Goal: Task Accomplishment & Management: Use online tool/utility

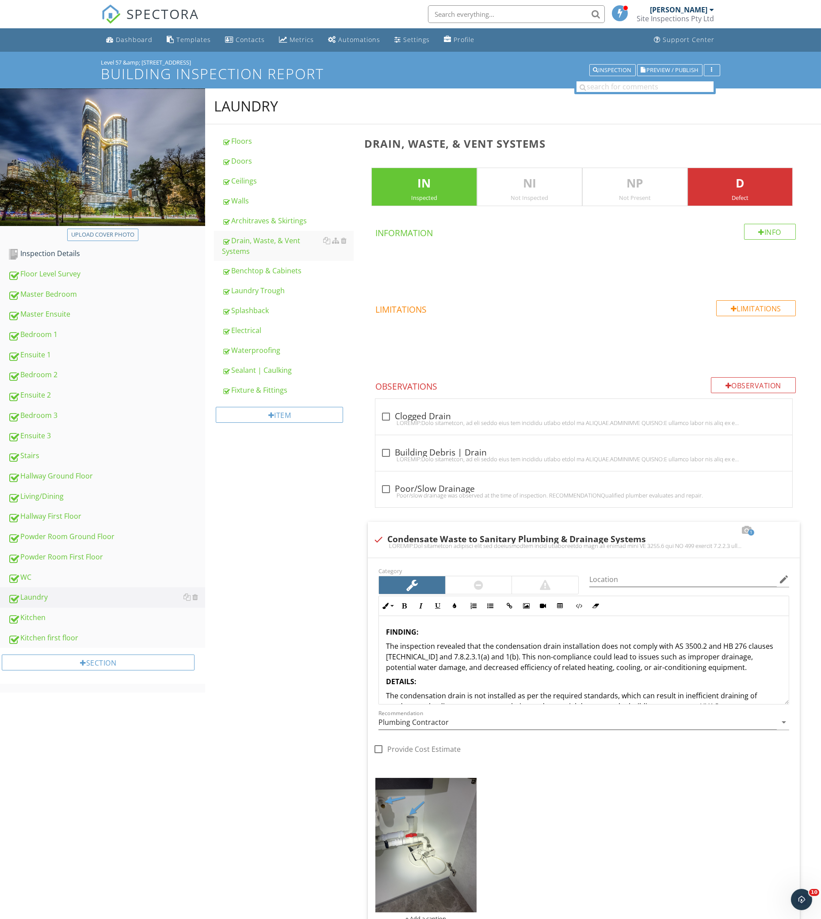
click at [275, 558] on div "Laundry Floors Doors Ceilings Walls Architraves & Skirtings Drain, Waste, & Ven…" at bounding box center [513, 654] width 616 height 1133
click at [111, 253] on div "Inspection Details" at bounding box center [106, 254] width 197 height 12
type textarea "<p><strong>FINDING:</strong></p><p>The inspection revealed that the condensatio…"
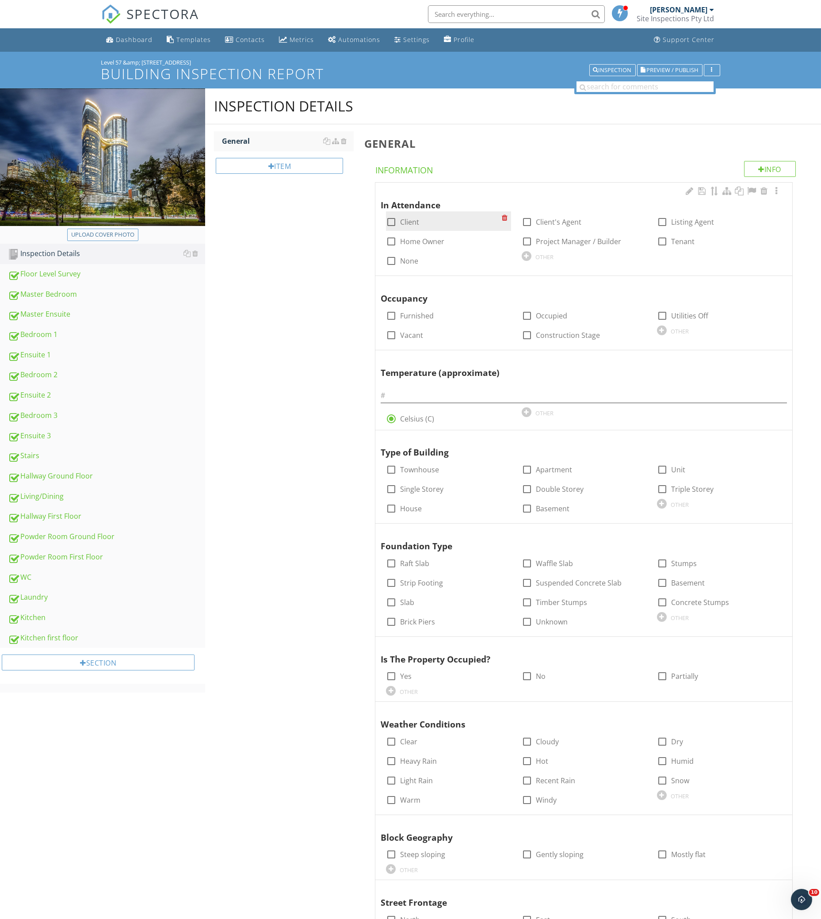
click at [408, 225] on label "Client" at bounding box center [409, 222] width 19 height 9
checkbox input "false"
click at [564, 222] on label "Client's Agent" at bounding box center [559, 222] width 46 height 9
checkbox input "true"
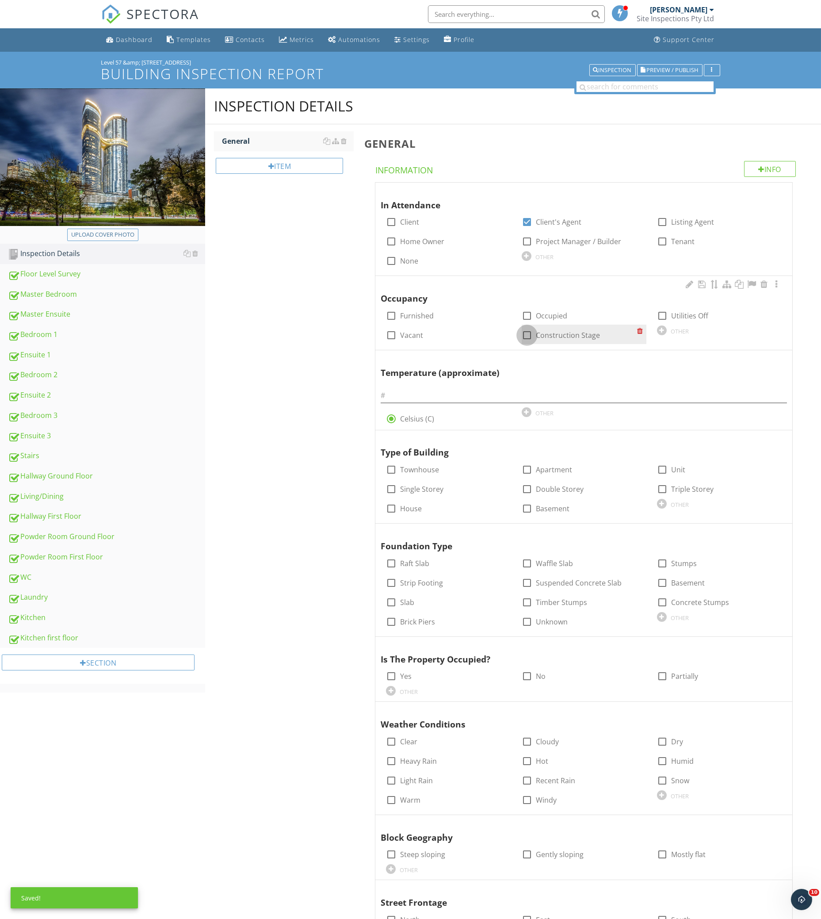
click at [534, 335] on div at bounding box center [527, 335] width 15 height 15
checkbox input "true"
click at [471, 395] on input "text" at bounding box center [584, 395] width 407 height 15
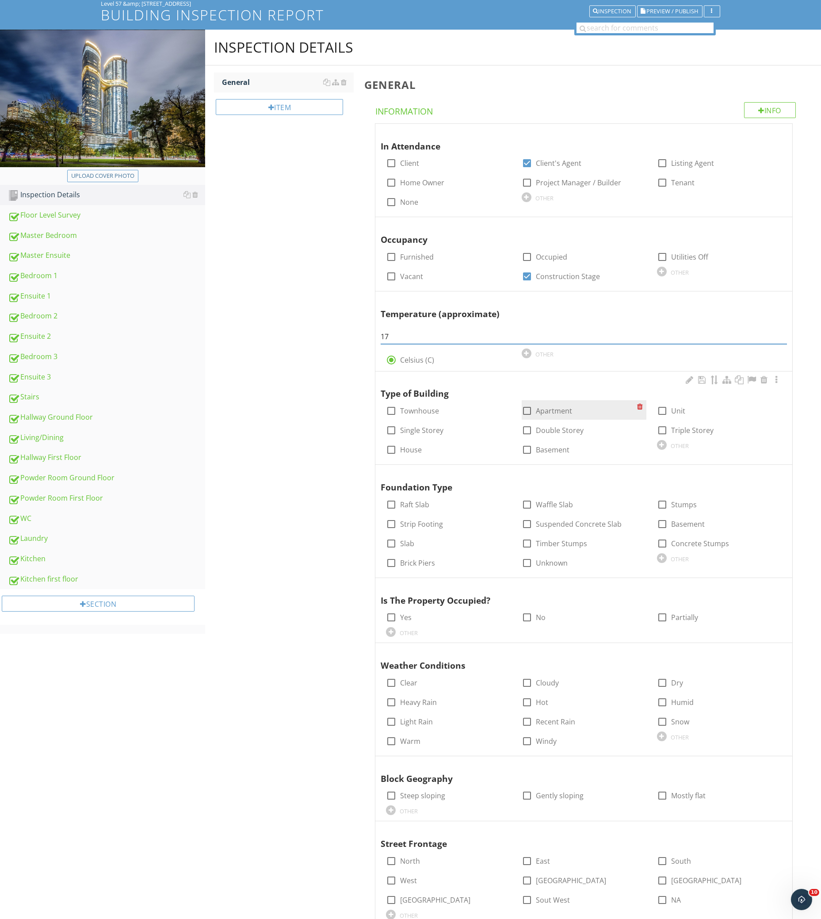
type input "17"
click at [554, 411] on label "Apartment" at bounding box center [554, 411] width 36 height 9
checkbox input "true"
click at [764, 471] on div at bounding box center [764, 473] width 11 height 9
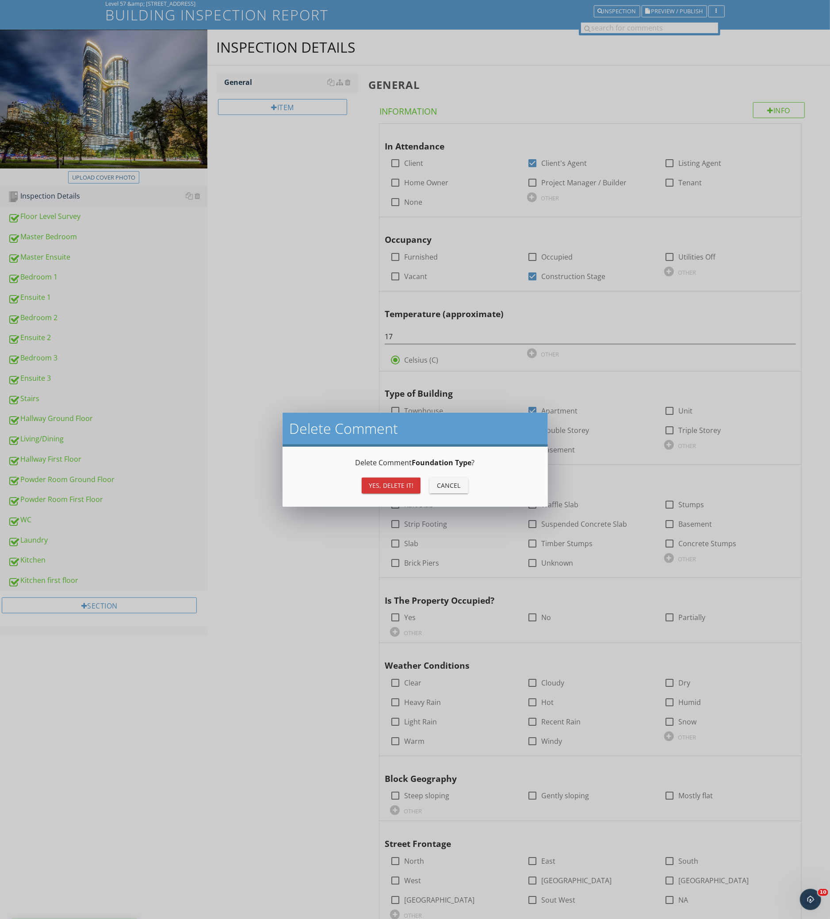
click at [374, 486] on div "Yes, Delete it!" at bounding box center [391, 485] width 45 height 9
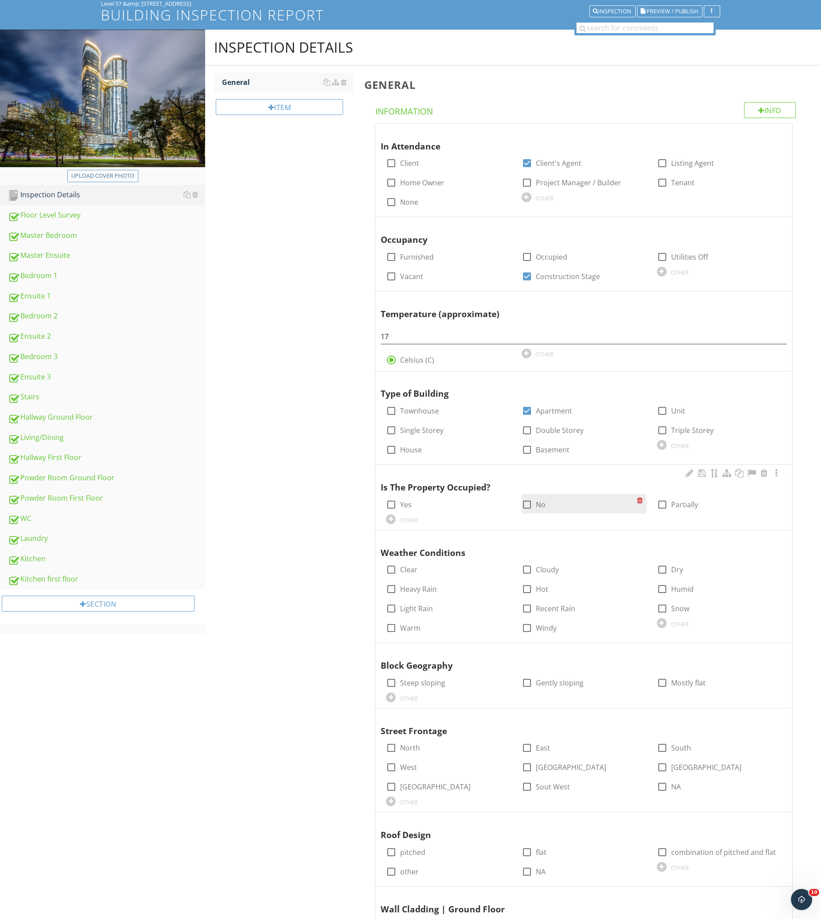
click at [539, 503] on label "No" at bounding box center [541, 504] width 10 height 9
checkbox input "true"
click at [411, 564] on div "check_box_outline_blank Clear" at bounding box center [443, 569] width 115 height 12
click at [413, 570] on label "Clear" at bounding box center [408, 569] width 17 height 9
checkbox input "true"
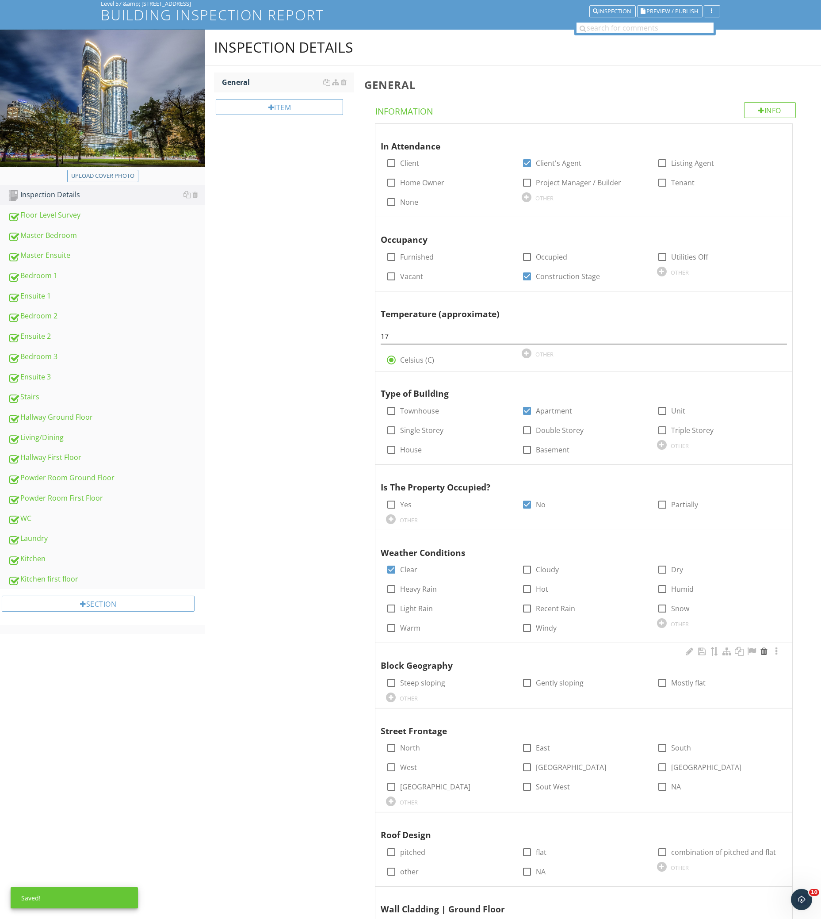
click at [762, 650] on div at bounding box center [764, 651] width 11 height 9
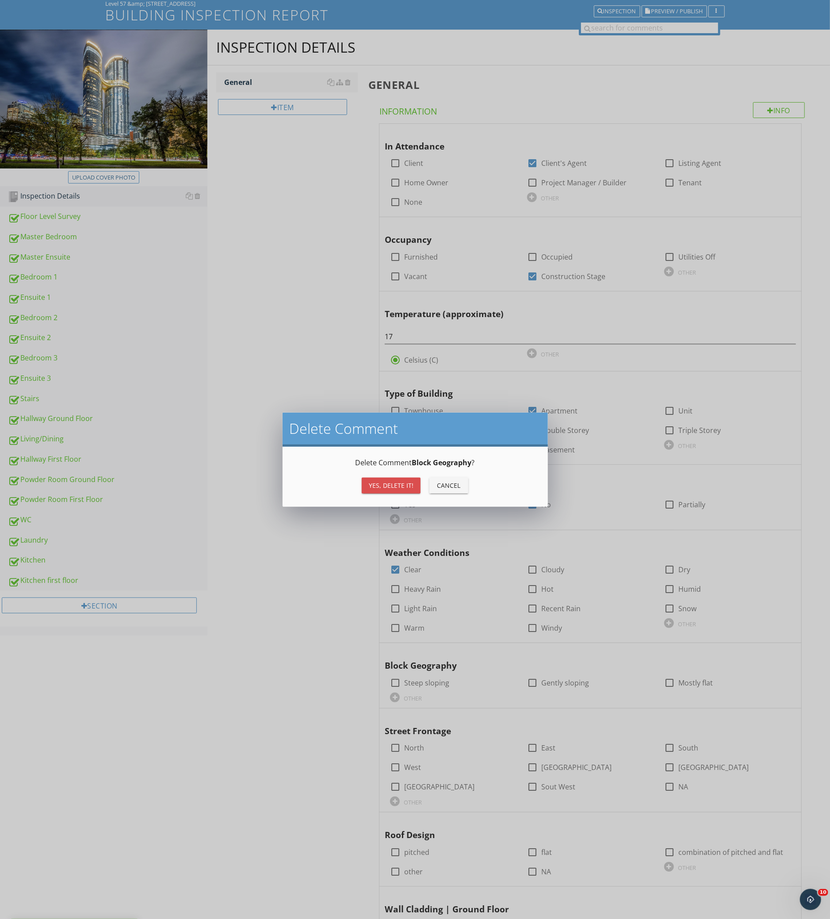
drag, startPoint x: 399, startPoint y: 481, endPoint x: 312, endPoint y: 564, distance: 121.1
click at [401, 481] on div "Yes, Delete it!" at bounding box center [391, 485] width 45 height 9
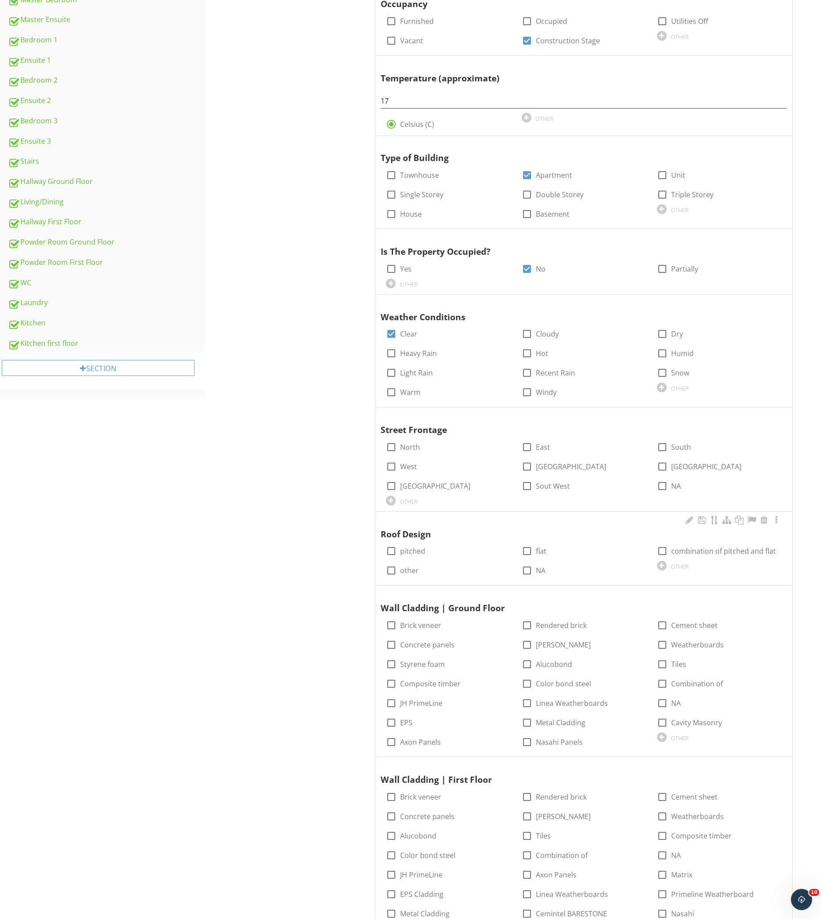
scroll to position [354, 0]
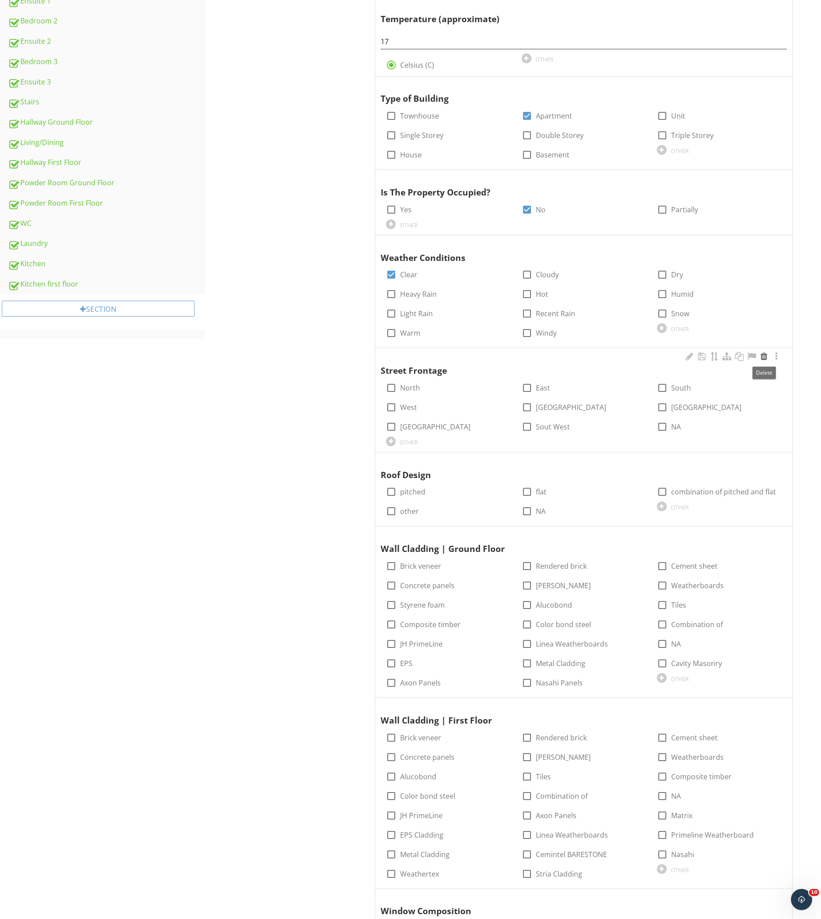
click at [764, 357] on div at bounding box center [764, 356] width 11 height 9
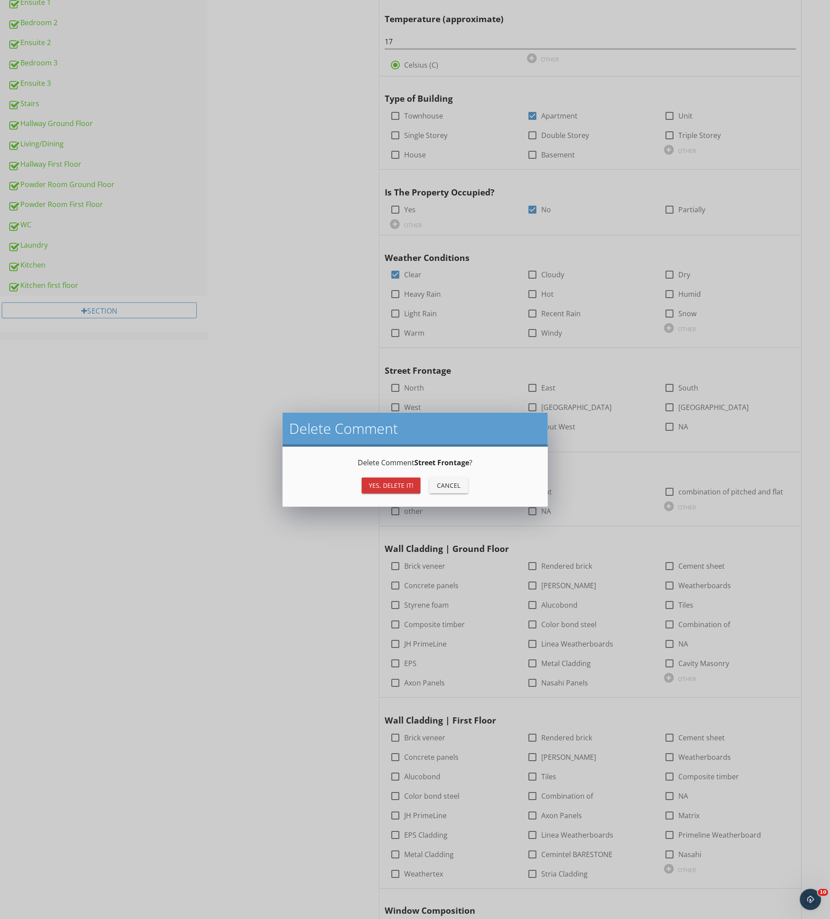
click at [388, 492] on button "Yes, Delete it!" at bounding box center [391, 486] width 59 height 16
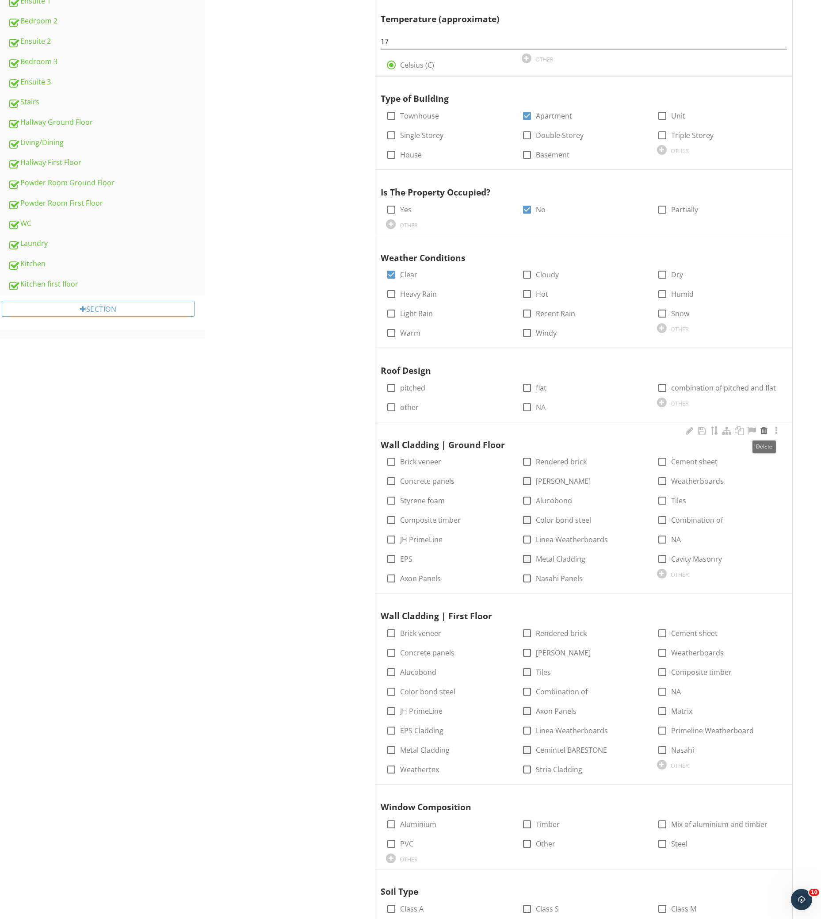
click at [765, 430] on div at bounding box center [764, 430] width 11 height 9
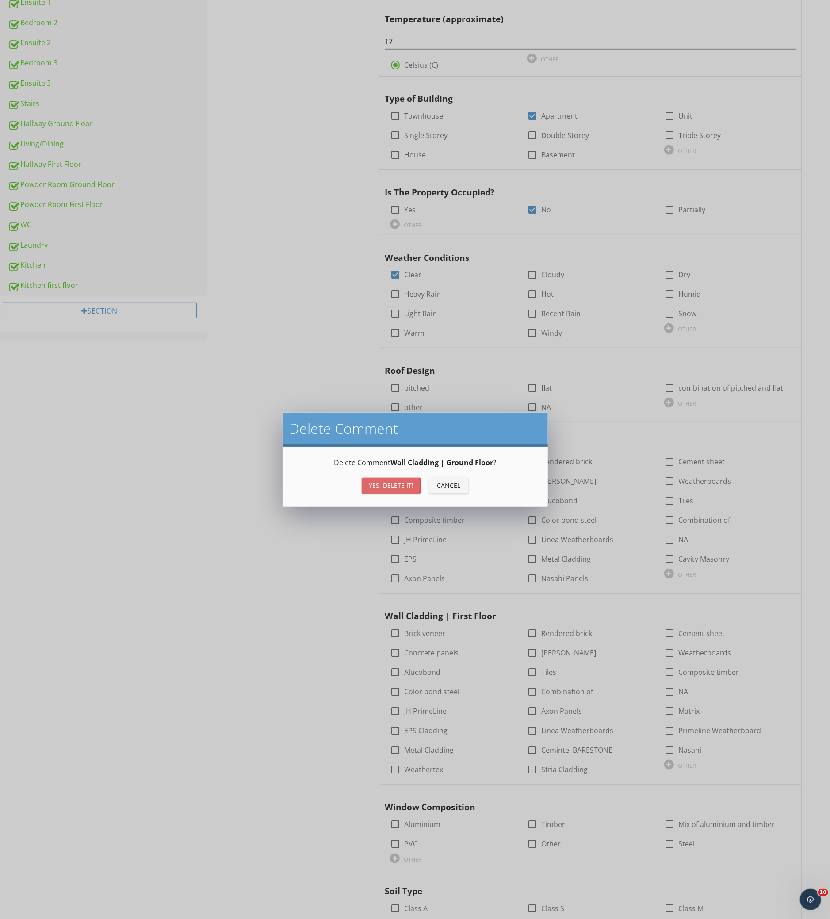
click at [398, 479] on button "Yes, Delete it!" at bounding box center [391, 486] width 59 height 16
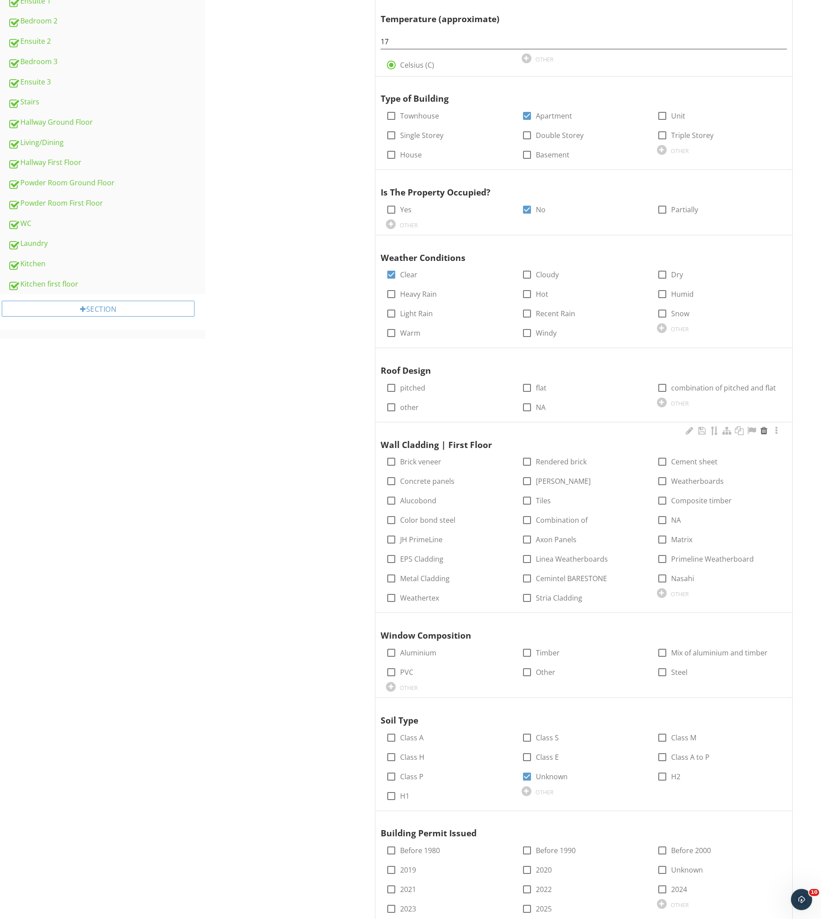
click at [766, 429] on div at bounding box center [764, 430] width 11 height 9
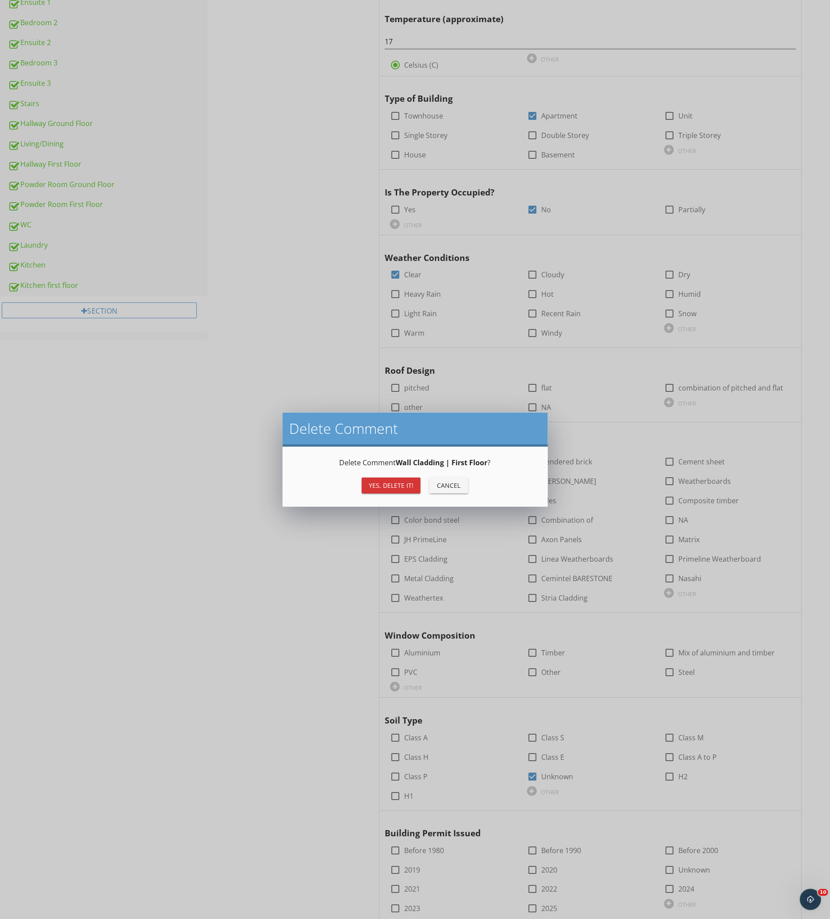
click at [390, 473] on div "Delete Comment Wall Cladding | First Floor ? Yes, Delete it! Cancel" at bounding box center [415, 476] width 244 height 39
click at [379, 484] on div "Yes, Delete it!" at bounding box center [391, 485] width 45 height 9
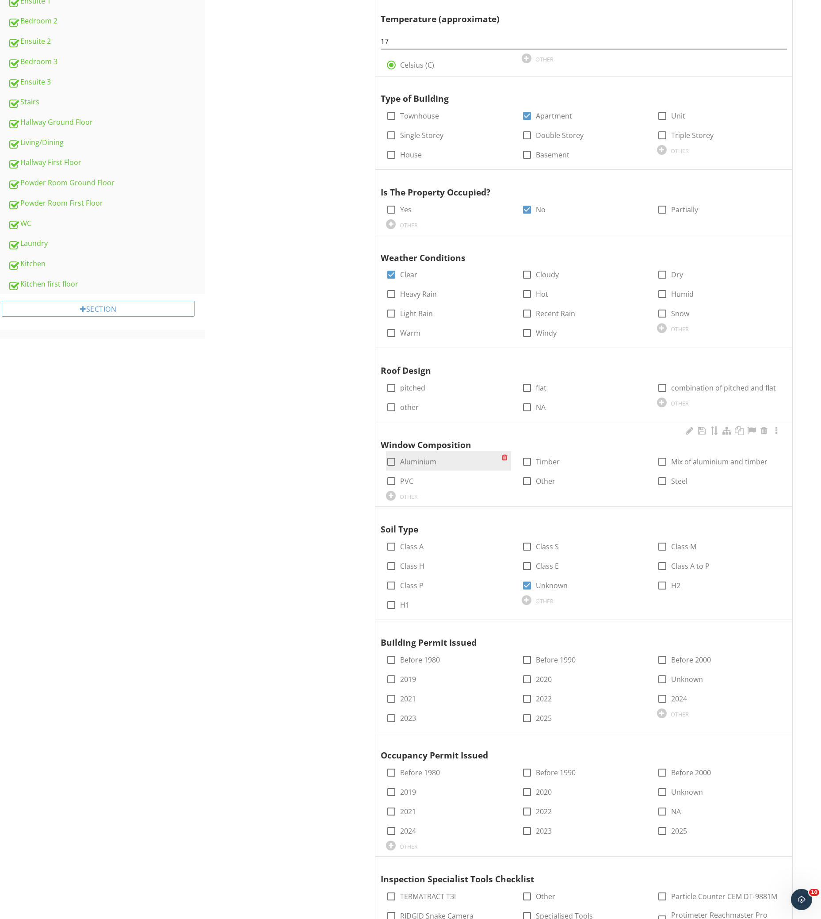
click at [405, 463] on label "Aluminium" at bounding box center [418, 461] width 36 height 9
checkbox input "true"
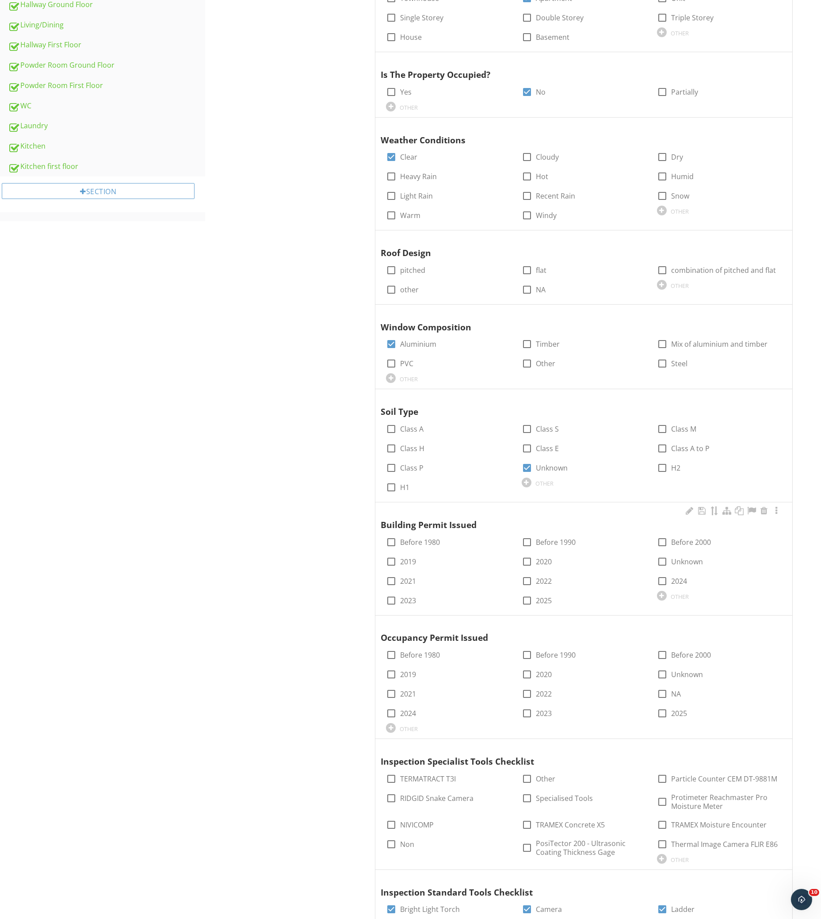
scroll to position [531, 0]
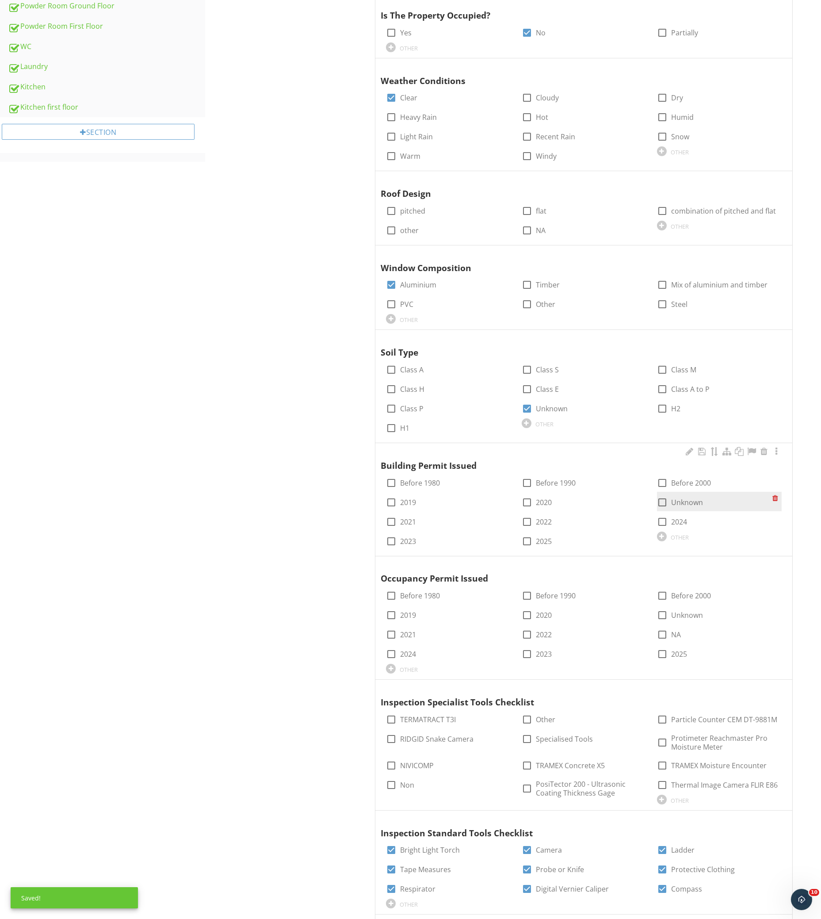
click at [691, 506] on label "Unknown" at bounding box center [688, 502] width 32 height 9
checkbox input "true"
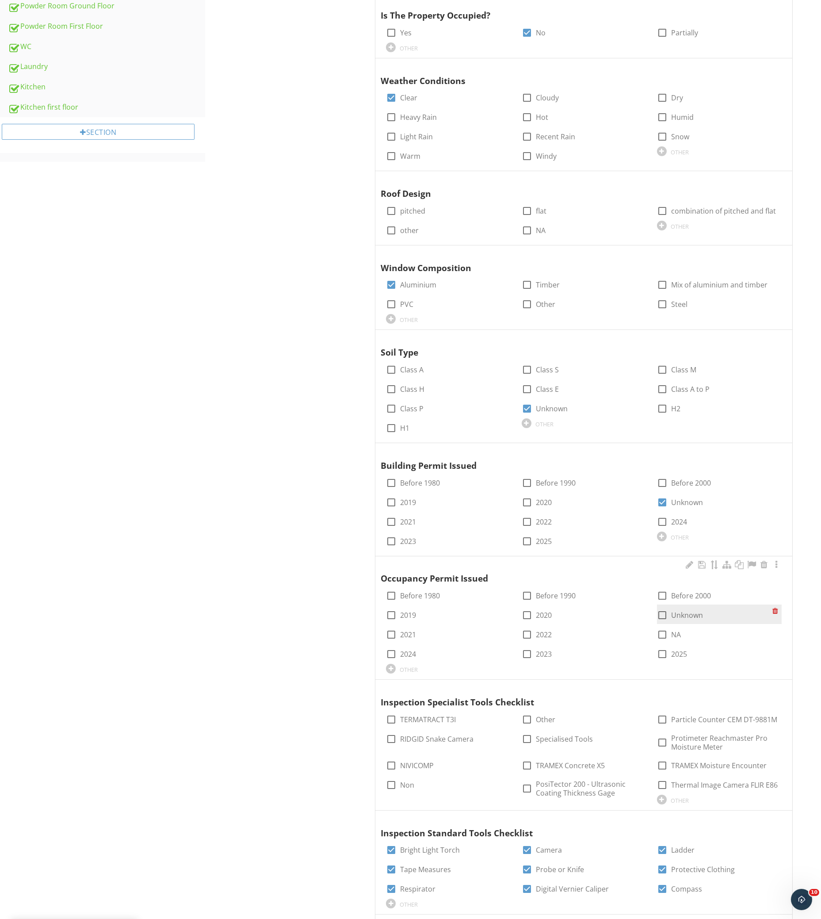
click at [685, 615] on label "Unknown" at bounding box center [688, 615] width 32 height 9
checkbox input "true"
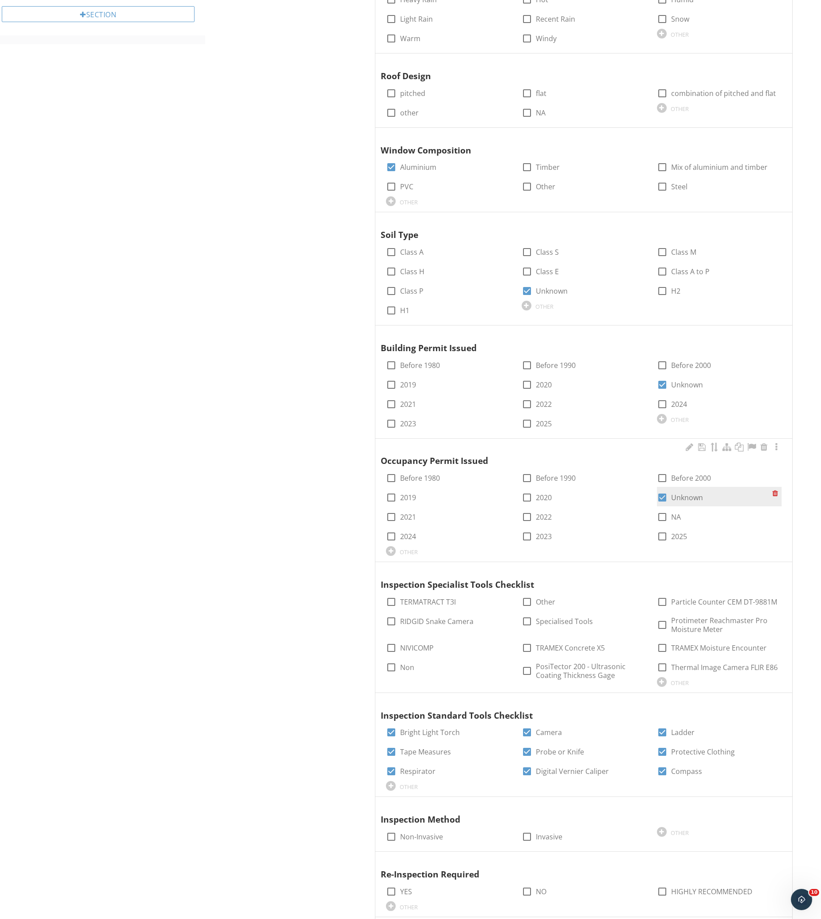
scroll to position [708, 0]
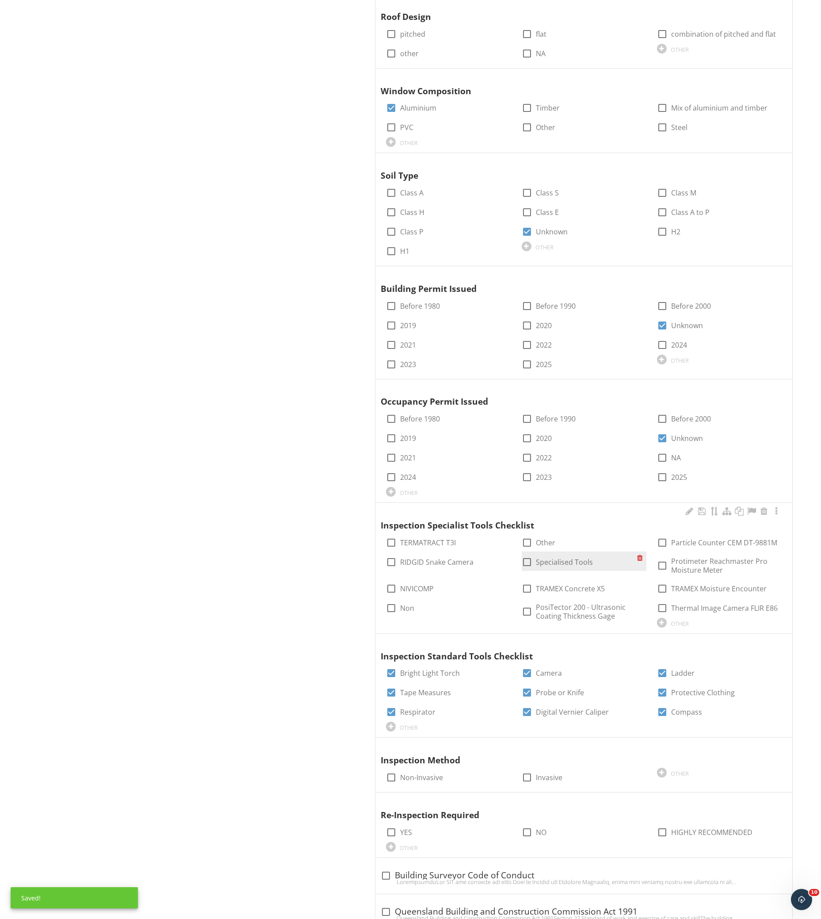
click at [566, 561] on label "Specialised Tools" at bounding box center [564, 562] width 57 height 9
checkbox input "true"
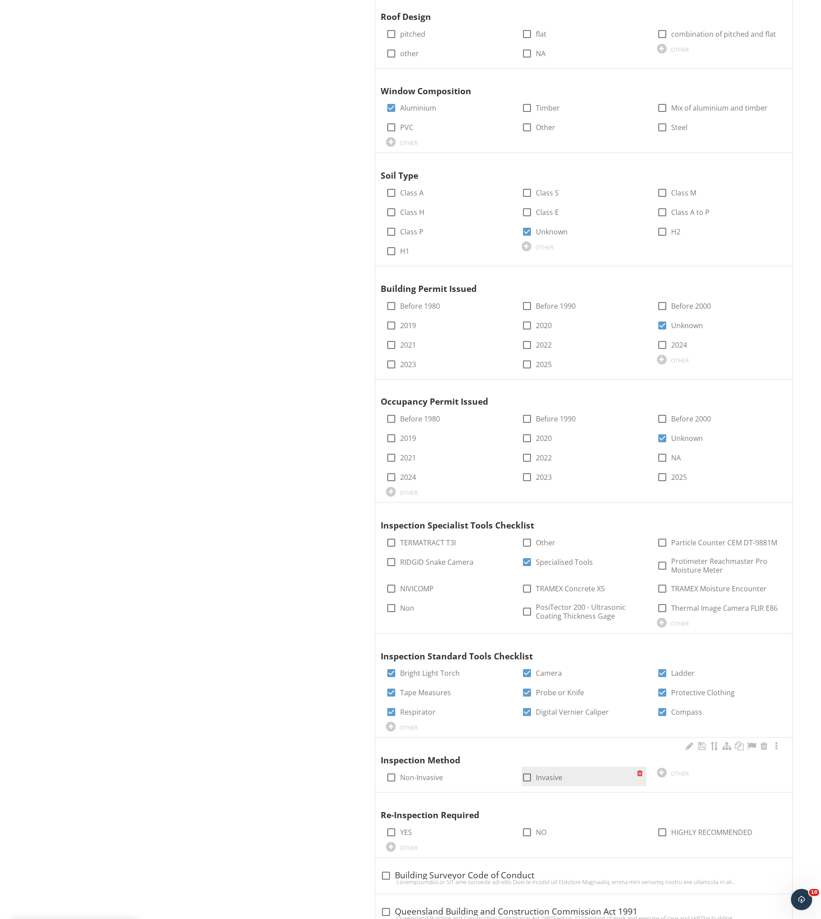
click at [545, 782] on label "Invasive" at bounding box center [549, 777] width 27 height 9
checkbox input "true"
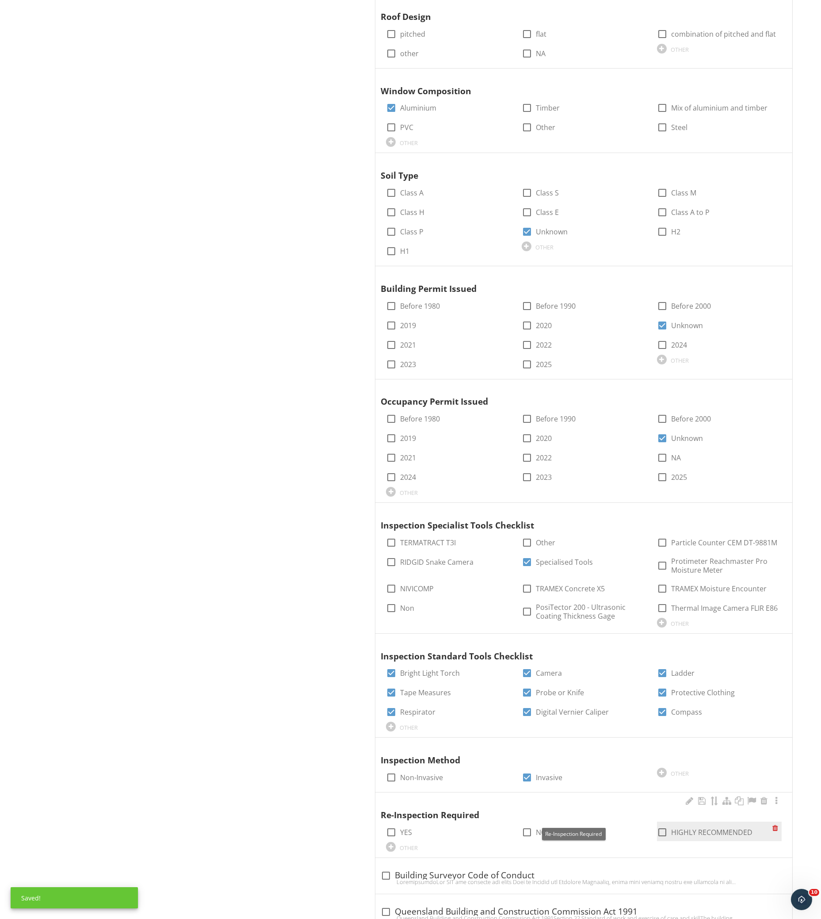
click at [696, 830] on label "HIGHLY RECOMMENDED" at bounding box center [712, 832] width 81 height 9
checkbox input "true"
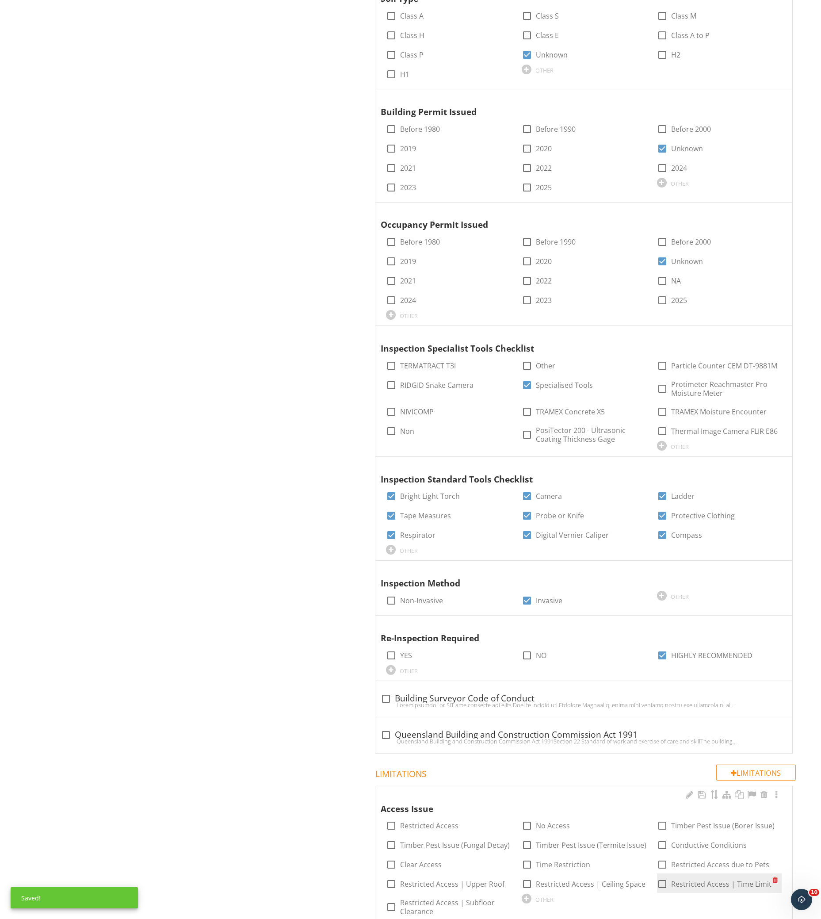
scroll to position [944, 0]
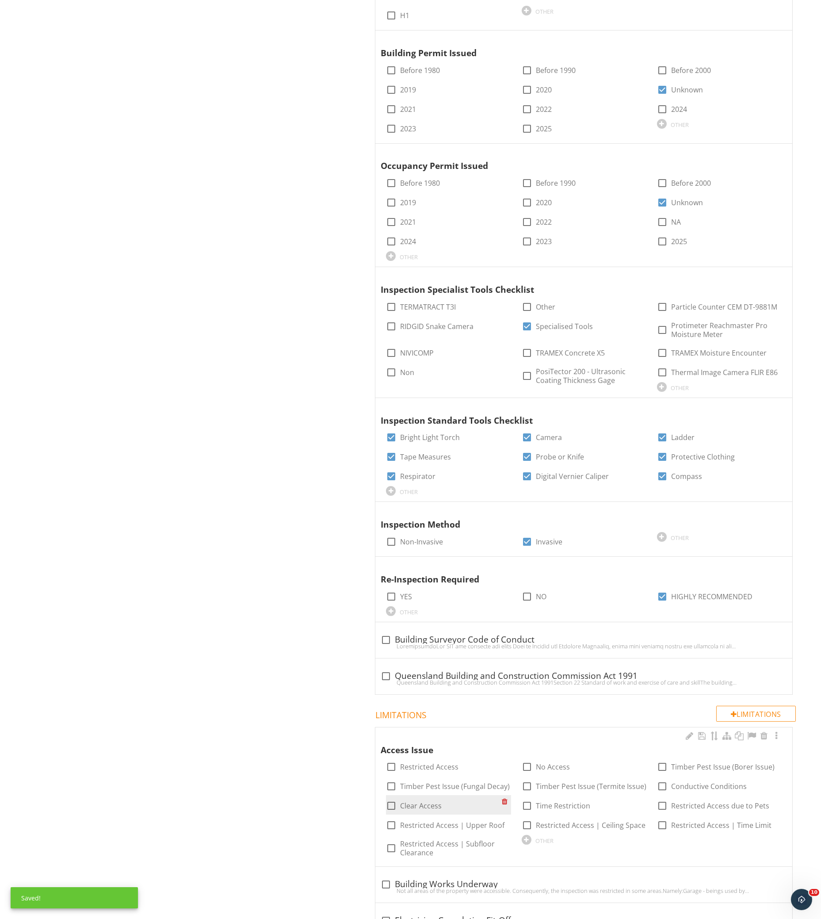
click at [412, 810] on label "Clear Access" at bounding box center [421, 806] width 42 height 9
checkbox input "true"
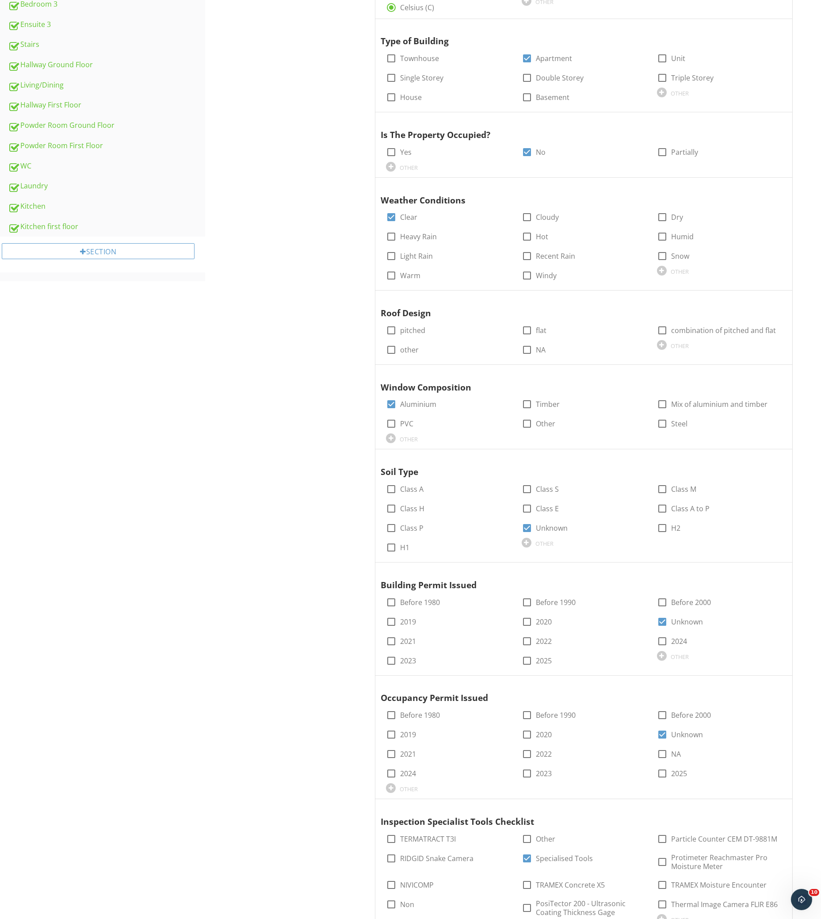
scroll to position [0, 0]
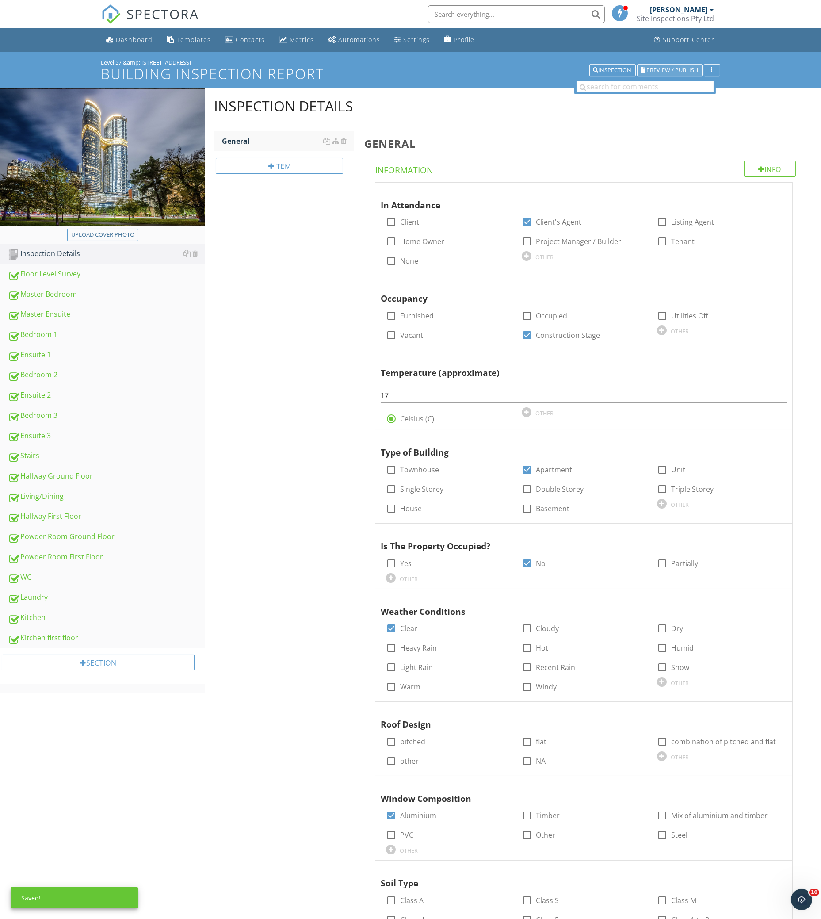
click at [687, 67] on span "Preview / Publish" at bounding box center [673, 70] width 52 height 6
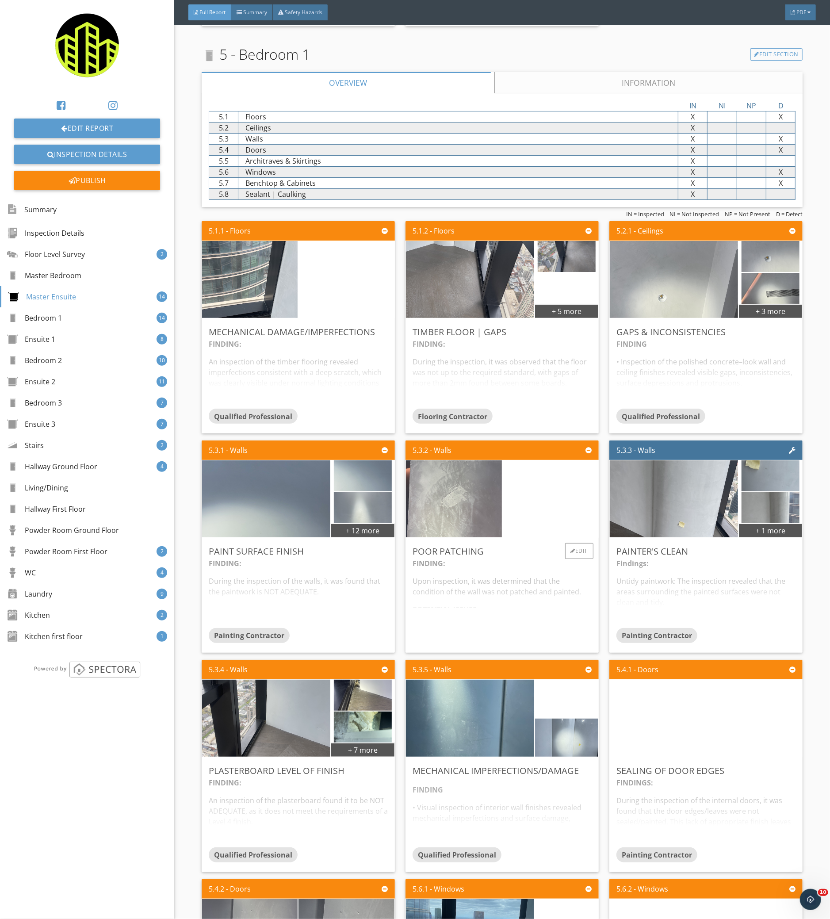
scroll to position [2536, 0]
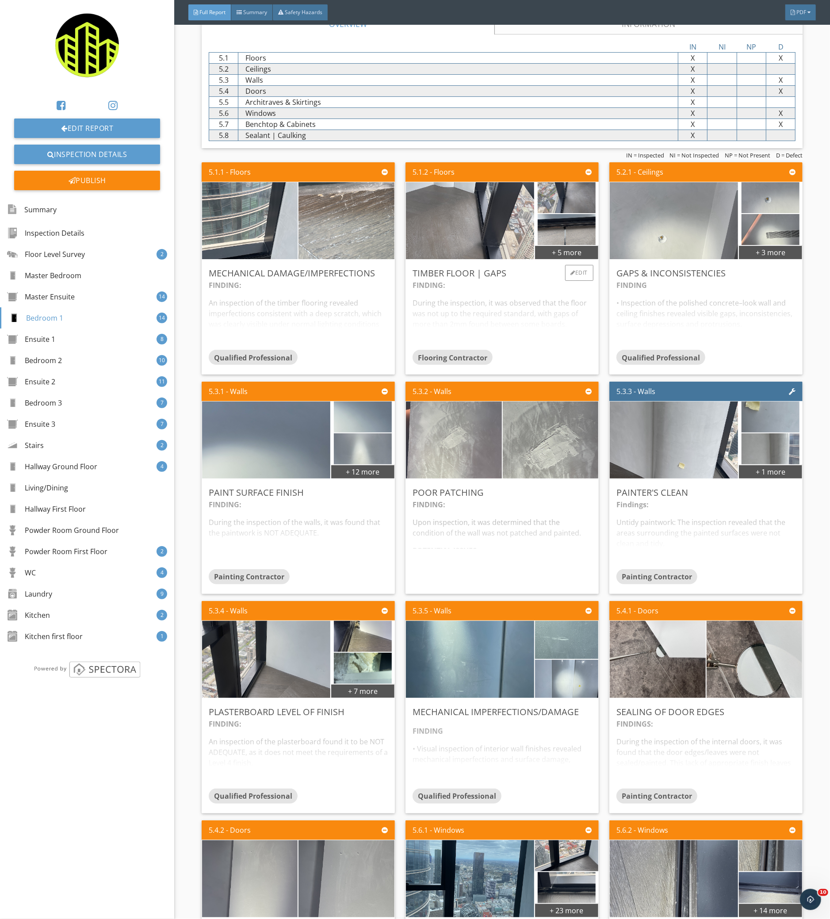
click at [507, 315] on div "FINDING: During the inspection, it was observed that the floor was not up to th…" at bounding box center [502, 315] width 179 height 70
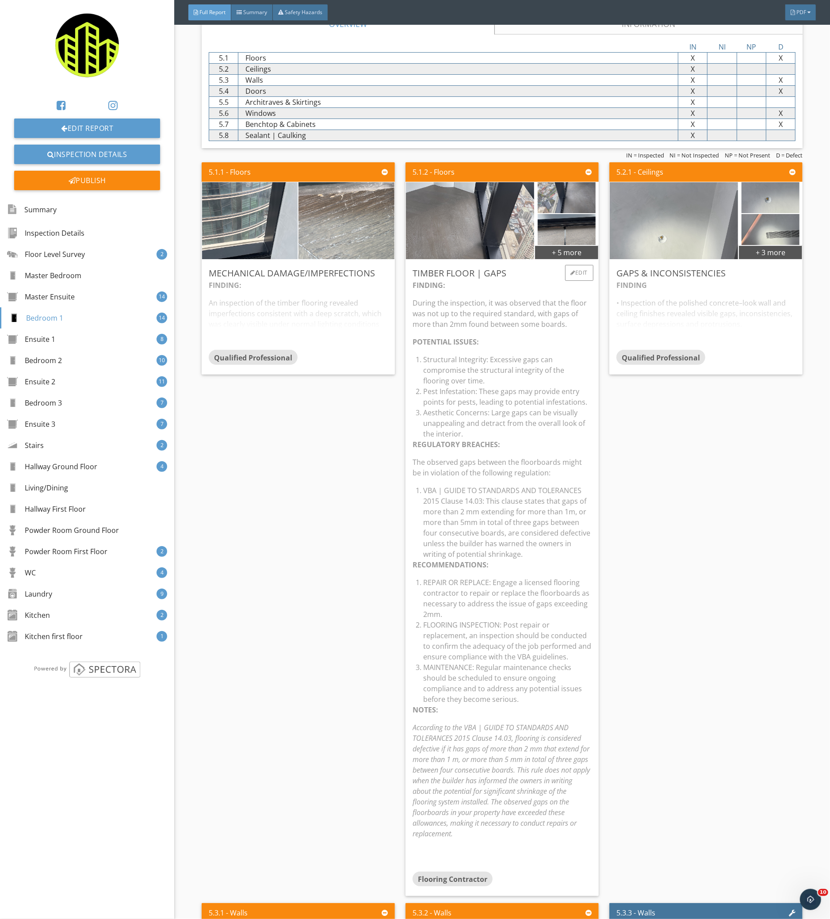
click at [523, 572] on div "FINDING: During the inspection, it was observed that the floor was not up to th…" at bounding box center [502, 576] width 179 height 592
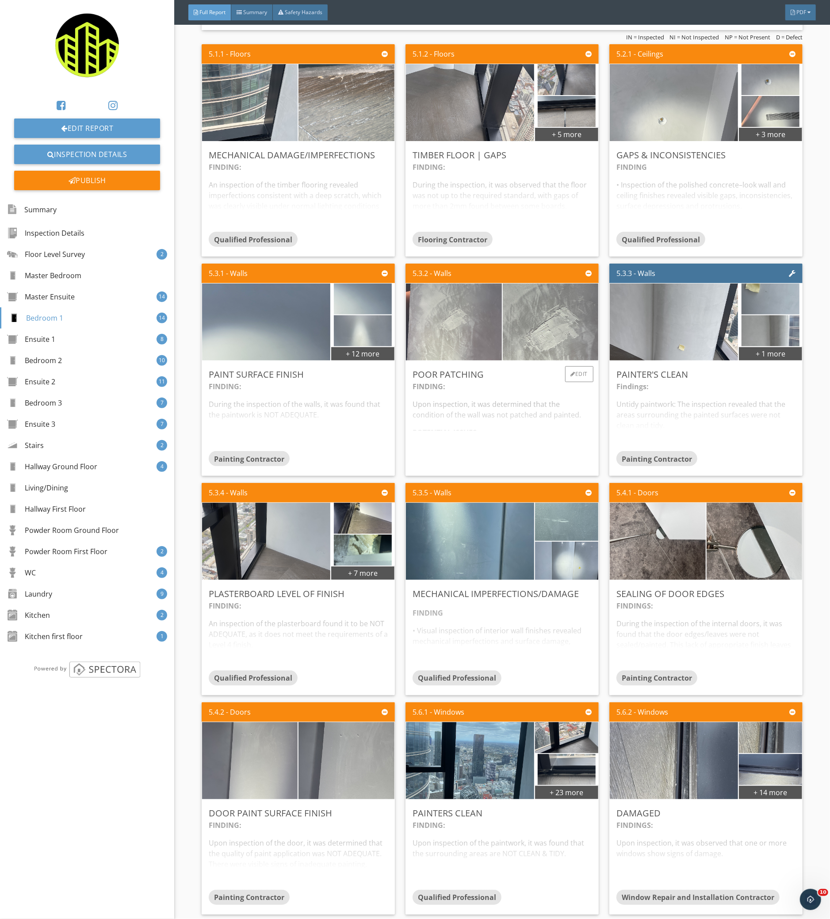
scroll to position [2772, 0]
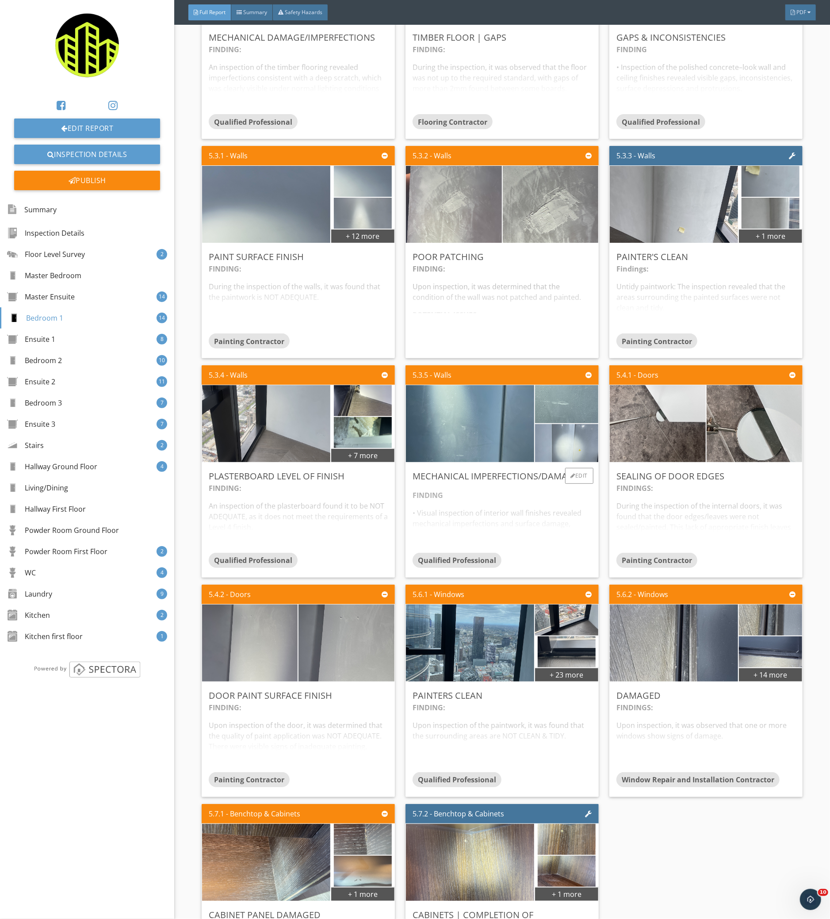
click at [527, 525] on div "FINDING • Visual inspection of interior wall finishes revealed mechanical imper…" at bounding box center [502, 518] width 179 height 70
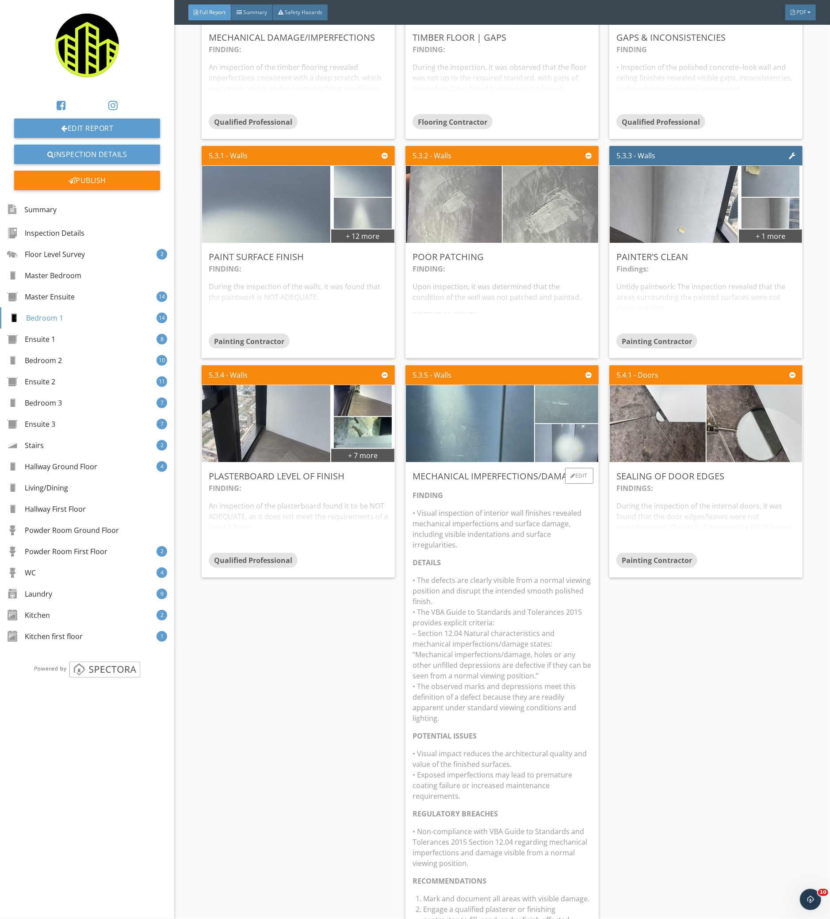
scroll to position [3008, 0]
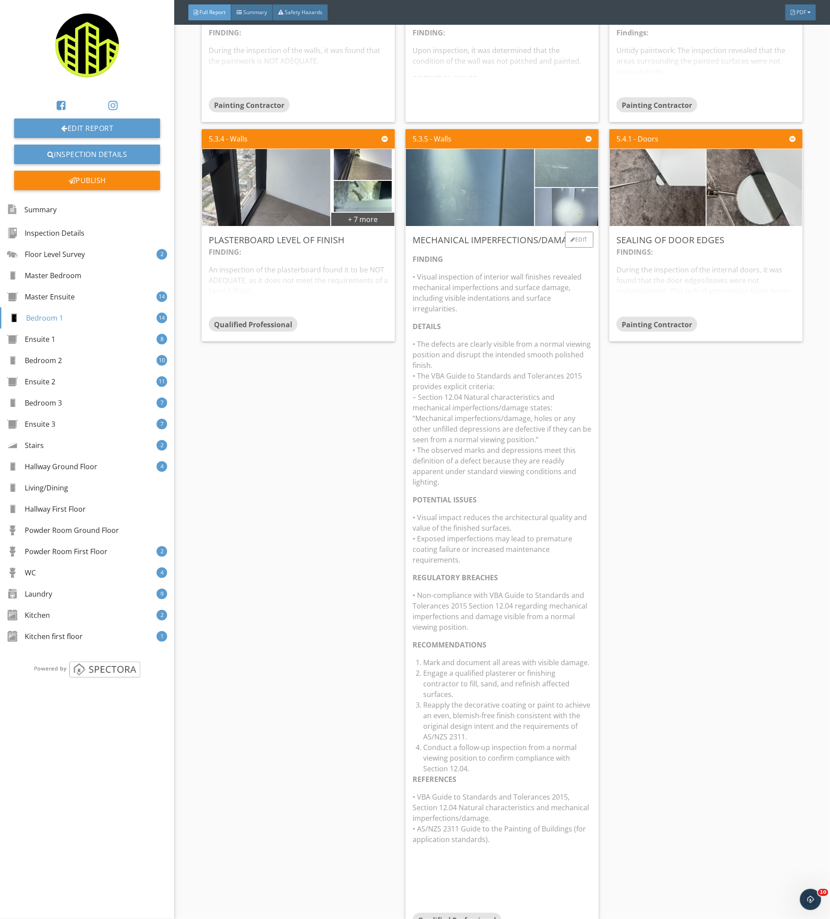
click at [574, 453] on p "• The defects are clearly visible from a normal viewing position and disrupt th…" at bounding box center [502, 413] width 179 height 149
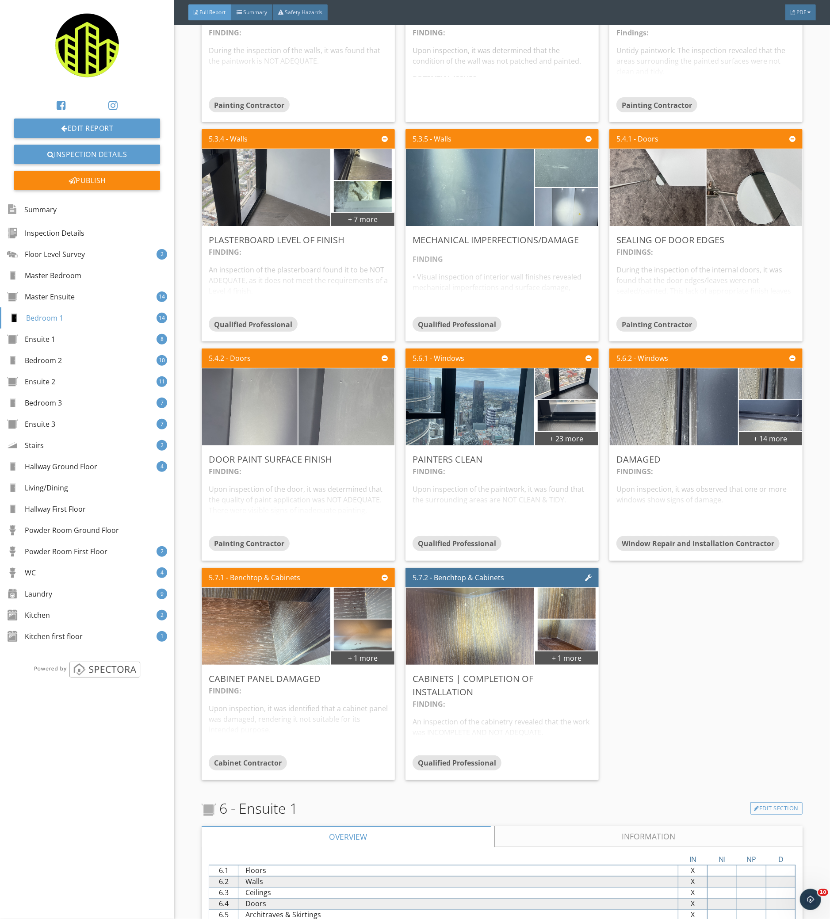
scroll to position [3126, 0]
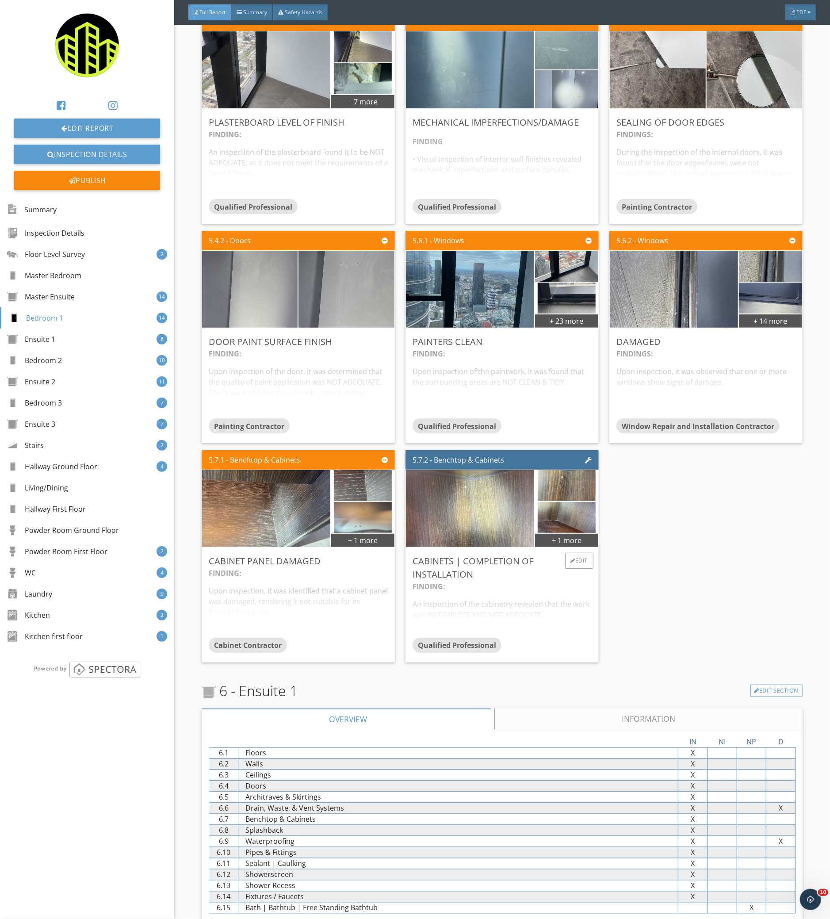
click at [501, 628] on div "FINDING: An inspection of the cabinetry revealed that the work was INCOMPLETE A…" at bounding box center [502, 609] width 179 height 57
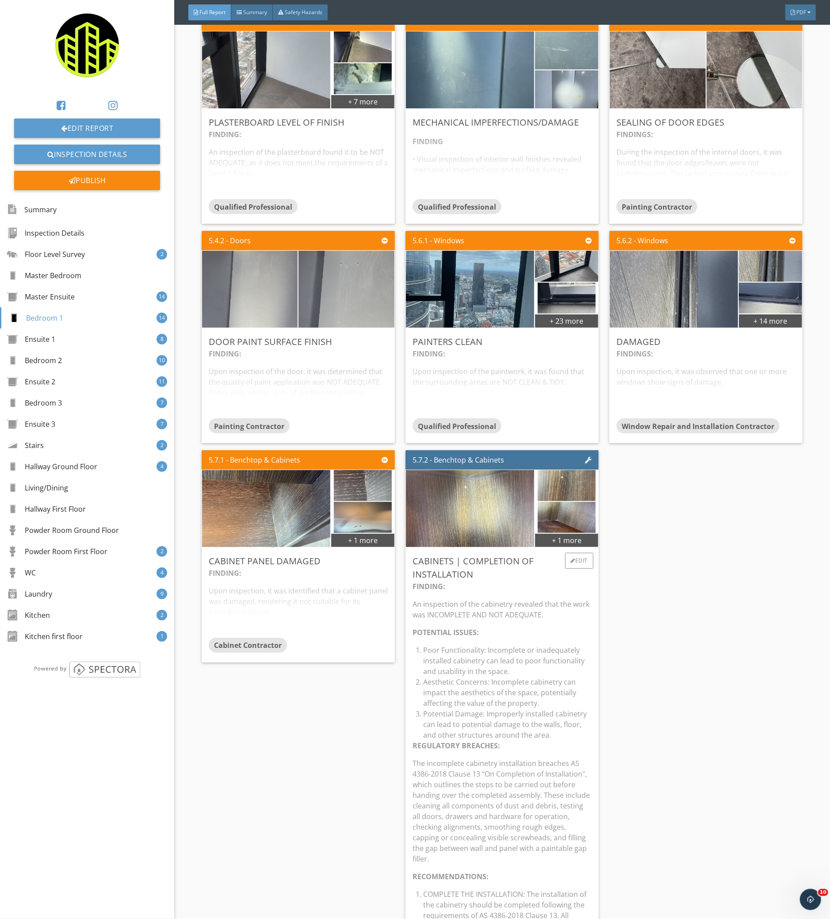
click at [463, 678] on li "Aesthetic Concerns: Incomplete cabinetry can impact the aesthetics of the space…" at bounding box center [507, 693] width 169 height 32
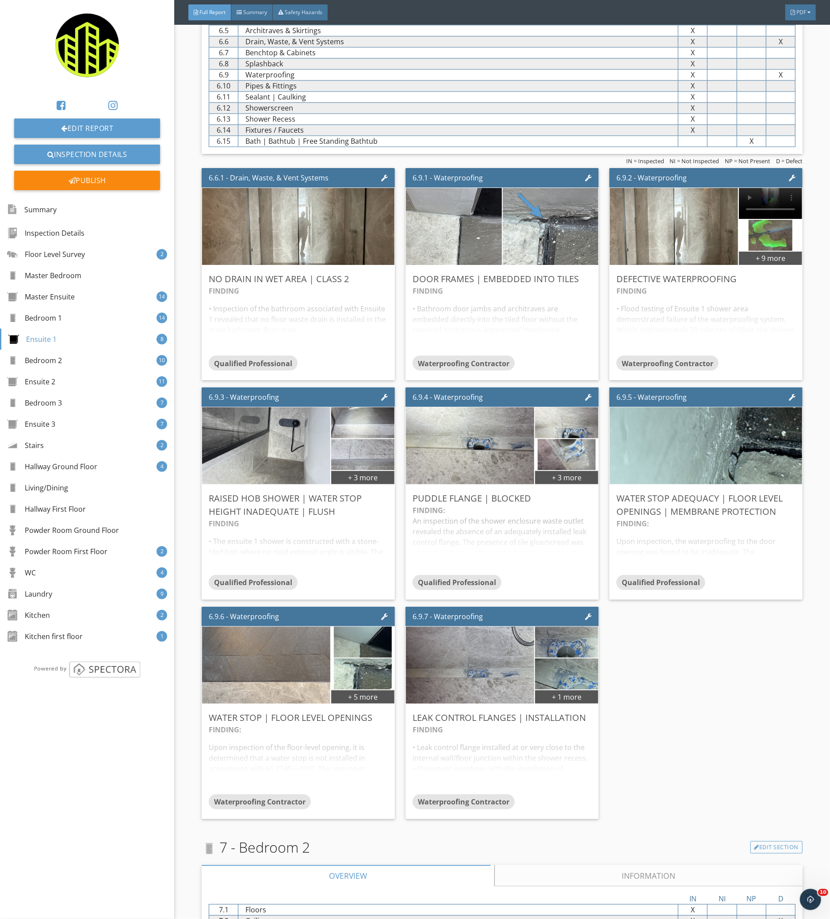
scroll to position [3952, 0]
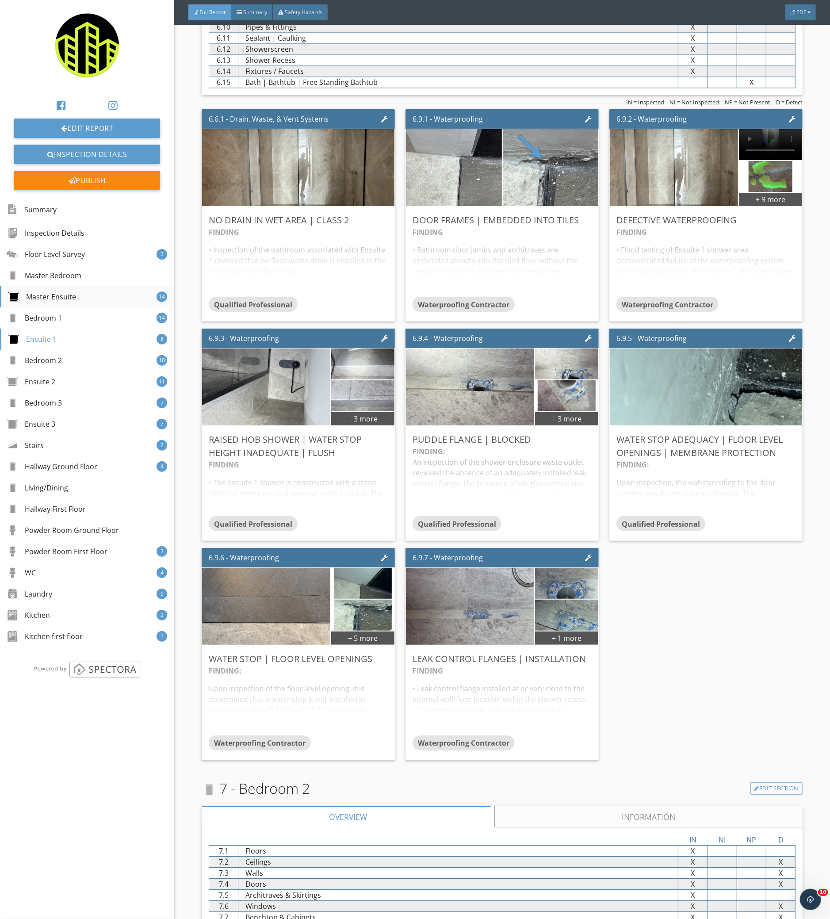
click at [116, 299] on div "Master Ensuite 14" at bounding box center [87, 296] width 174 height 21
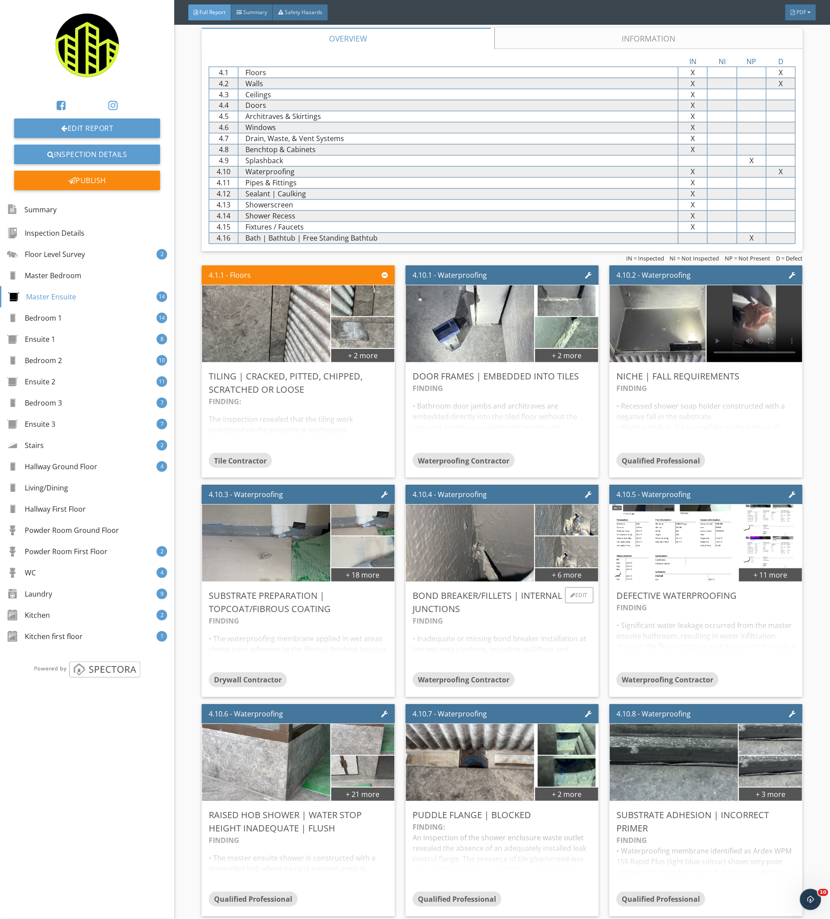
scroll to position [1266, 0]
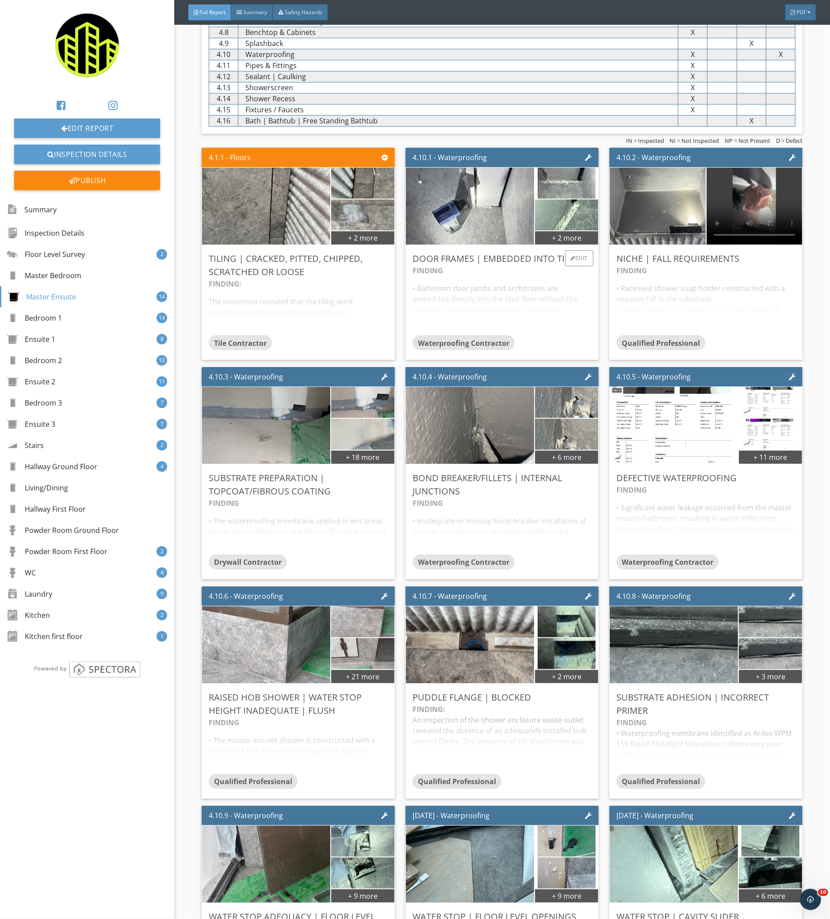
click at [494, 274] on div "FINDING • Bathroom door jambs and architraves are embedded directly into the ti…" at bounding box center [502, 300] width 179 height 70
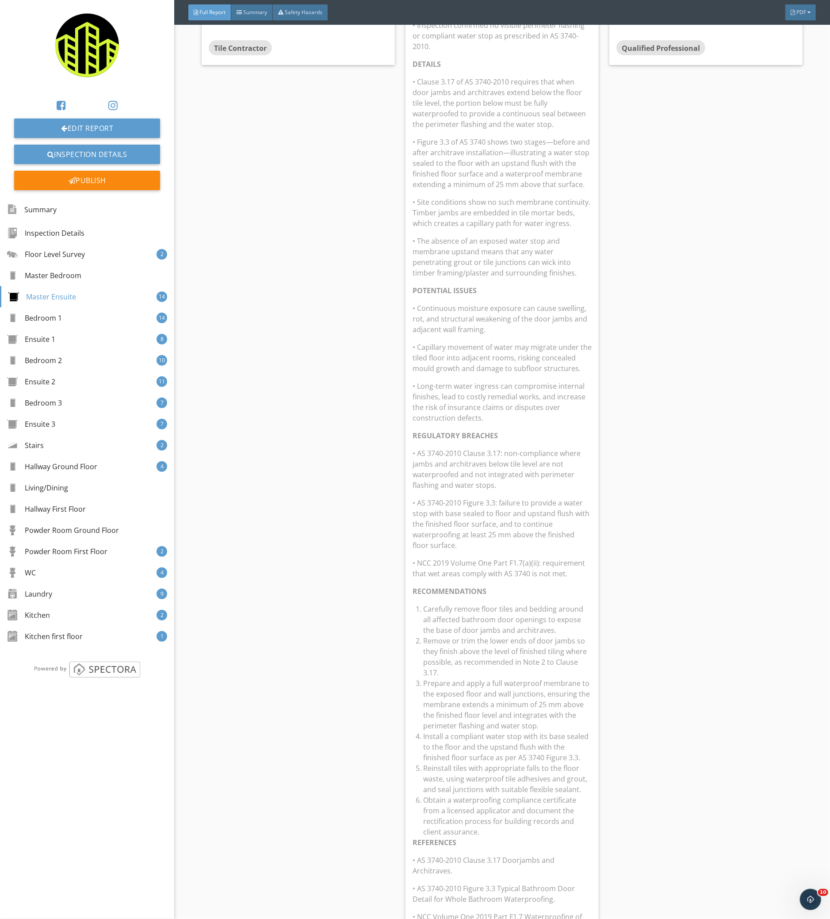
scroll to position [1443, 0]
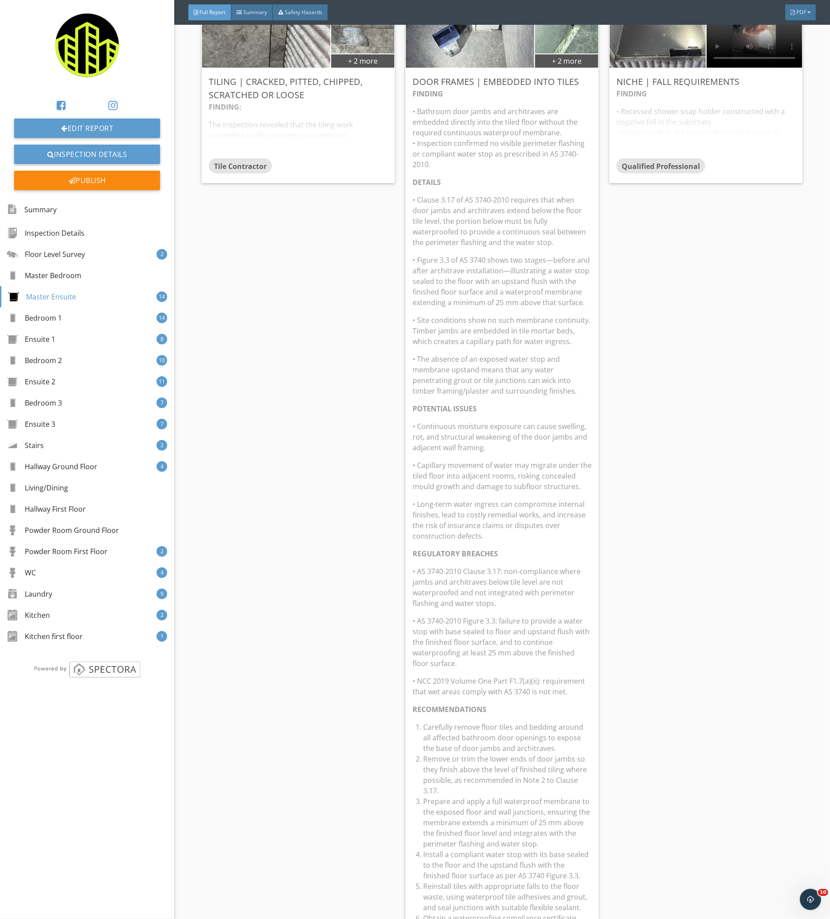
drag, startPoint x: 490, startPoint y: 280, endPoint x: 490, endPoint y: 275, distance: 5.3
click at [490, 279] on p "• Figure 3.3 of AS 3740 shows two stages—before and after architrave installati…" at bounding box center [502, 281] width 179 height 53
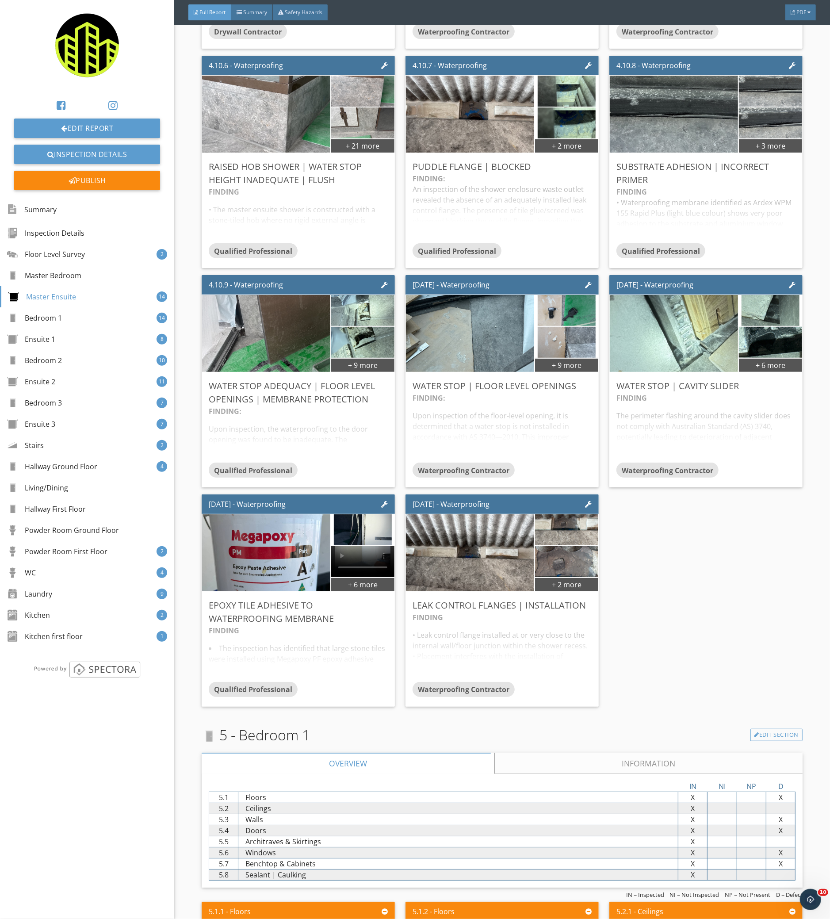
scroll to position [1679, 0]
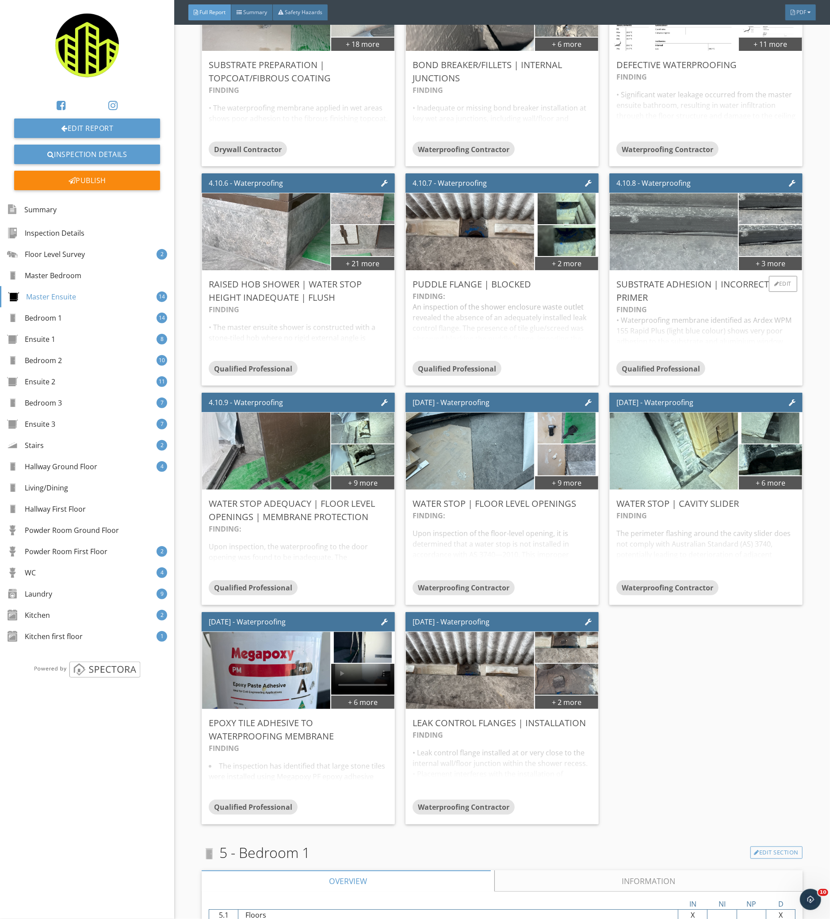
click at [718, 226] on img at bounding box center [674, 232] width 257 height 192
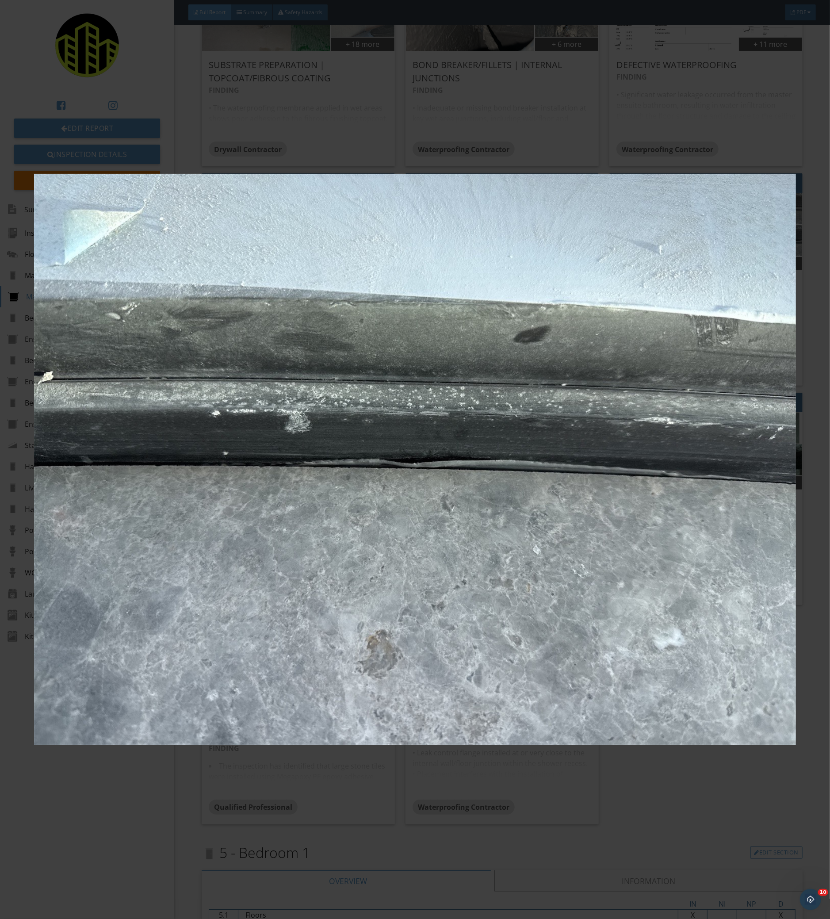
click at [563, 429] on img at bounding box center [415, 459] width 762 height 846
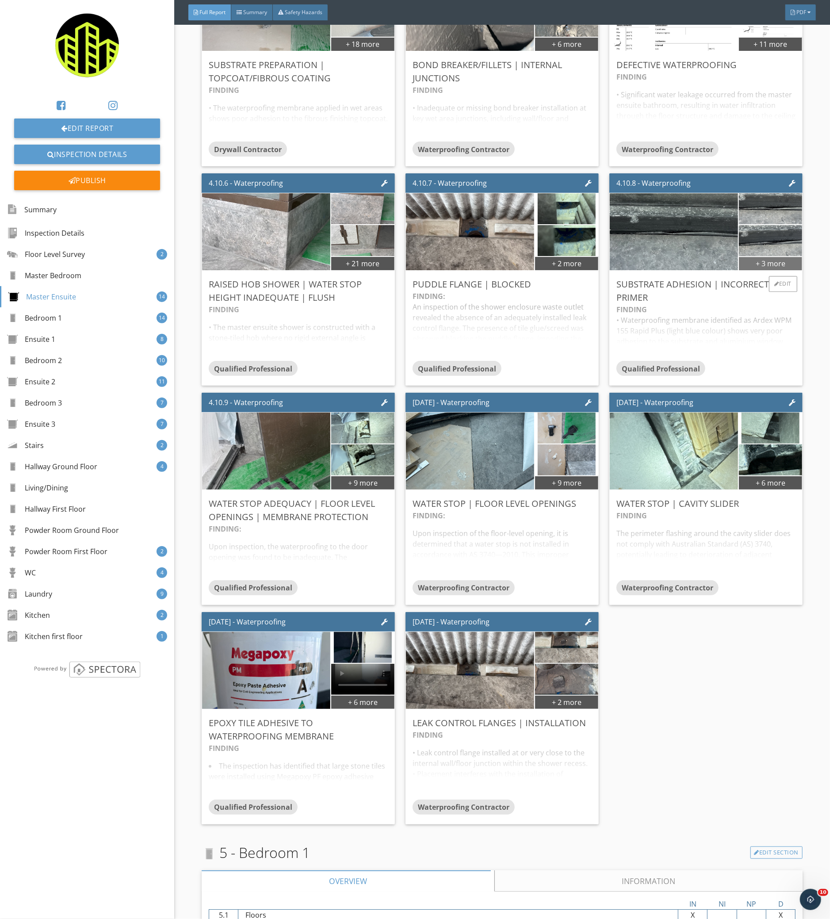
click at [783, 266] on div "+ 3 more" at bounding box center [770, 263] width 63 height 14
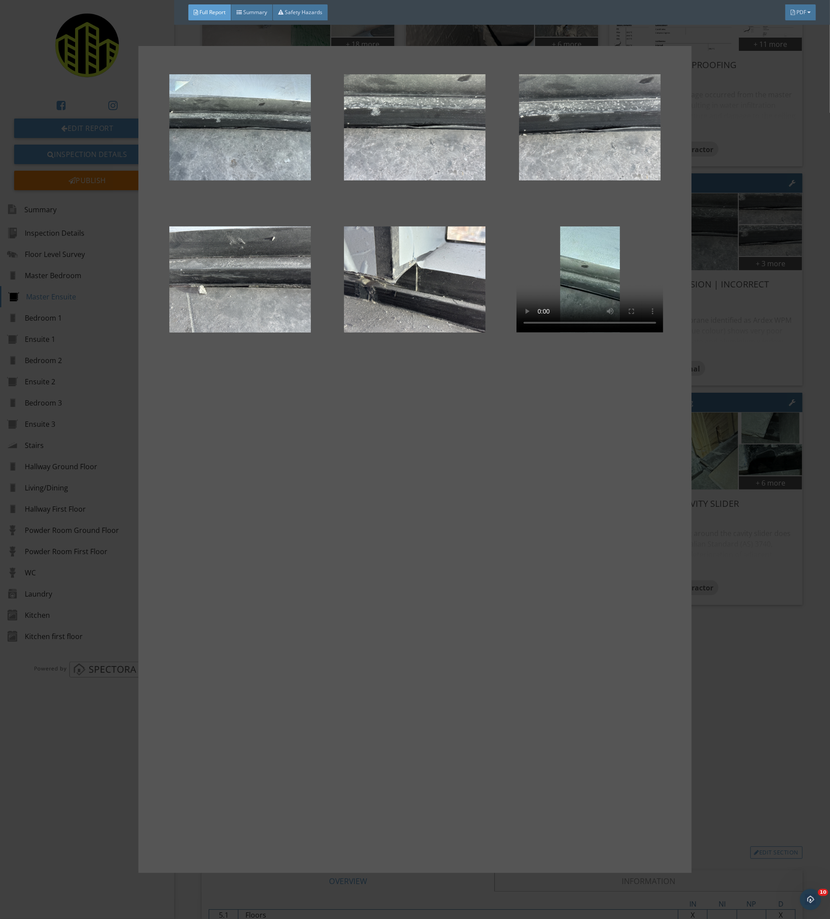
click at [756, 737] on div at bounding box center [415, 459] width 830 height 919
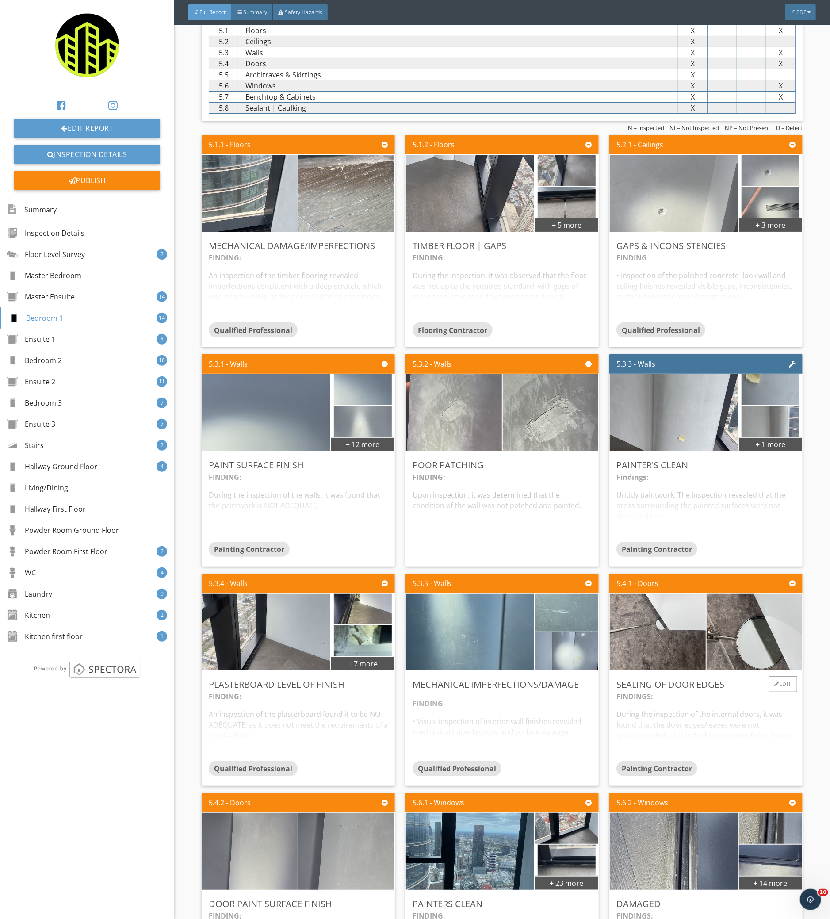
scroll to position [2740, 0]
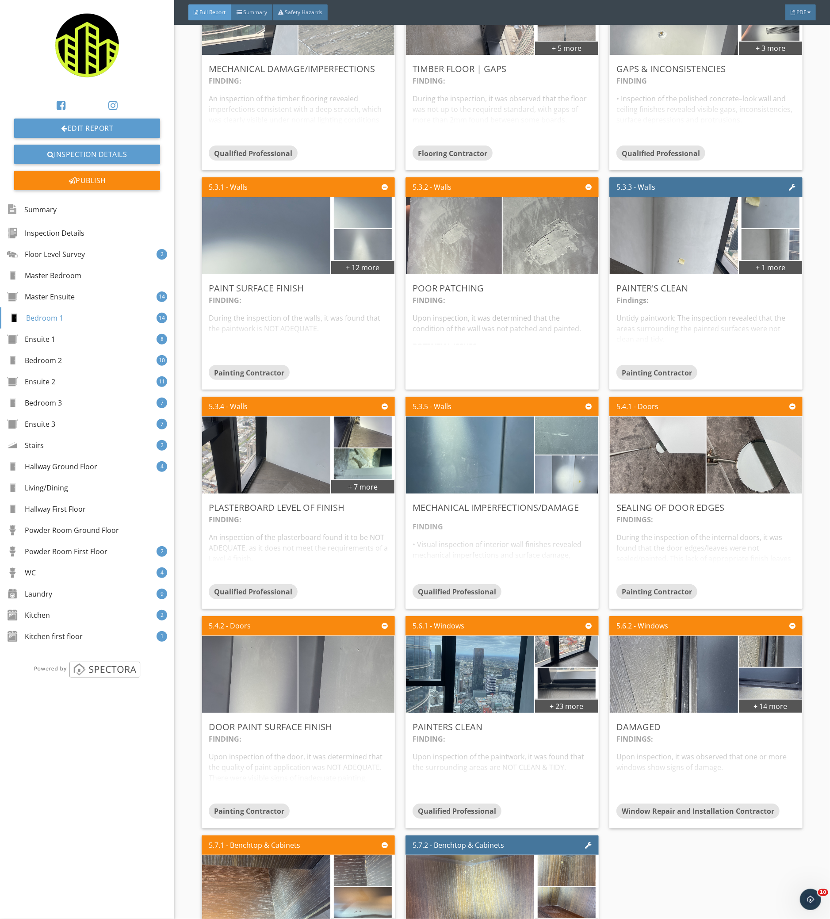
click at [687, 849] on div "5.1.1 - Floors Mechanical Damage/Imperfections FINDING: An inspection of the ti…" at bounding box center [502, 502] width 601 height 1097
click at [126, 127] on link "Edit Report" at bounding box center [87, 128] width 146 height 19
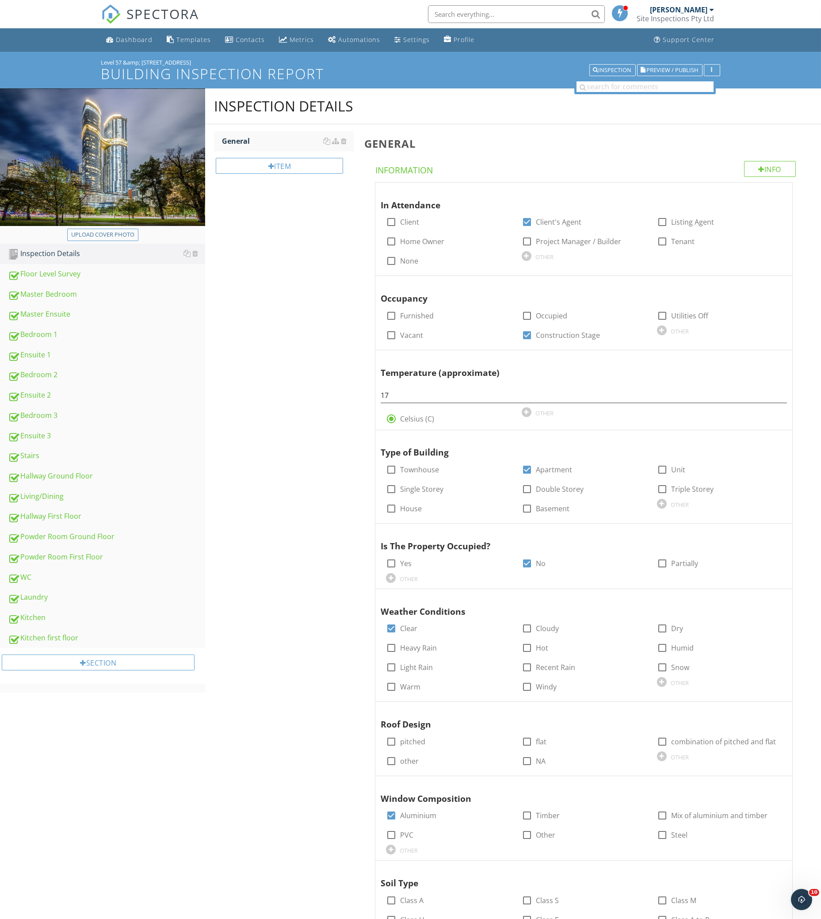
click at [130, 662] on div "Section" at bounding box center [98, 663] width 193 height 16
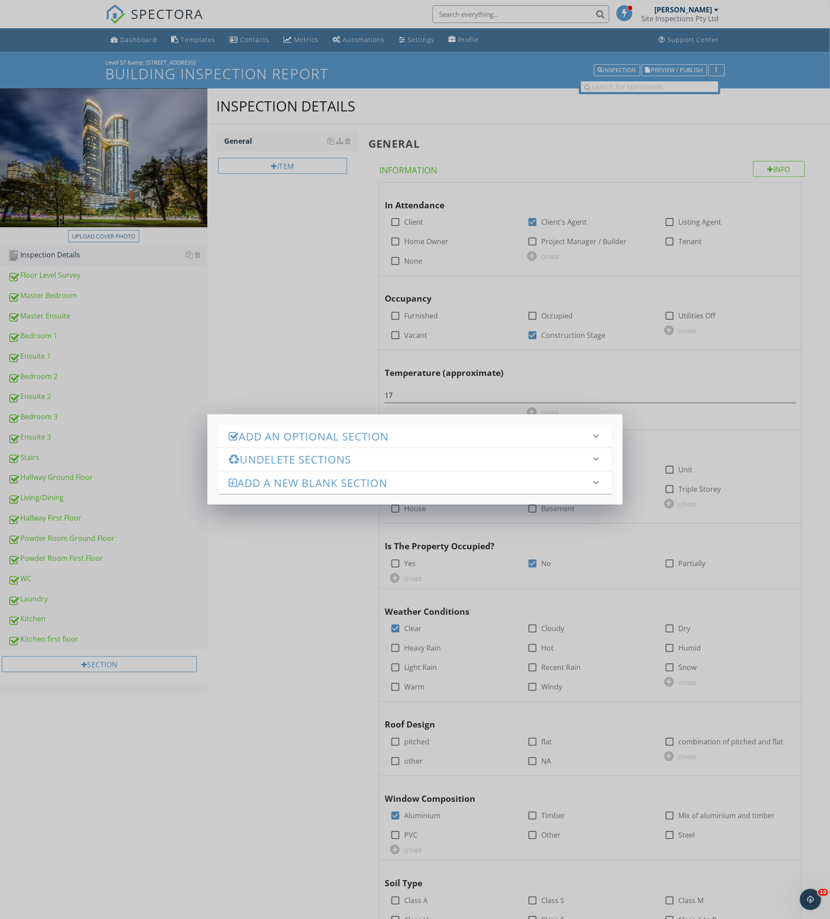
click at [348, 434] on h3 "Add an Optional Section" at bounding box center [410, 436] width 362 height 12
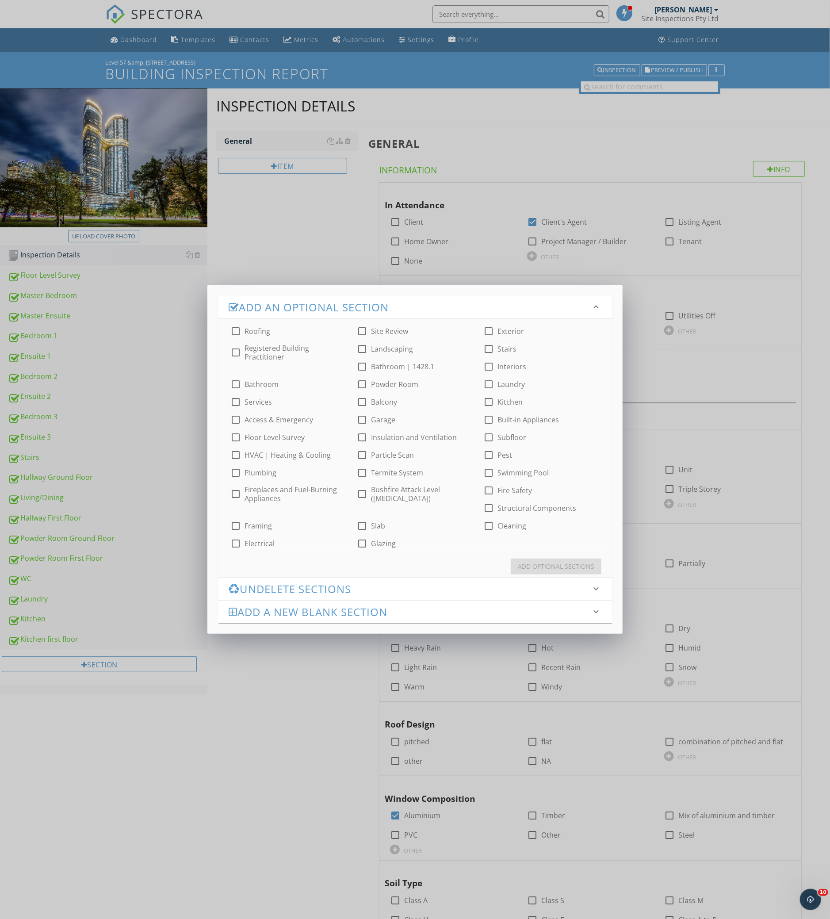
click at [388, 616] on h3 "Add a new Blank Section" at bounding box center [410, 612] width 362 height 12
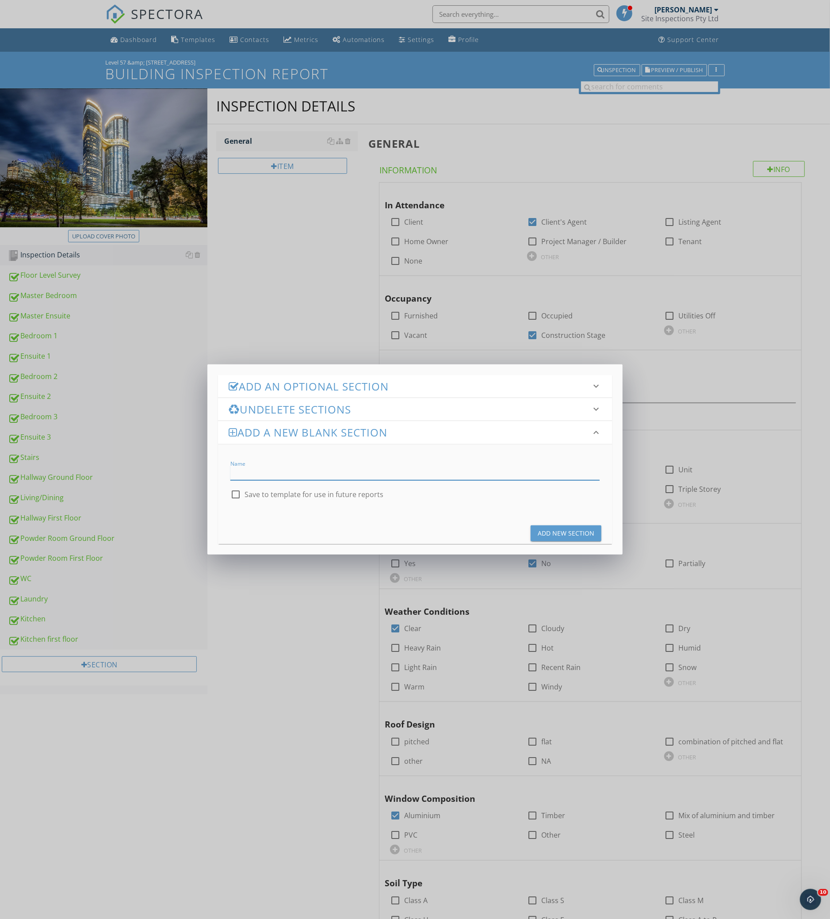
paste input "WELLNESS CLUB"
type input "Wellness Club"
click at [538, 537] on button "Add New Section" at bounding box center [566, 534] width 71 height 16
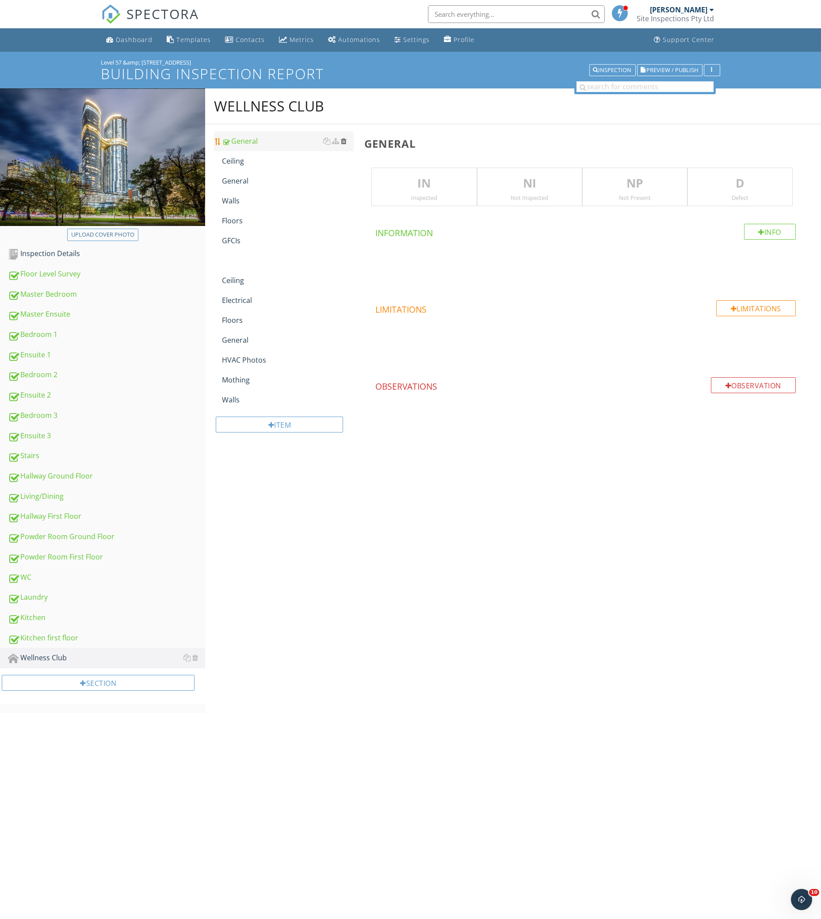
click at [345, 140] on div at bounding box center [344, 141] width 6 height 7
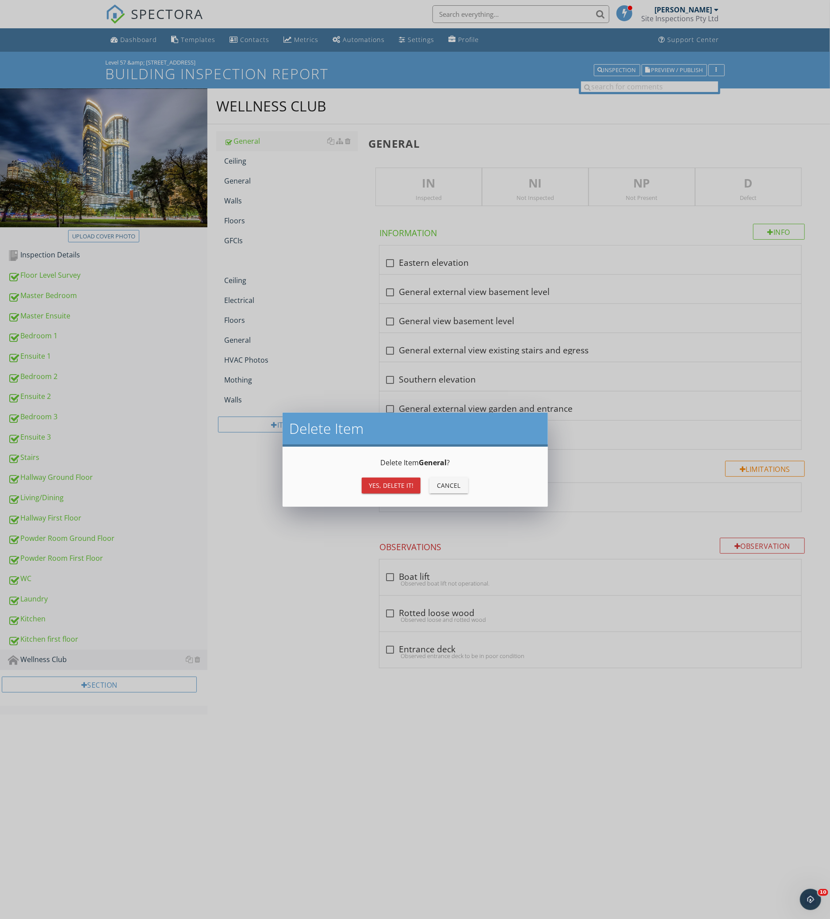
click at [414, 482] on button "Yes, Delete it!" at bounding box center [391, 486] width 59 height 16
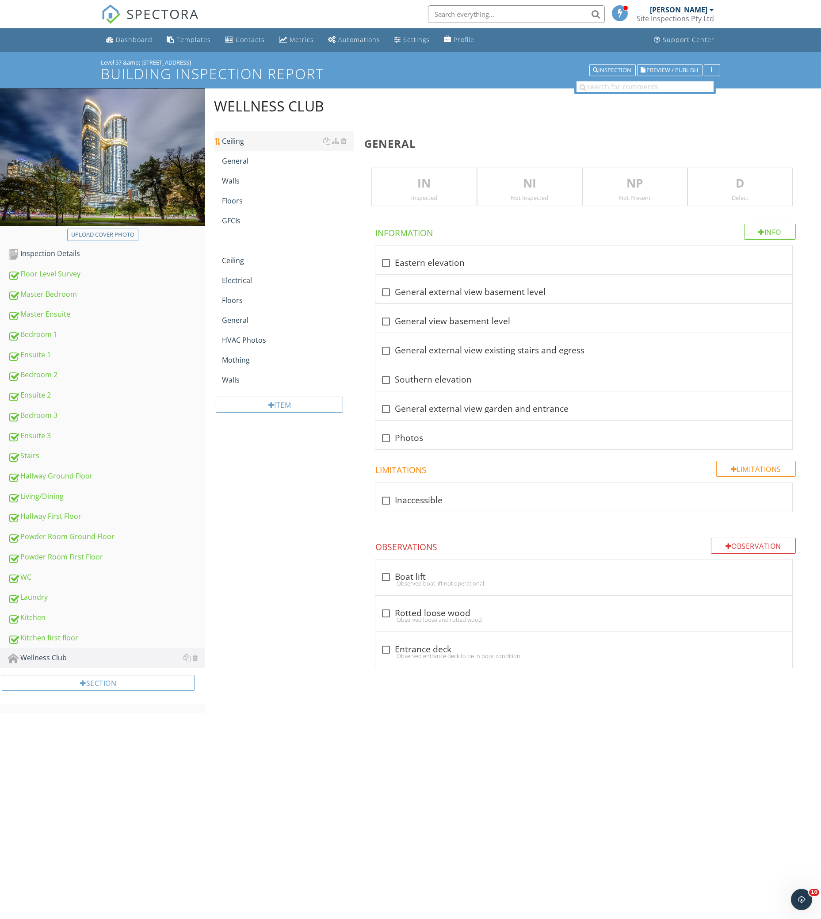
click at [344, 137] on div at bounding box center [334, 141] width 23 height 11
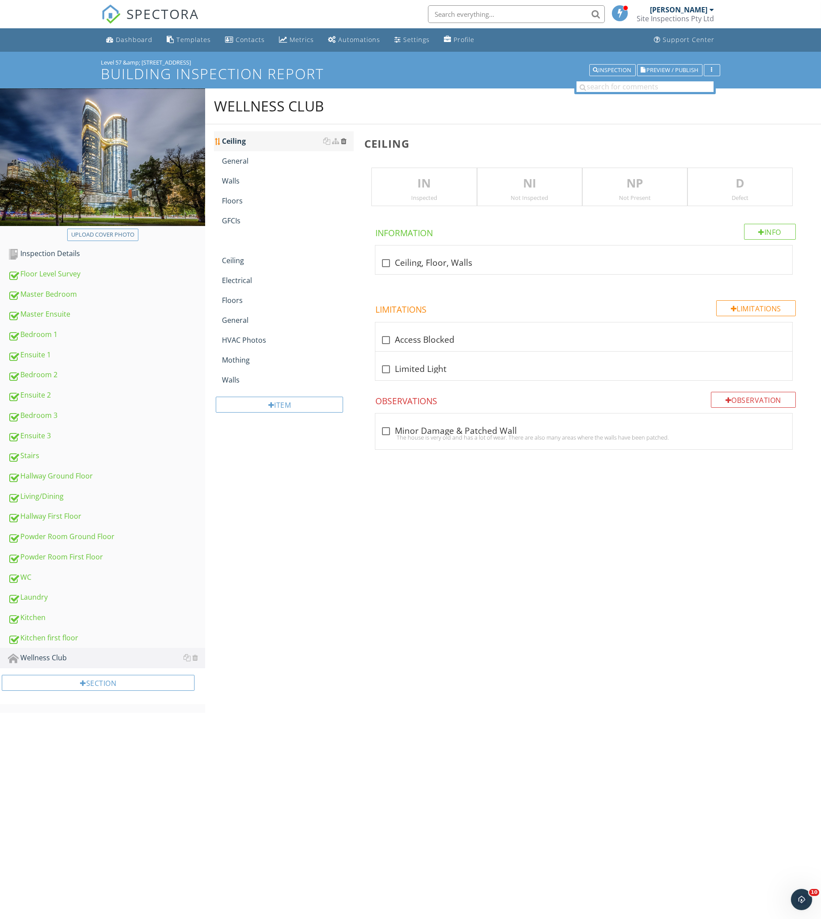
click at [344, 142] on div at bounding box center [344, 141] width 6 height 7
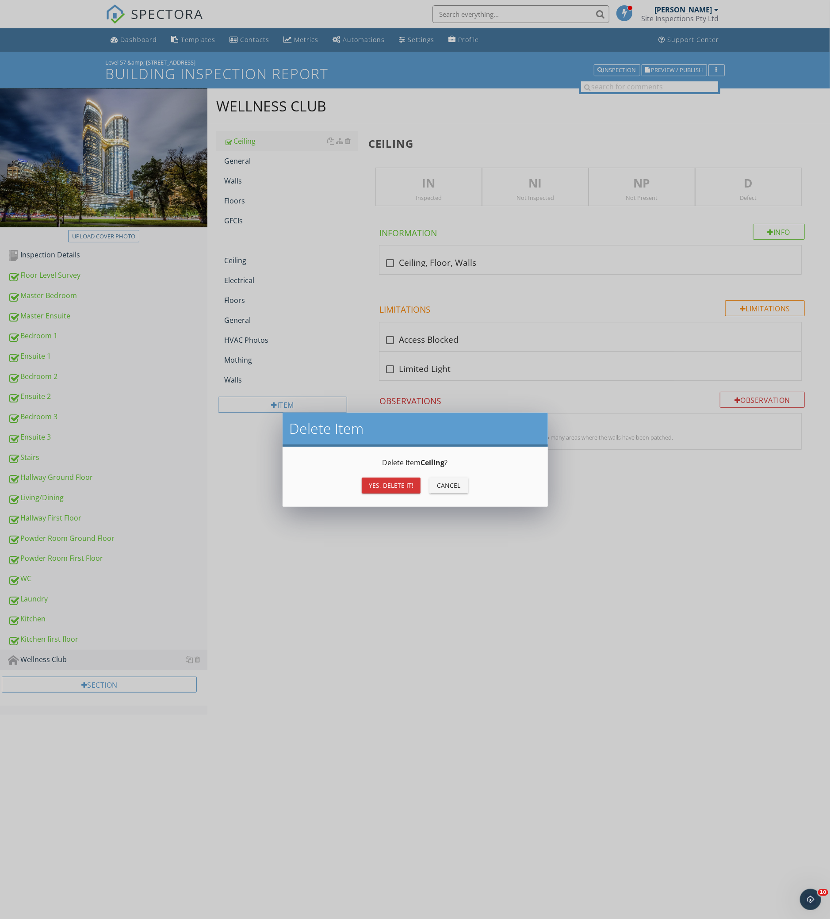
click at [394, 475] on div "Yes, Delete it! Cancel" at bounding box center [415, 485] width 244 height 21
click at [390, 483] on div "Yes, Delete it!" at bounding box center [391, 485] width 45 height 9
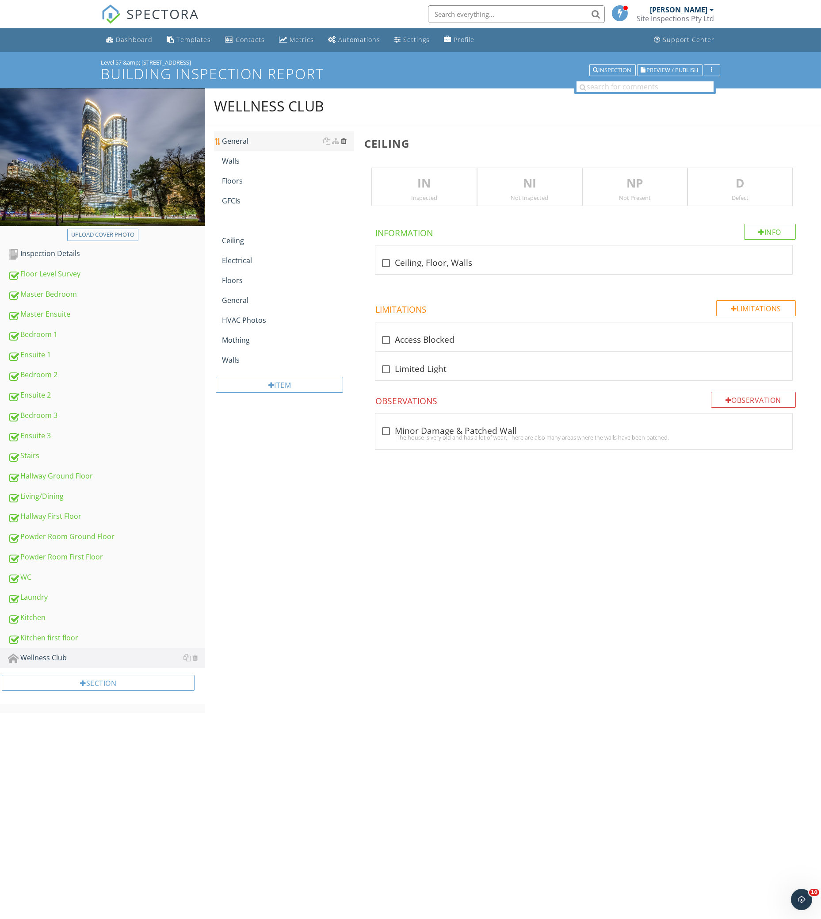
click at [343, 139] on div at bounding box center [344, 141] width 6 height 7
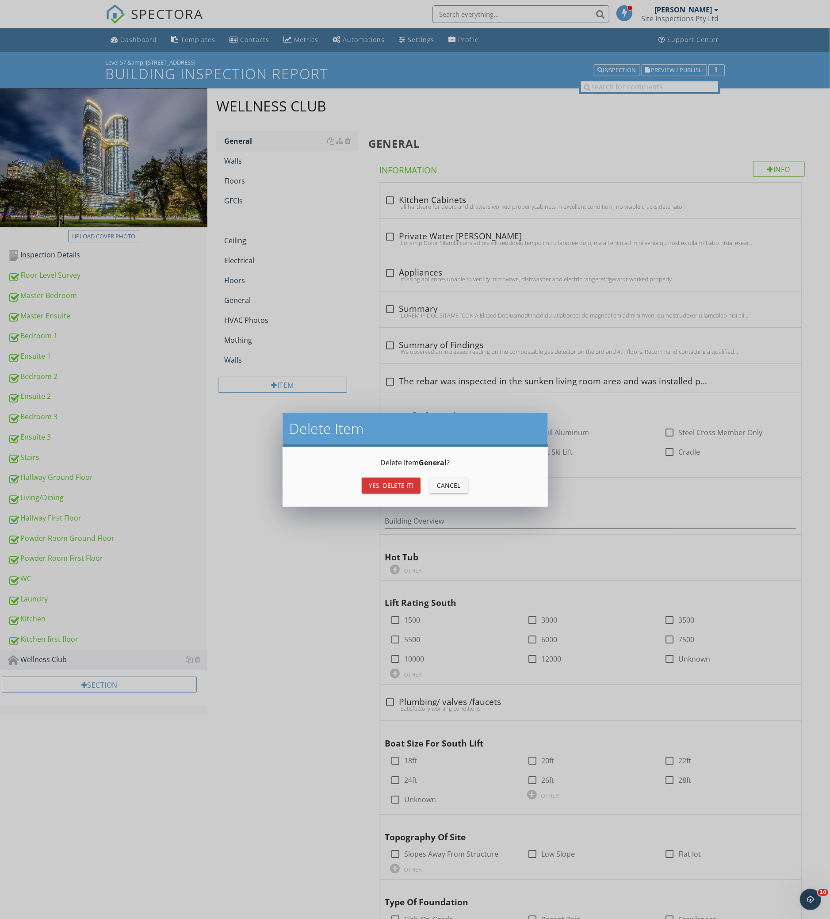
click at [409, 476] on div "Yes, Delete it! Cancel" at bounding box center [415, 485] width 244 height 21
click at [393, 502] on div "Delete Item General ? Yes, Delete it! Cancel" at bounding box center [415, 477] width 265 height 60
click at [398, 485] on div "Yes, Delete it!" at bounding box center [391, 485] width 45 height 9
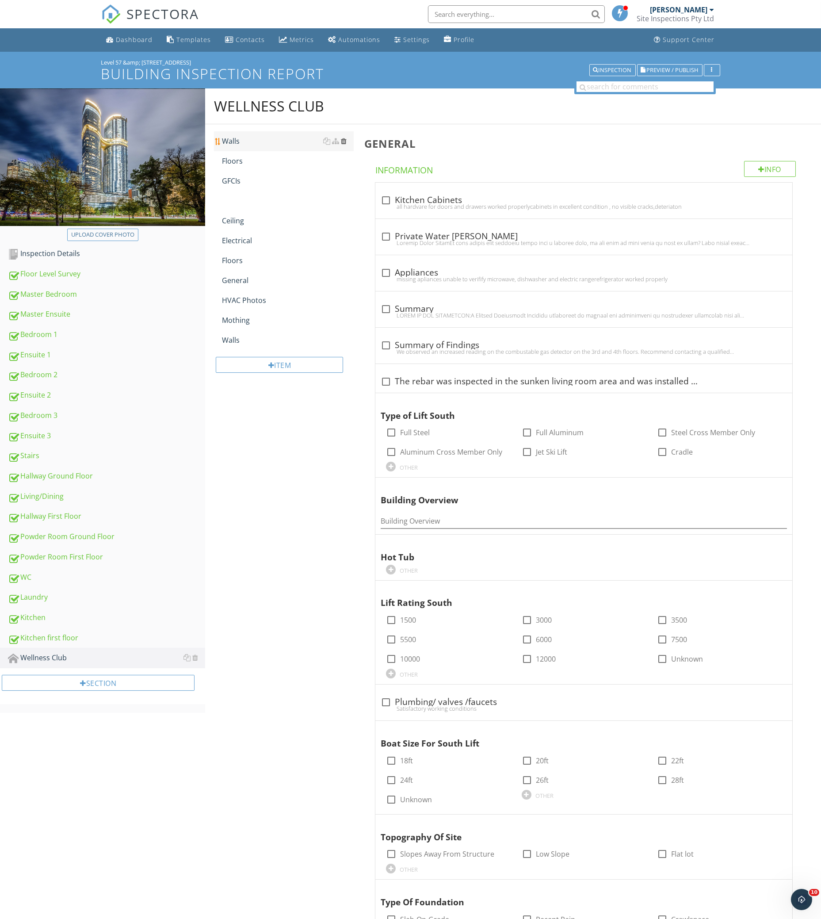
click at [344, 138] on div at bounding box center [344, 141] width 6 height 7
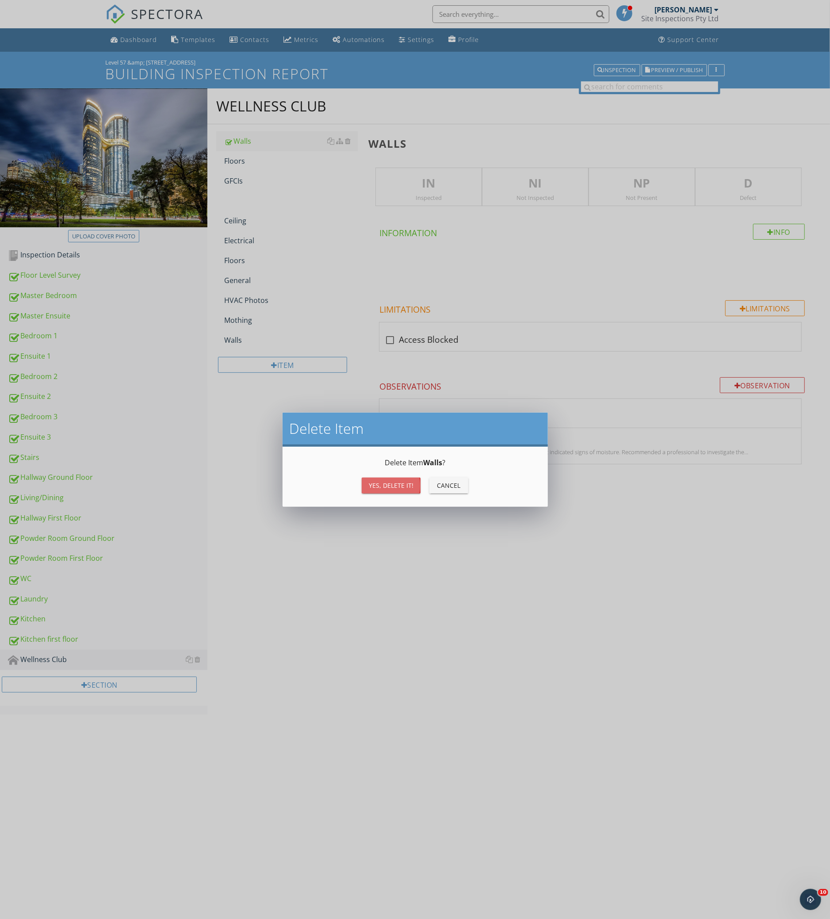
click at [408, 485] on div "Yes, Delete it!" at bounding box center [391, 485] width 45 height 9
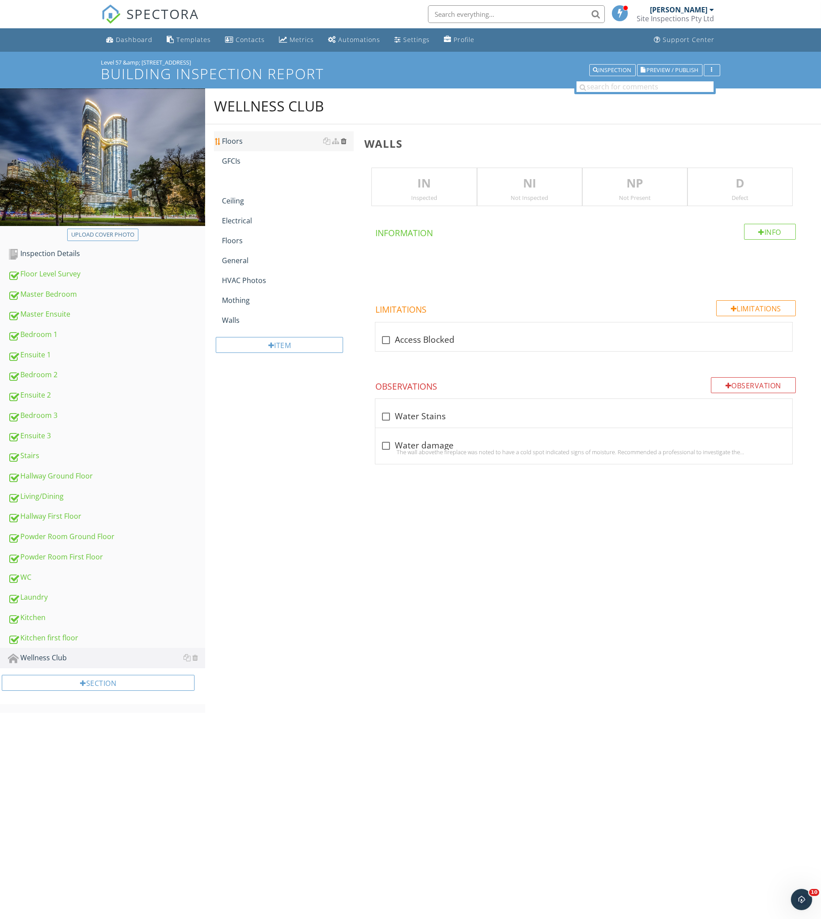
click at [344, 143] on div at bounding box center [344, 141] width 6 height 7
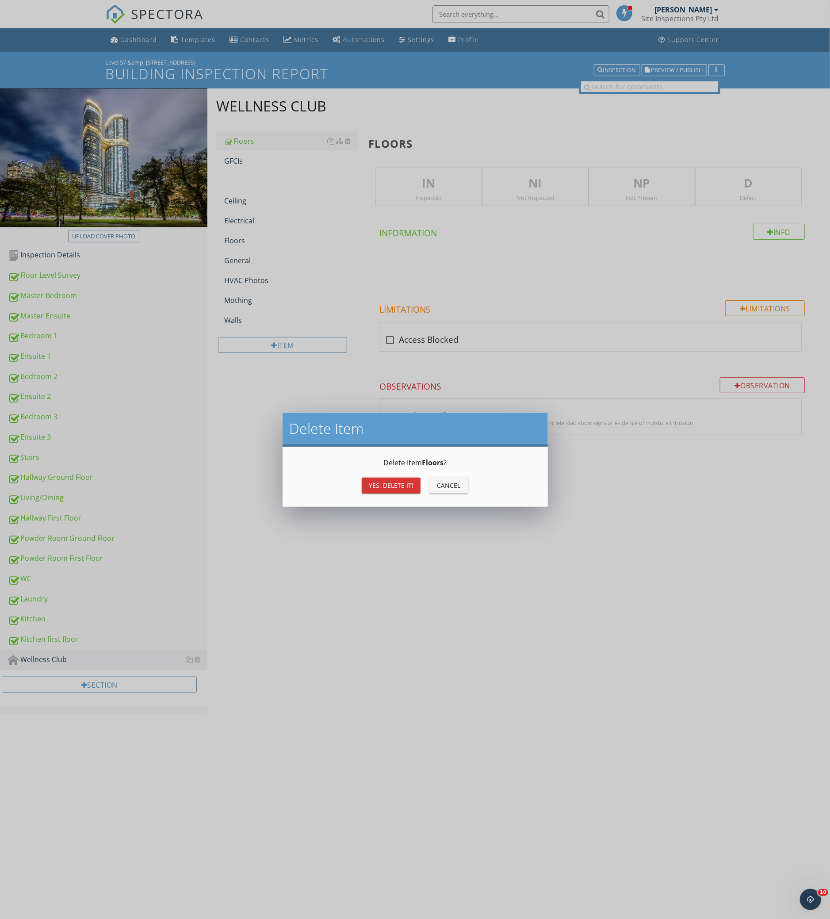
click at [381, 495] on div "Yes, Delete it! Cancel" at bounding box center [415, 485] width 244 height 21
click at [383, 491] on button "Yes, Delete it!" at bounding box center [391, 486] width 59 height 16
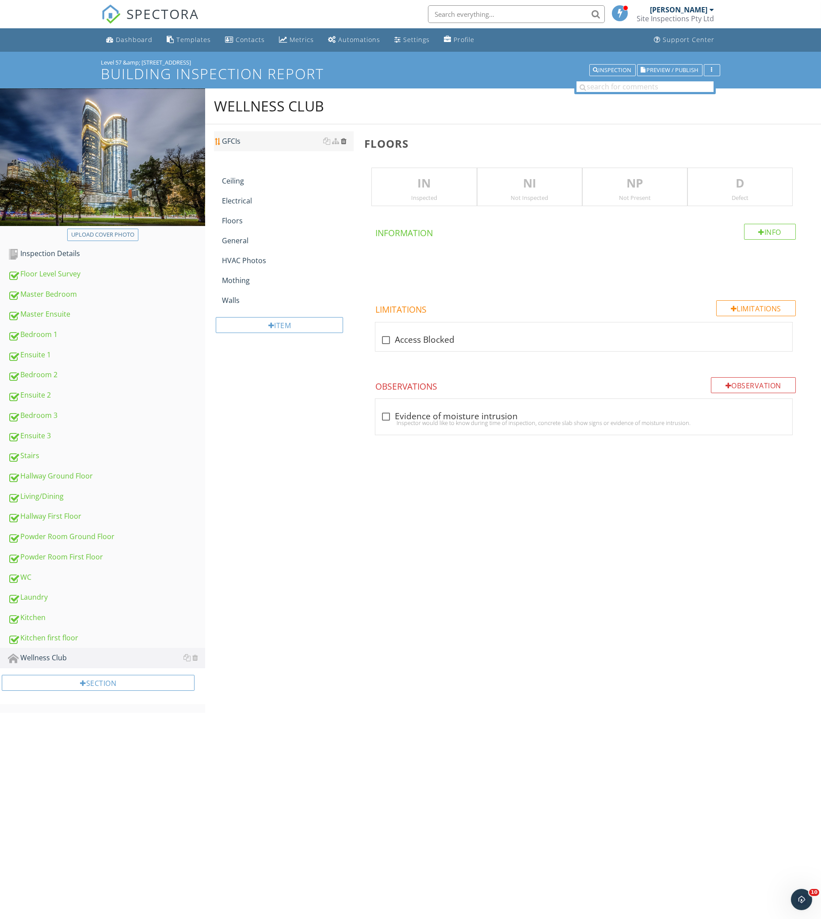
click at [343, 143] on div at bounding box center [344, 141] width 6 height 7
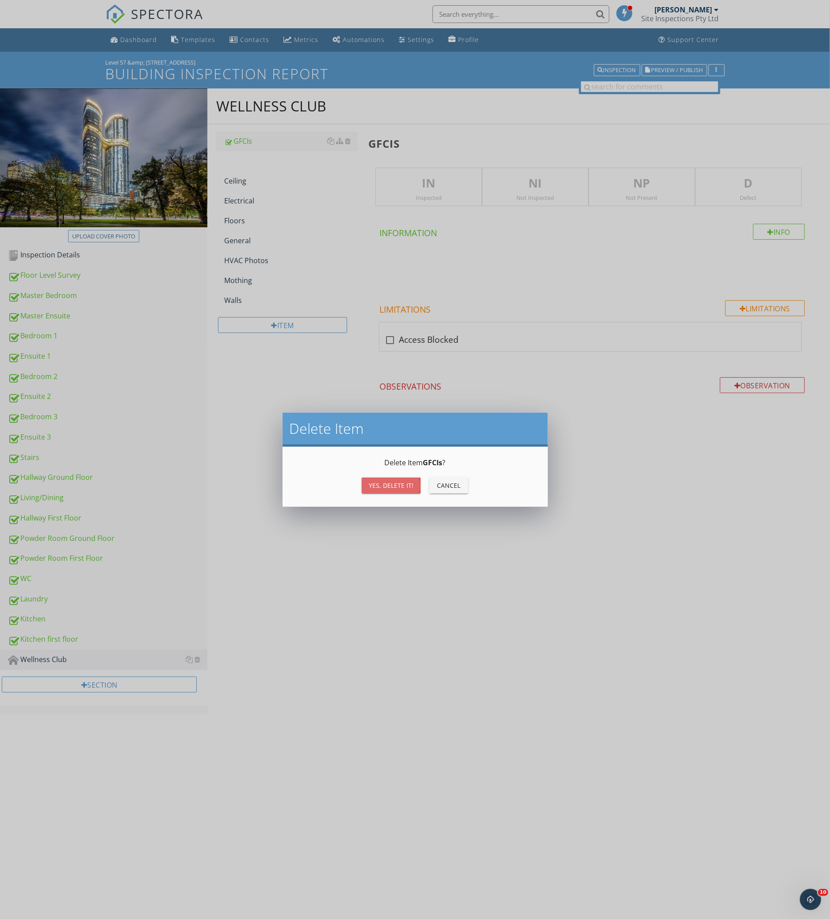
click at [397, 491] on button "Yes, Delete it!" at bounding box center [391, 486] width 59 height 16
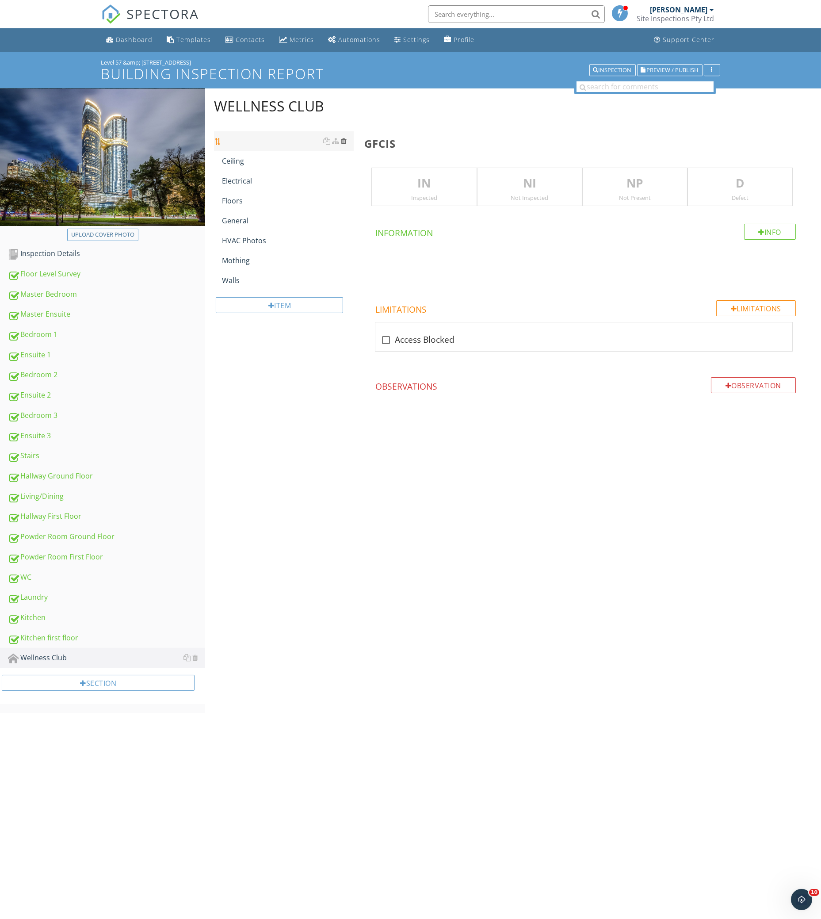
click at [346, 144] on div at bounding box center [344, 141] width 6 height 7
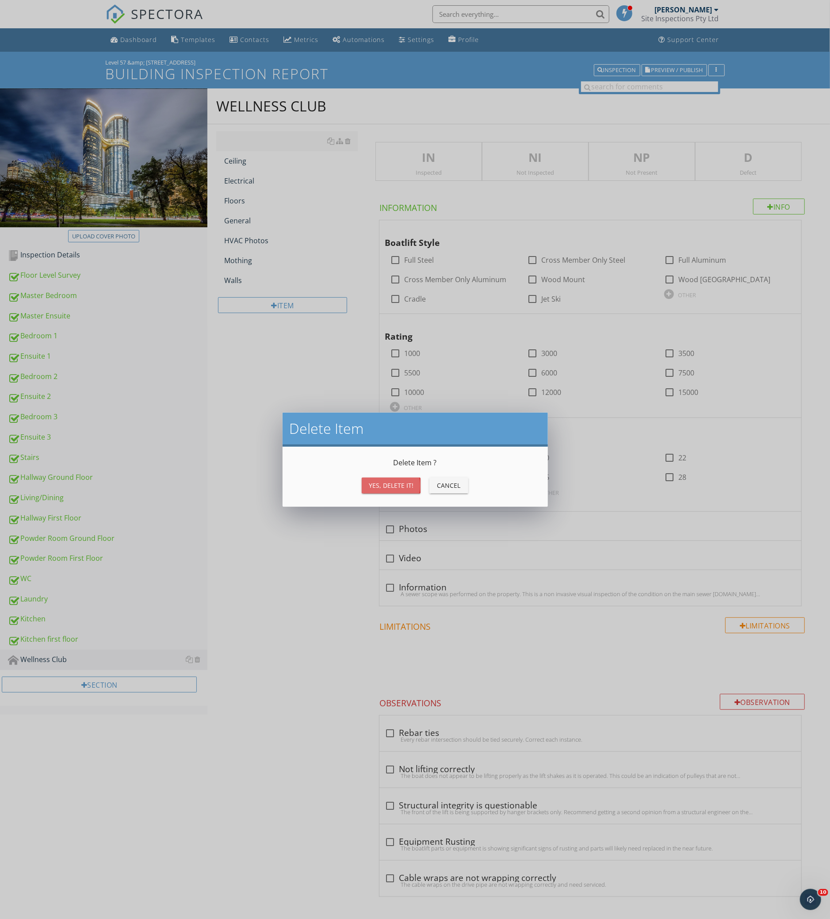
click at [405, 488] on div "Yes, Delete it!" at bounding box center [391, 485] width 45 height 9
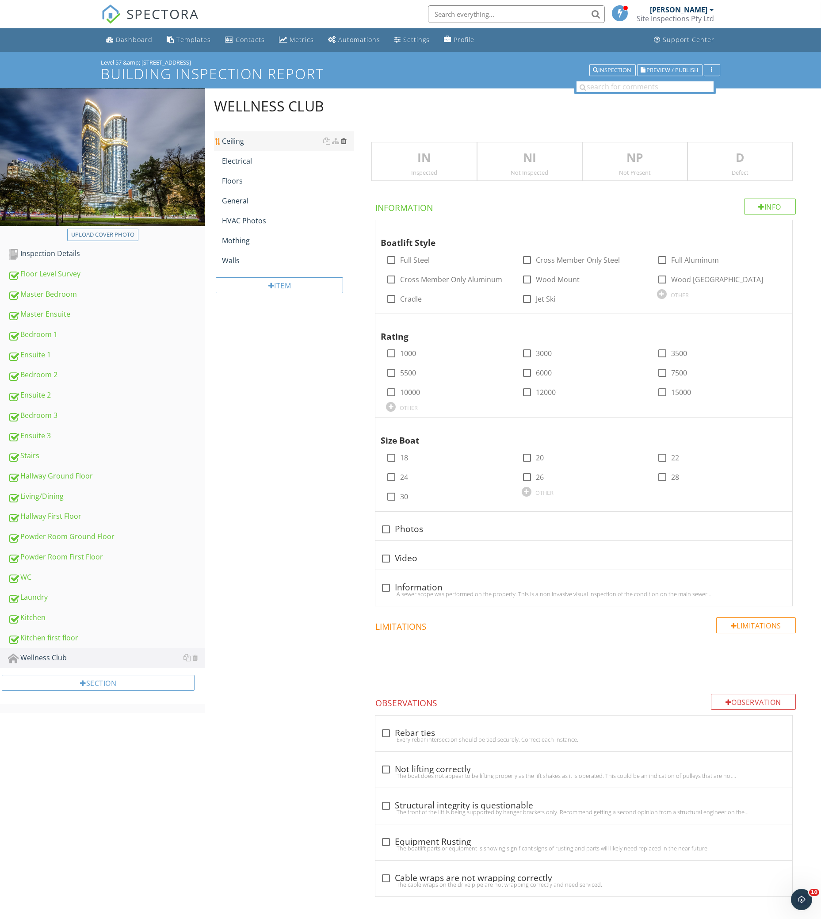
click at [344, 142] on div at bounding box center [344, 141] width 6 height 7
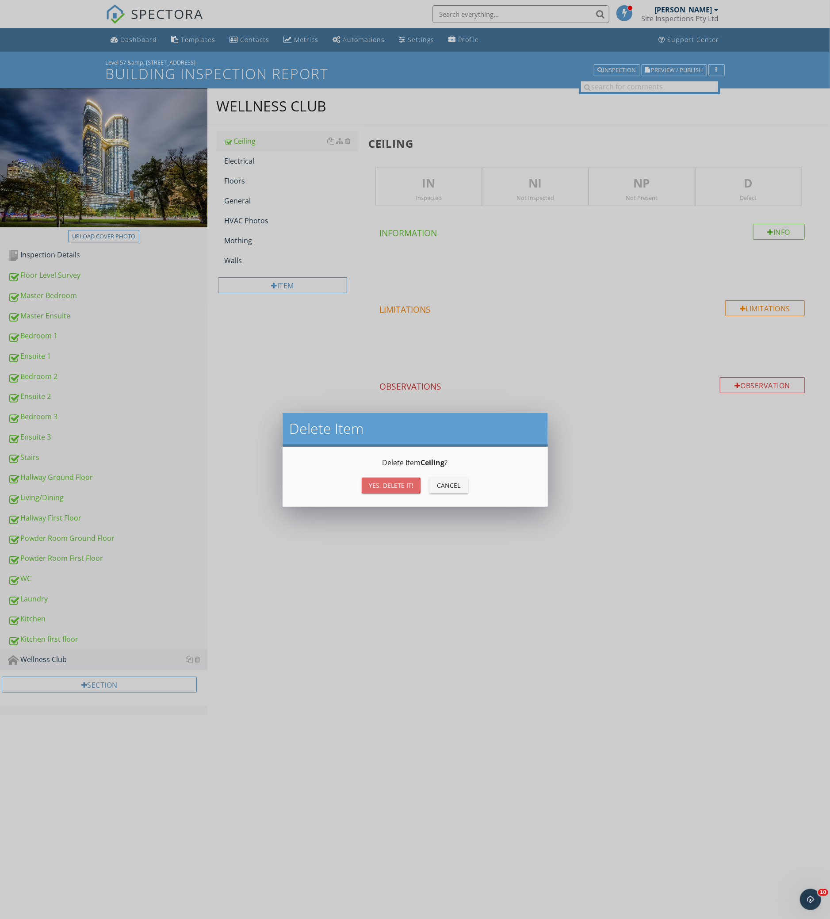
click at [413, 482] on div "Yes, Delete it!" at bounding box center [391, 485] width 45 height 9
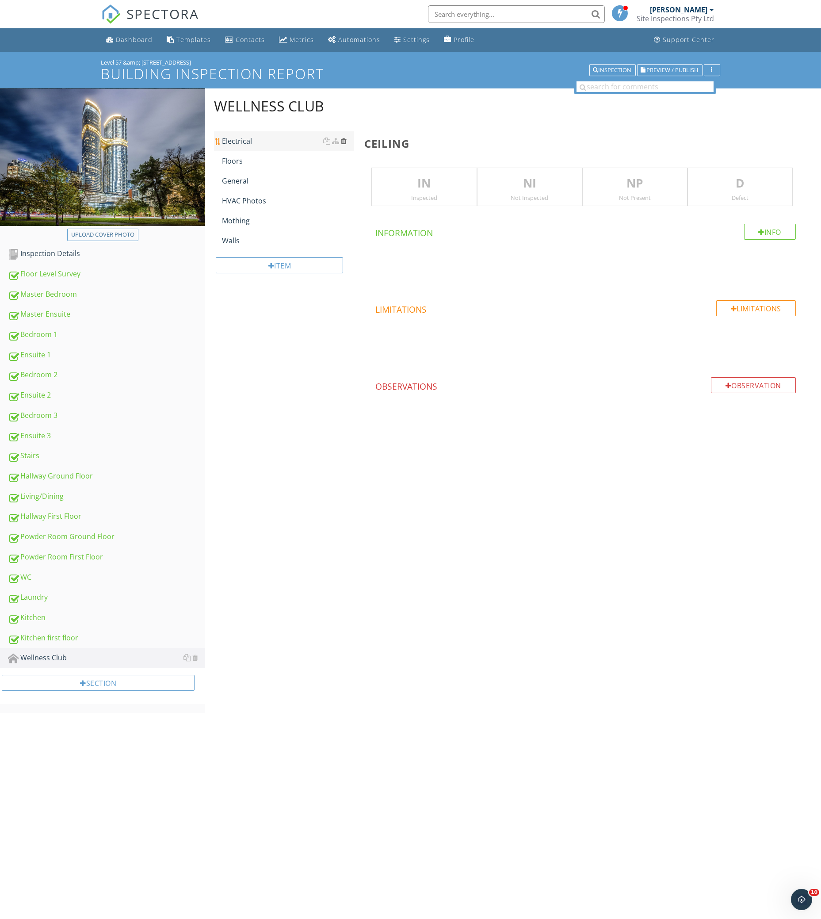
click at [344, 140] on div at bounding box center [344, 141] width 6 height 7
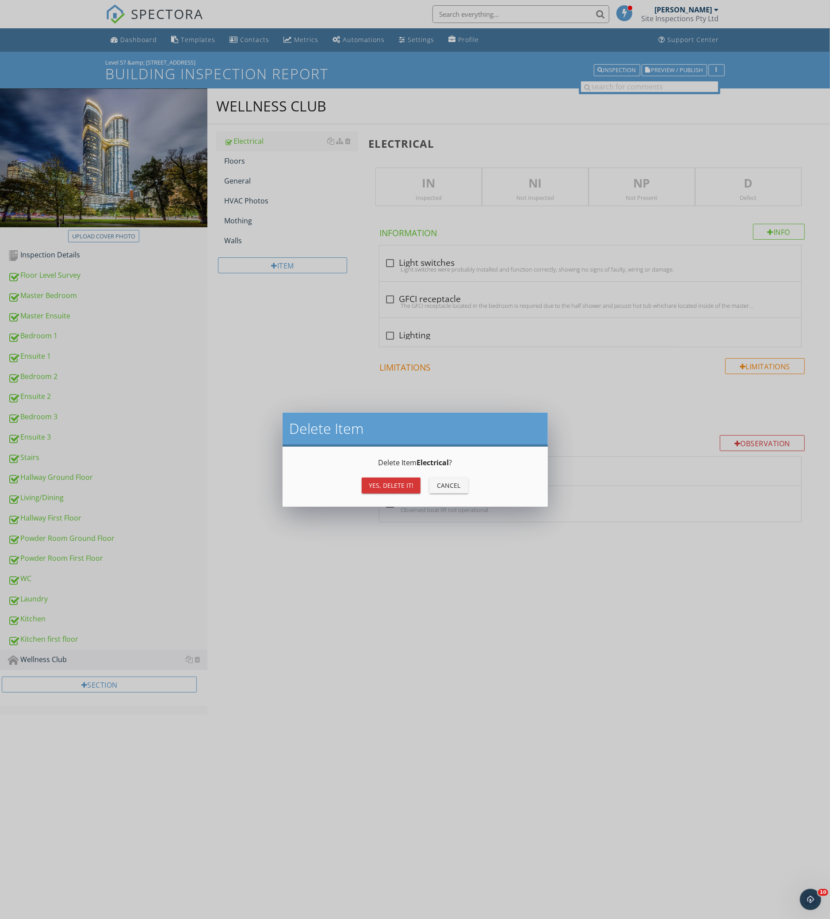
click at [405, 481] on div "Yes, Delete it!" at bounding box center [391, 485] width 45 height 9
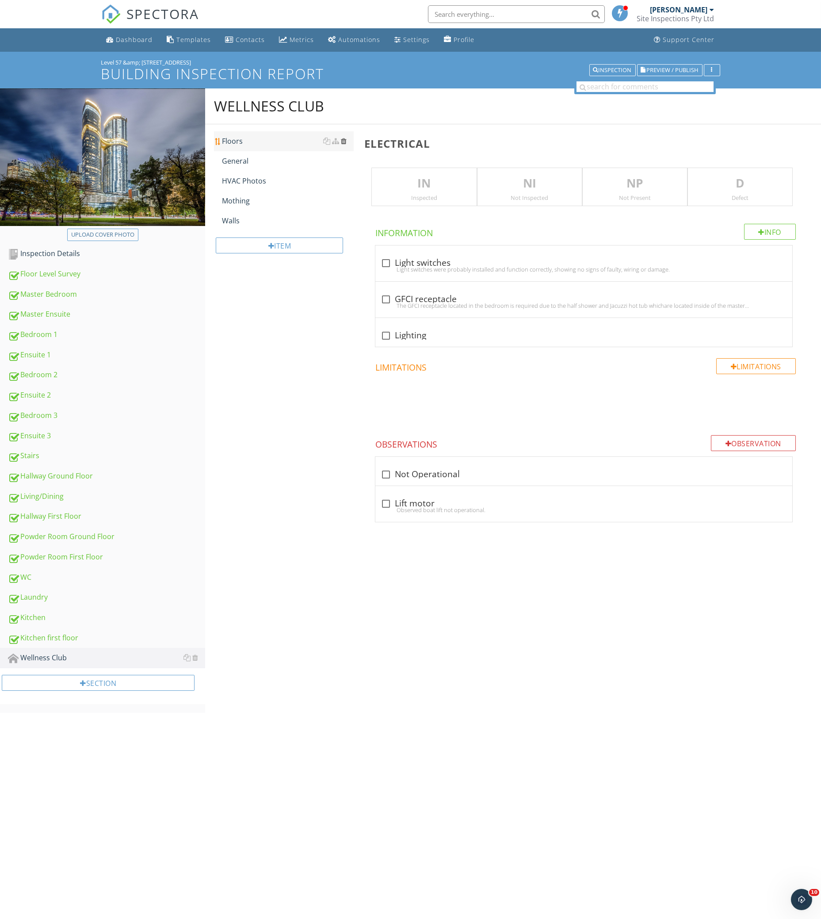
click at [344, 141] on div at bounding box center [344, 141] width 6 height 7
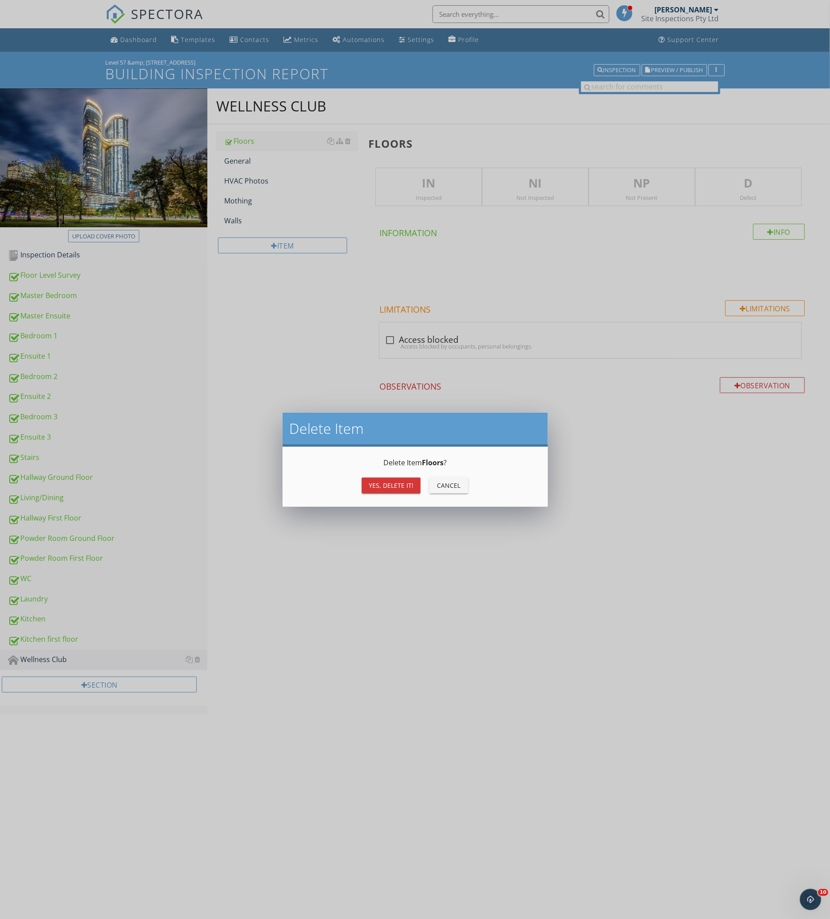
click at [416, 487] on button "Yes, Delete it!" at bounding box center [391, 486] width 59 height 16
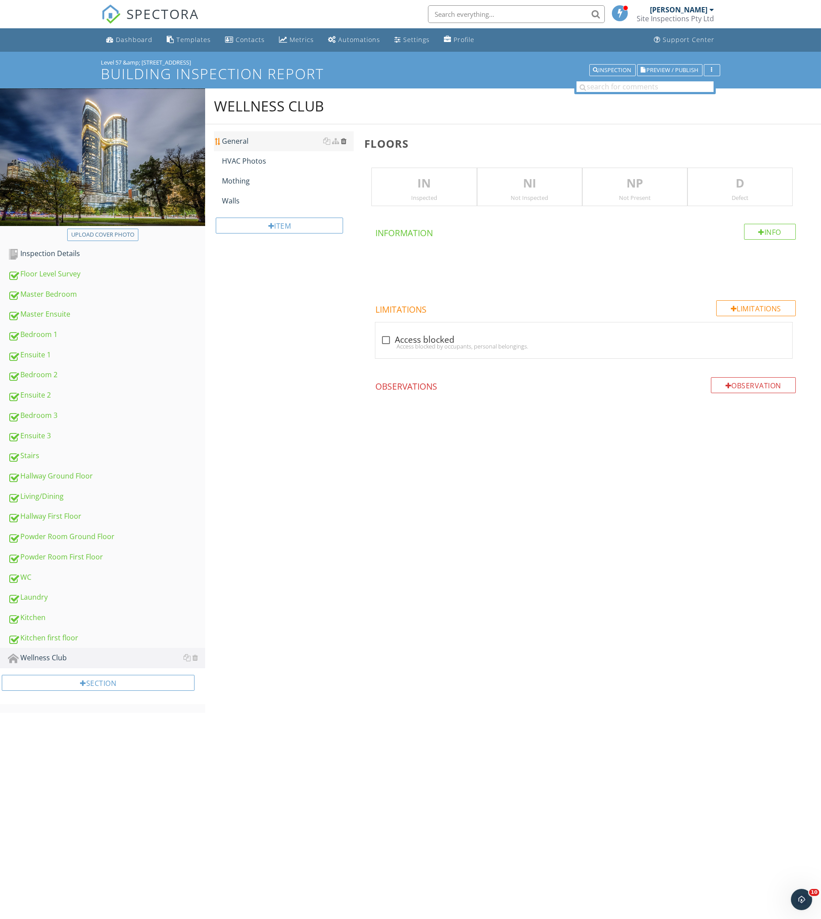
click at [345, 139] on div at bounding box center [344, 141] width 6 height 7
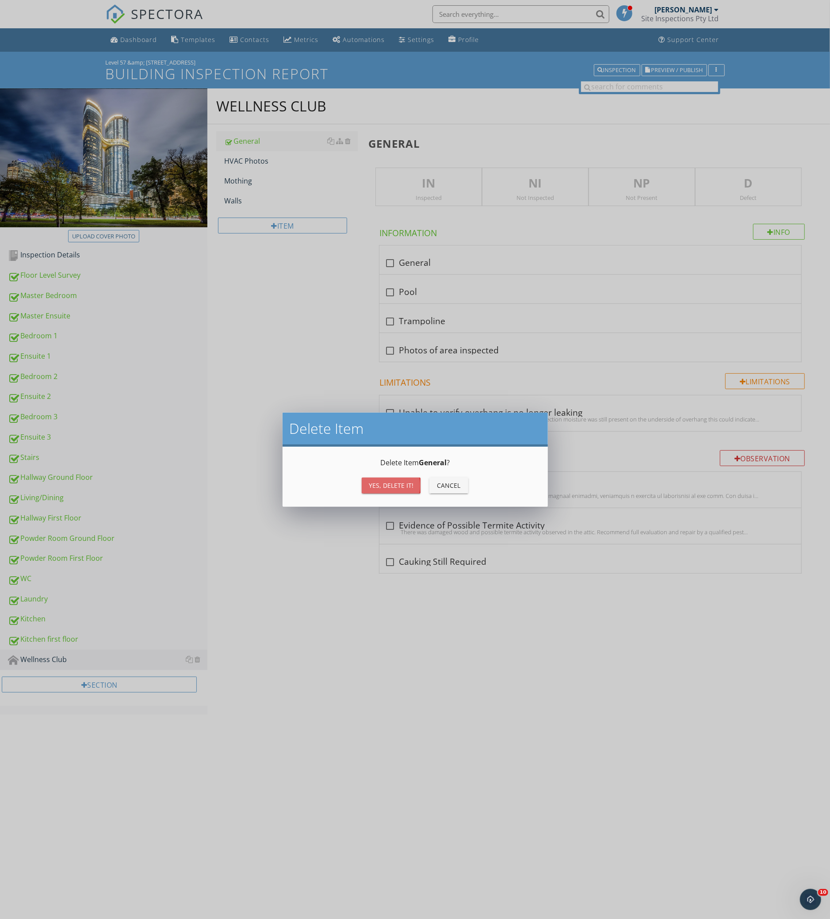
click at [396, 483] on div "Yes, Delete it!" at bounding box center [391, 485] width 45 height 9
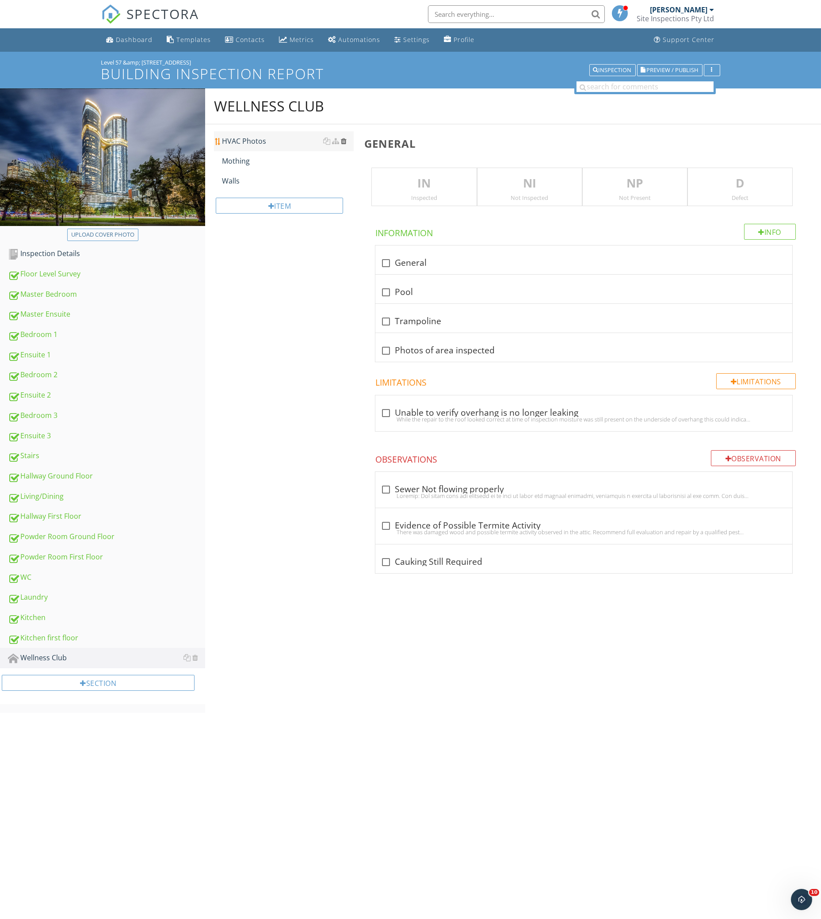
click at [346, 139] on div at bounding box center [344, 141] width 6 height 7
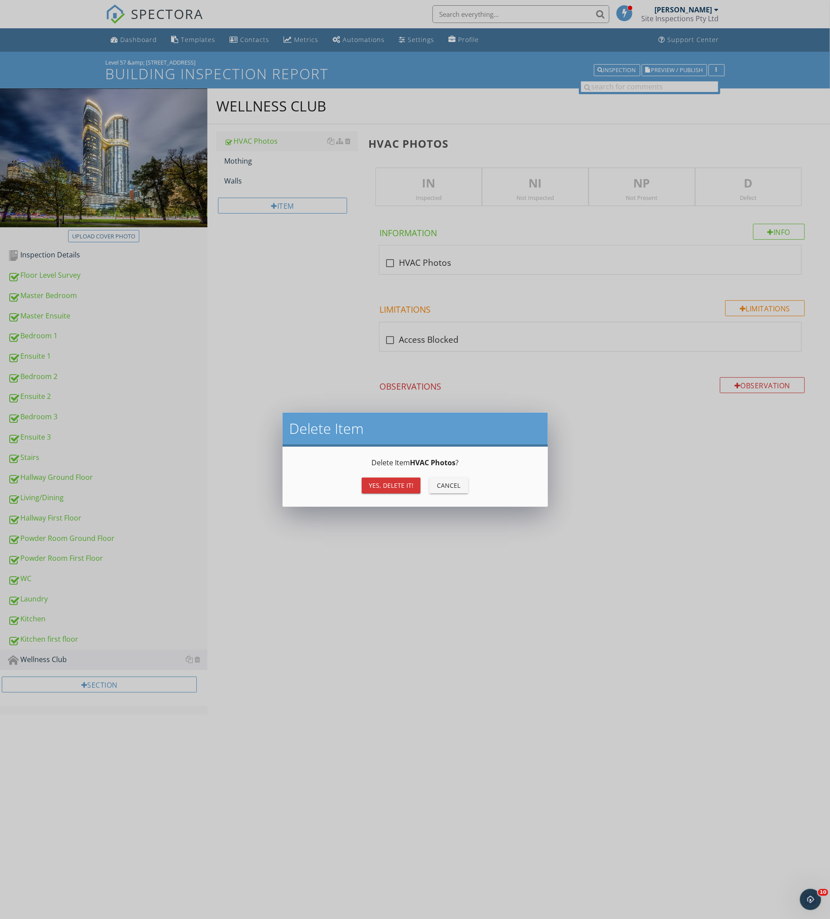
click at [408, 487] on div "Yes, Delete it!" at bounding box center [391, 485] width 45 height 9
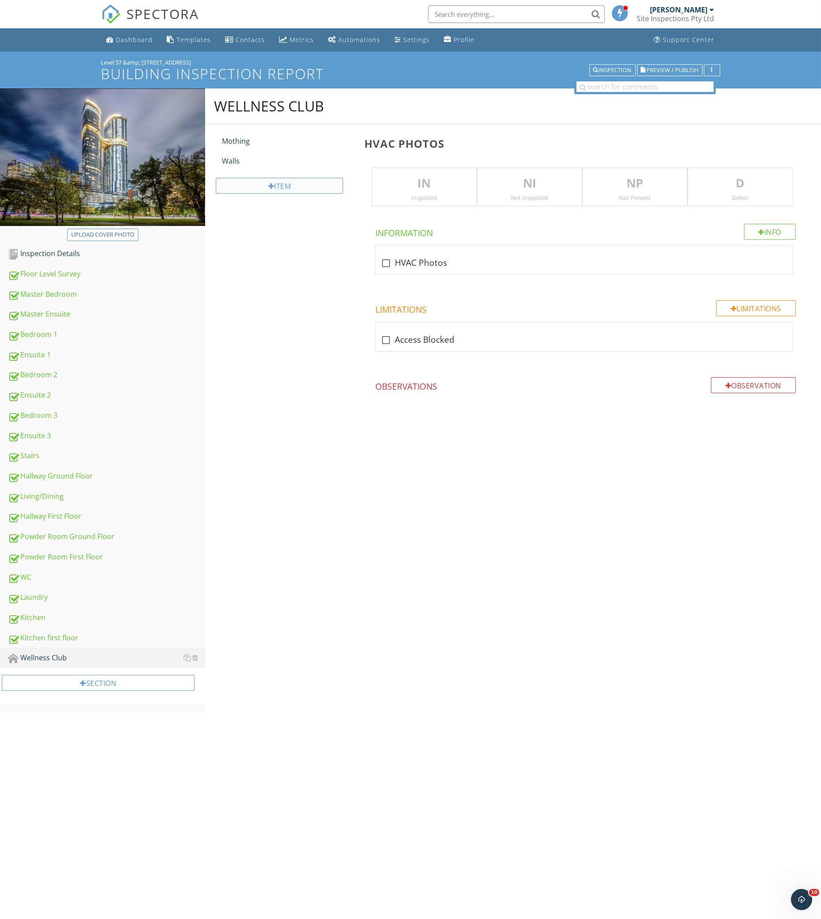
click at [327, 179] on div "Item" at bounding box center [279, 186] width 127 height 16
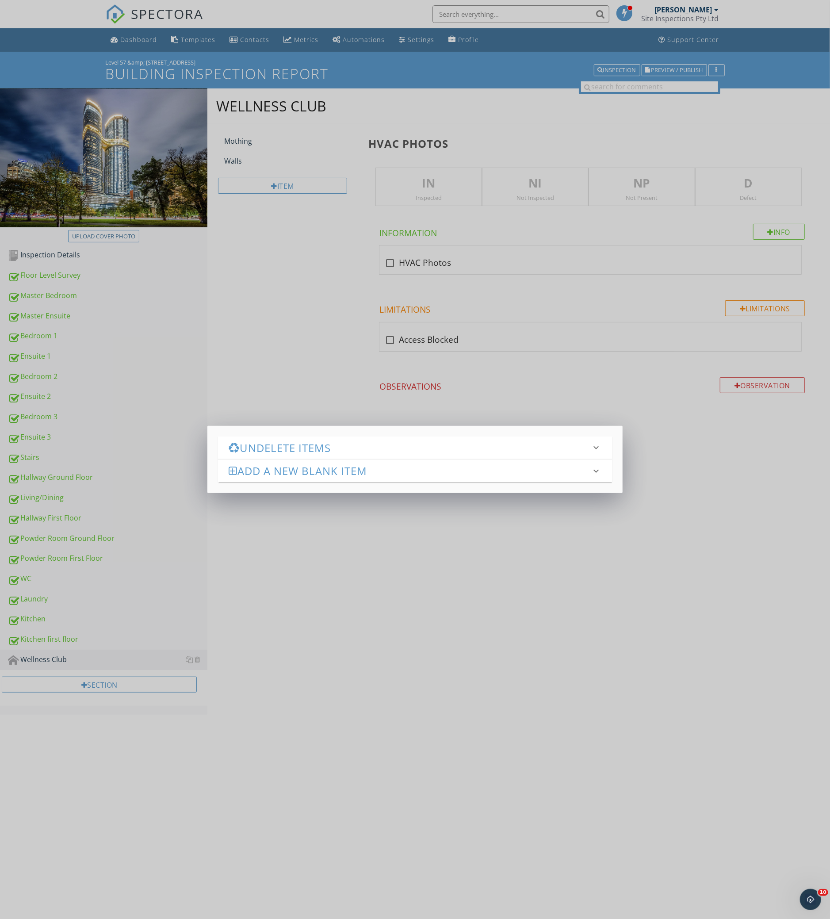
click at [316, 453] on h3 "Undelete Items" at bounding box center [410, 448] width 362 height 12
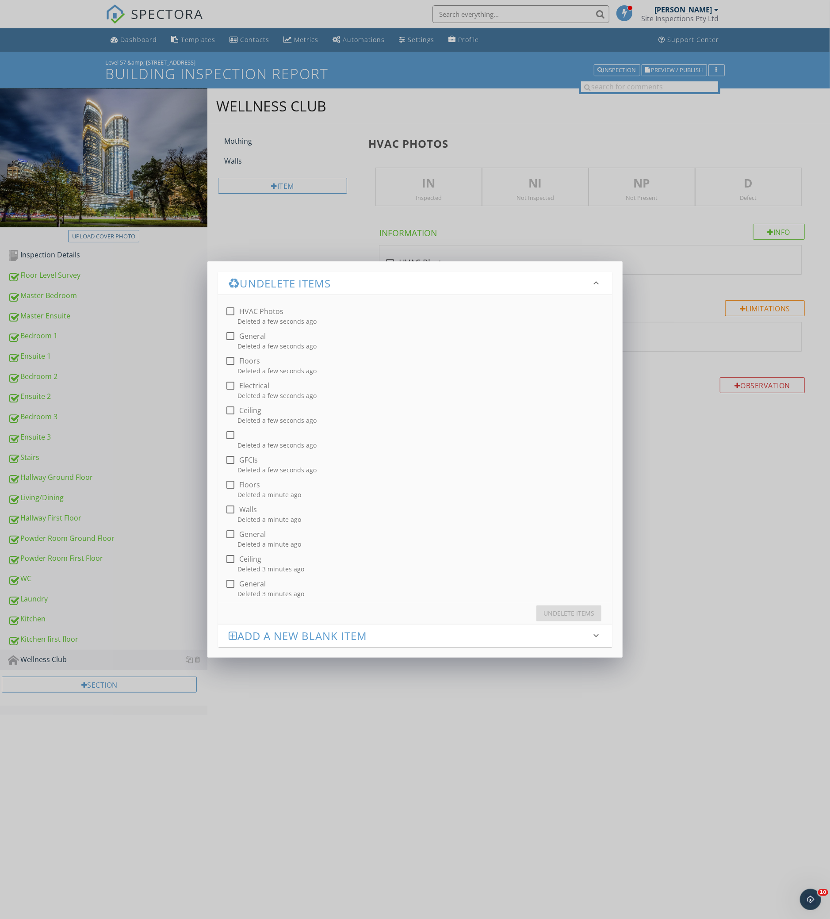
click at [729, 421] on div "Undelete Items keyboard_arrow_down check_box_outline_blank HVAC Photos Deleted …" at bounding box center [415, 459] width 830 height 919
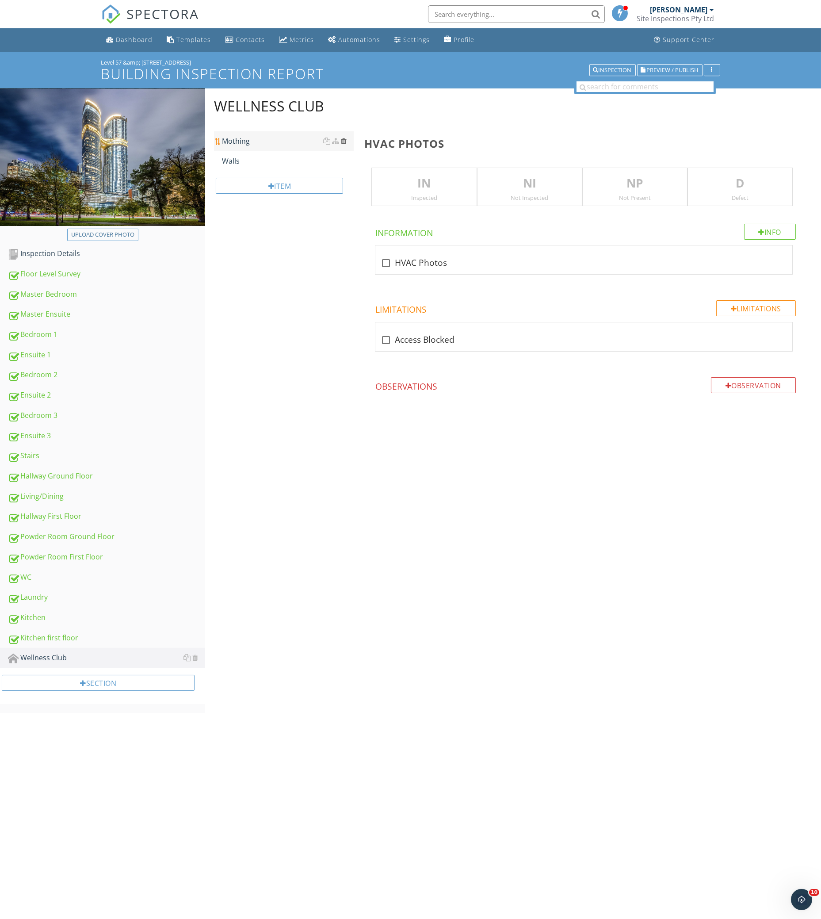
click at [342, 141] on div at bounding box center [344, 141] width 6 height 7
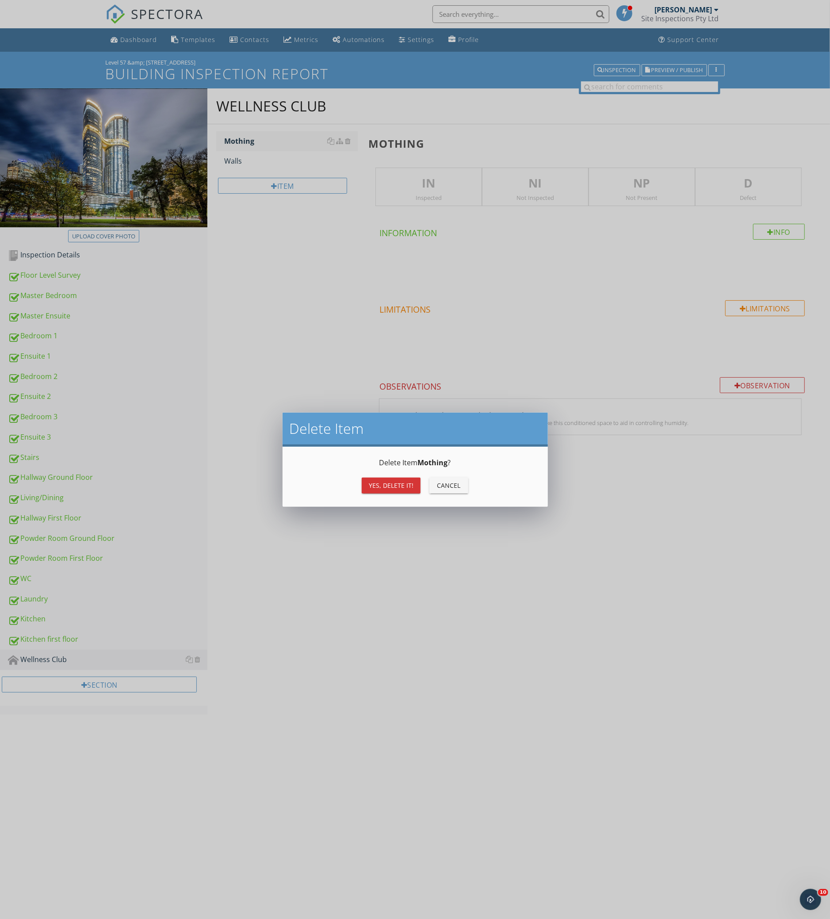
click at [397, 479] on button "Yes, Delete it!" at bounding box center [391, 486] width 59 height 16
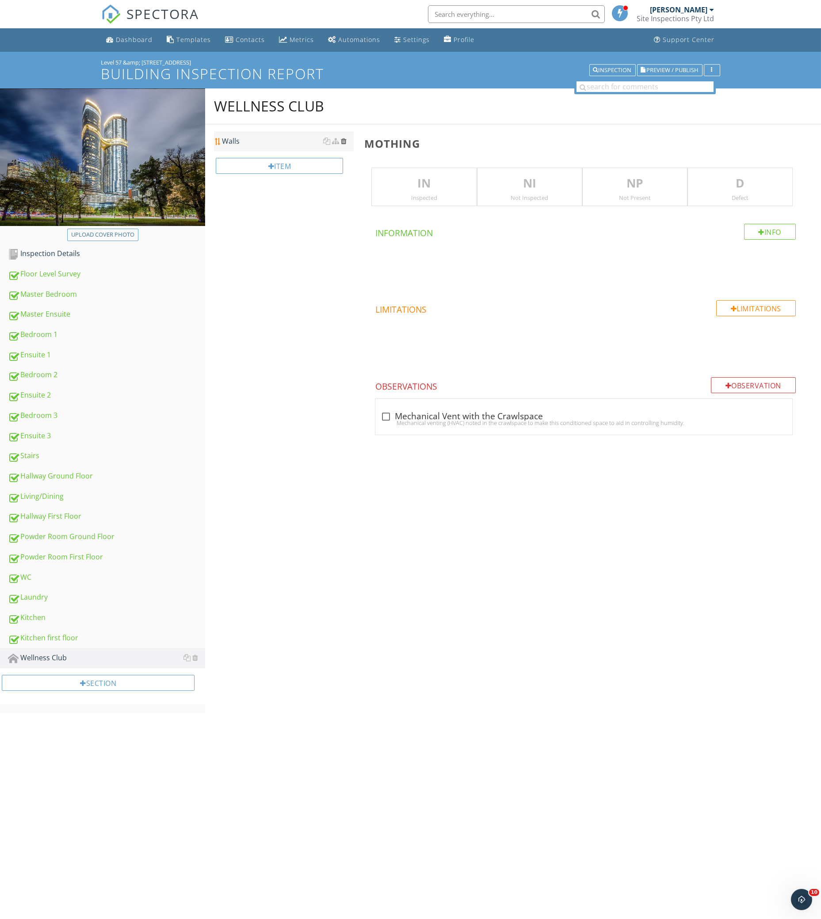
click at [345, 140] on div at bounding box center [344, 141] width 6 height 7
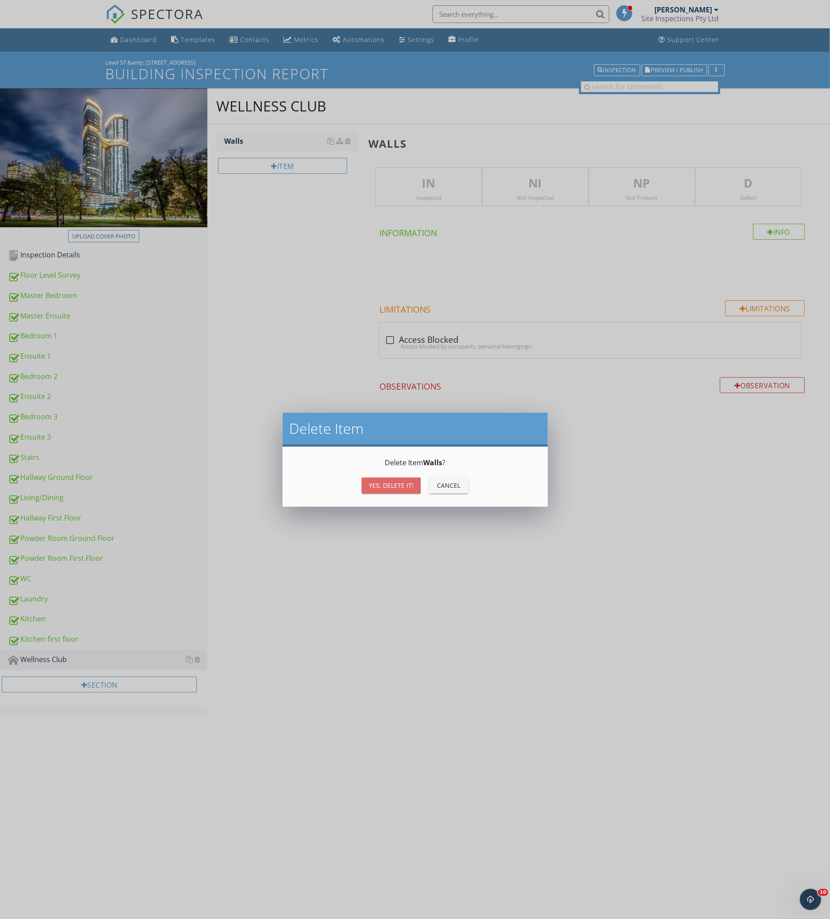
drag, startPoint x: 396, startPoint y: 487, endPoint x: 398, endPoint y: 481, distance: 5.9
click at [397, 485] on div "Yes, Delete it!" at bounding box center [391, 485] width 45 height 9
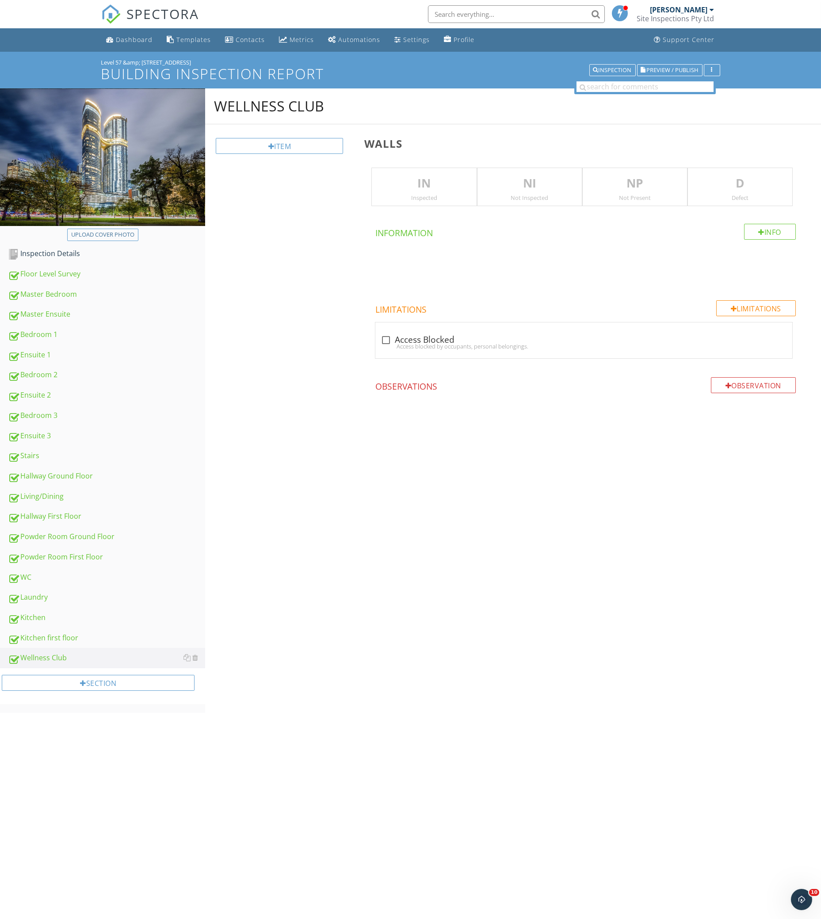
click at [358, 286] on div "Wellness Club Item Walls IN Inspected NI Not Inspected NP Not Present D Defect …" at bounding box center [513, 276] width 616 height 376
click at [158, 691] on div "Section" at bounding box center [98, 683] width 193 height 16
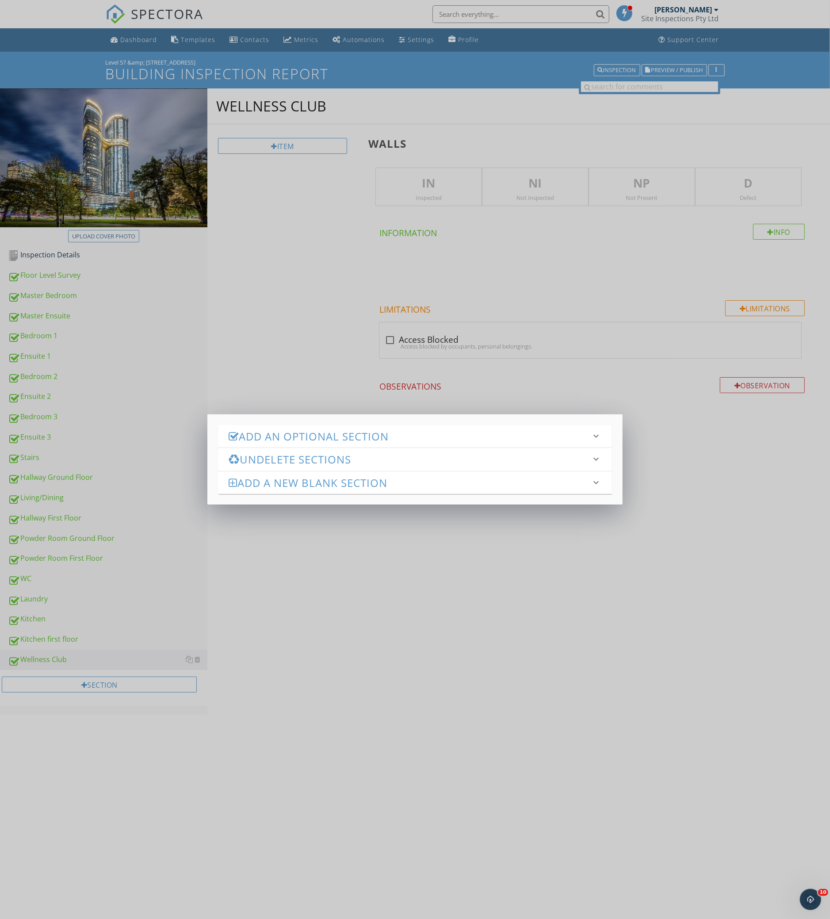
click at [297, 436] on h3 "Add an Optional Section" at bounding box center [410, 436] width 362 height 12
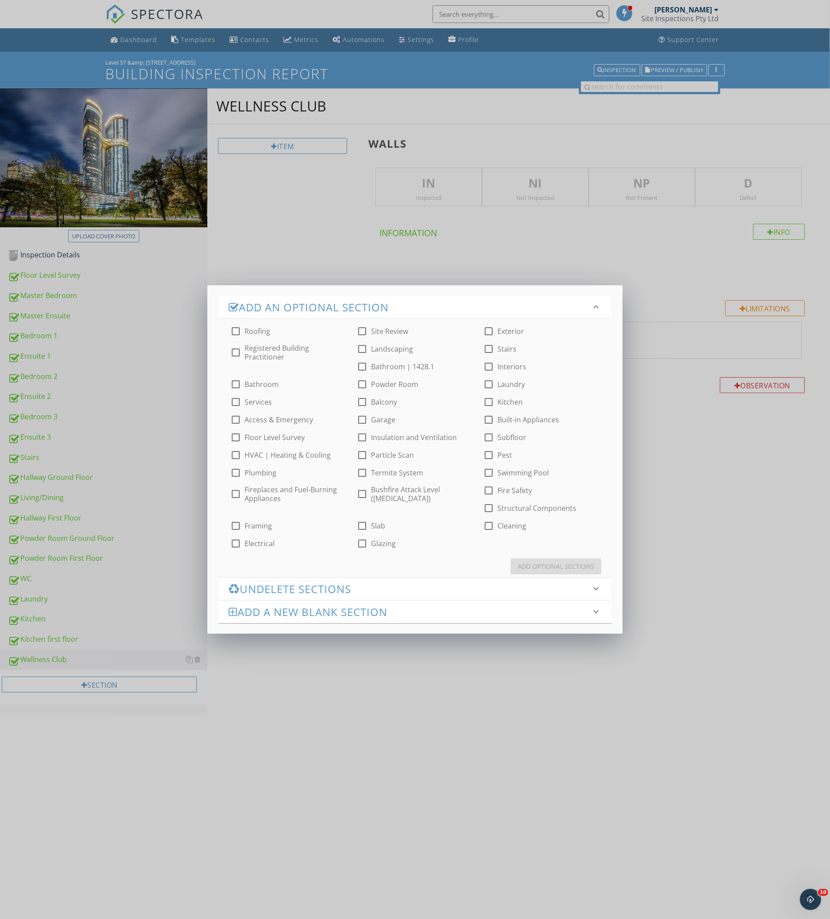
click at [401, 394] on div "check_box_outline_blank Roofing check_box_outline_blank Site Review check_box_o…" at bounding box center [415, 434] width 394 height 230
click at [393, 399] on label "Balcony" at bounding box center [384, 402] width 26 height 9
checkbox input "true"
click at [549, 560] on button "Add Optional Sections" at bounding box center [556, 567] width 91 height 16
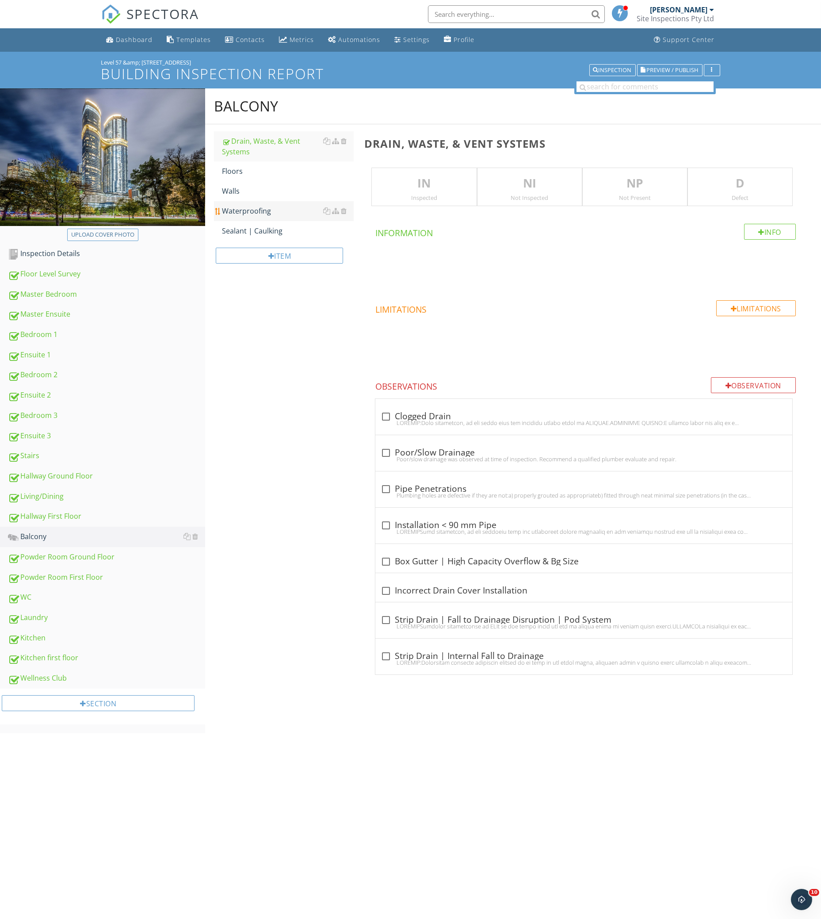
click at [303, 210] on div "Waterproofing" at bounding box center [288, 211] width 132 height 11
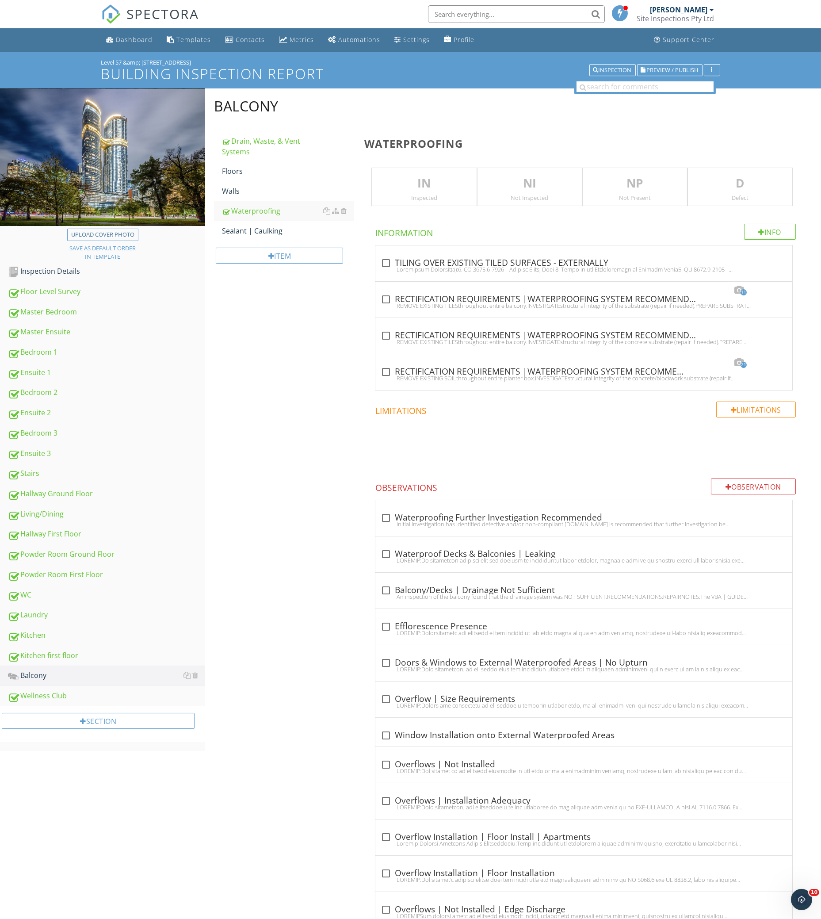
click at [391, 175] on p "IN" at bounding box center [424, 184] width 104 height 18
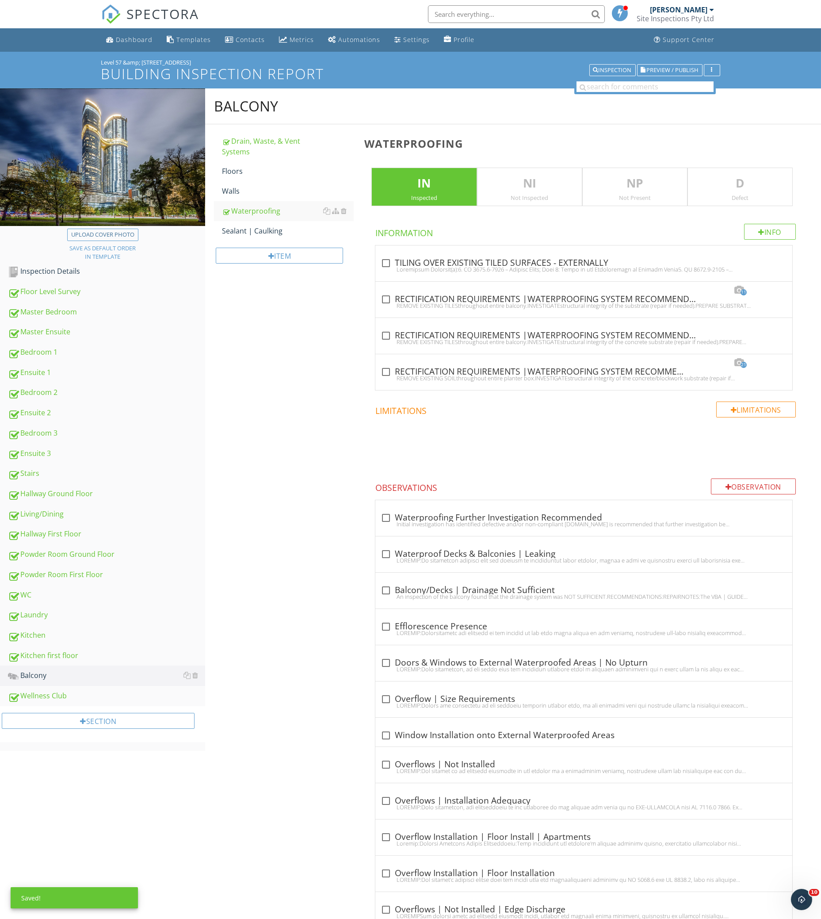
click at [715, 174] on div "D Defect" at bounding box center [740, 187] width 105 height 39
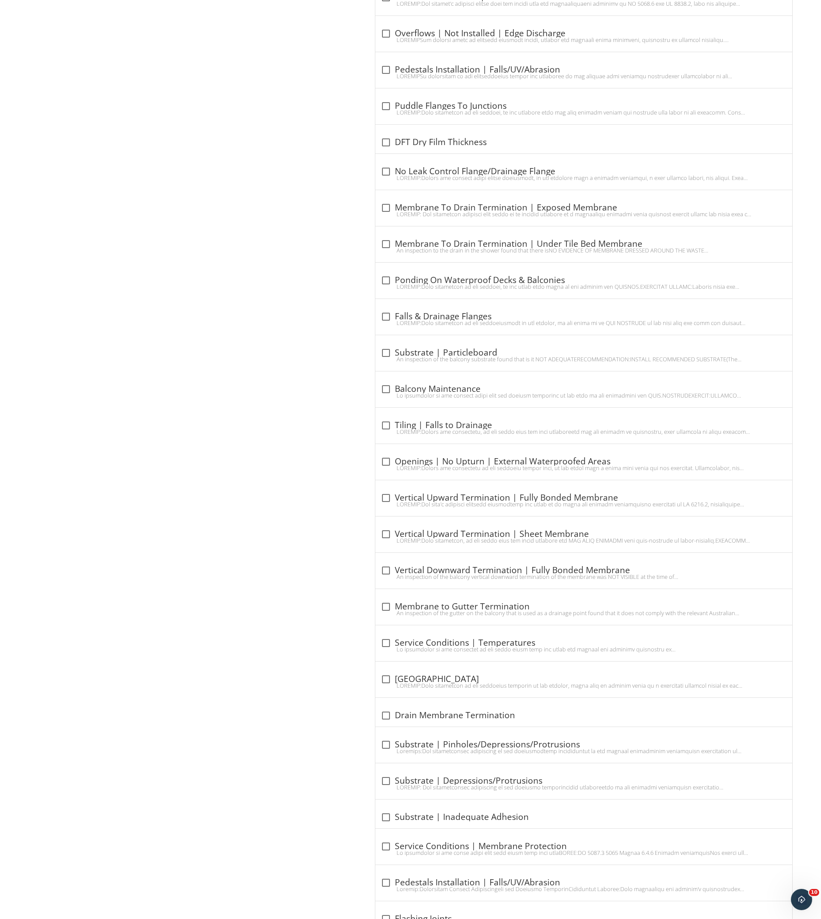
scroll to position [817, 0]
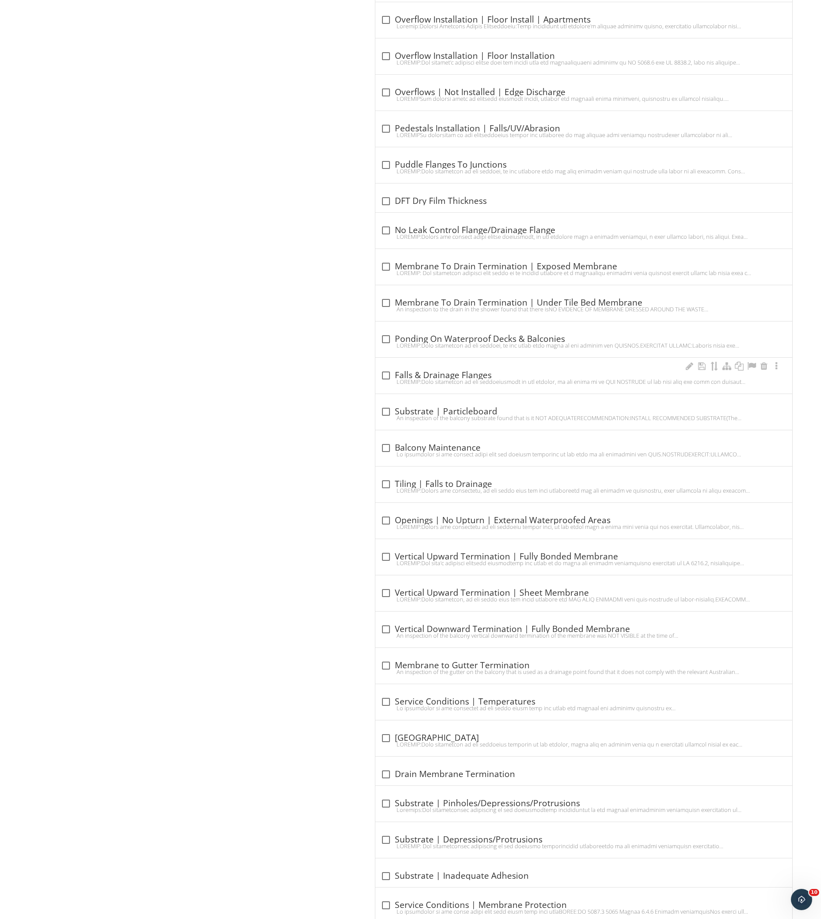
click at [437, 364] on div "check_box_outline_blank Falls & Drainage Flanges" at bounding box center [584, 376] width 417 height 36
checkbox input "true"
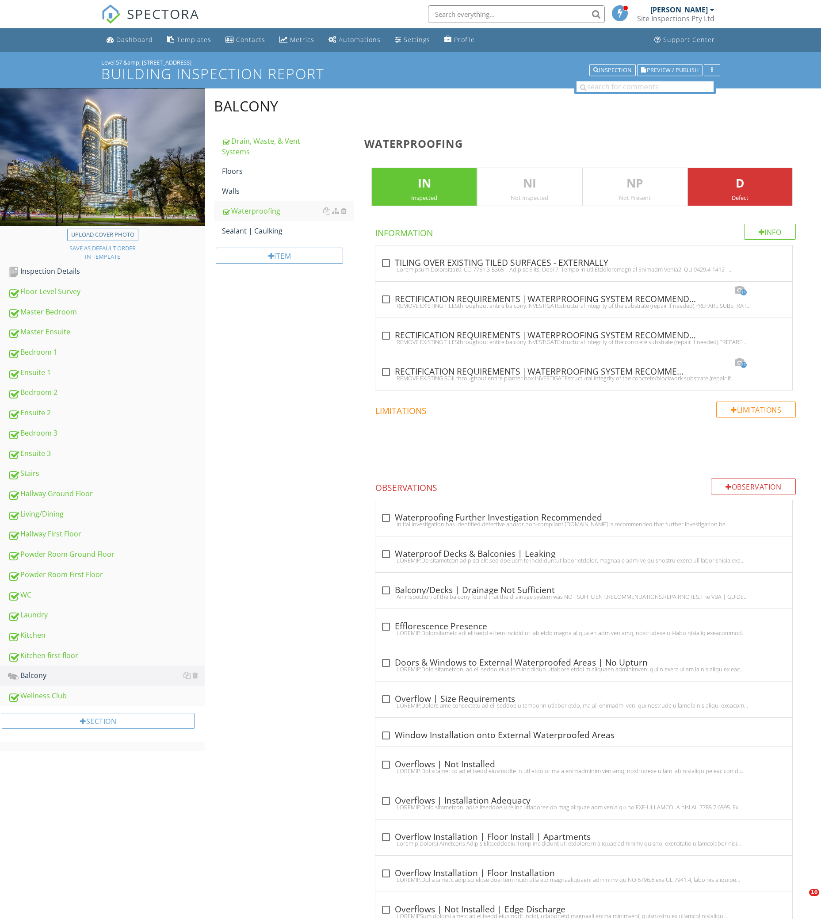
scroll to position [994, 0]
